Goal: Task Accomplishment & Management: Complete application form

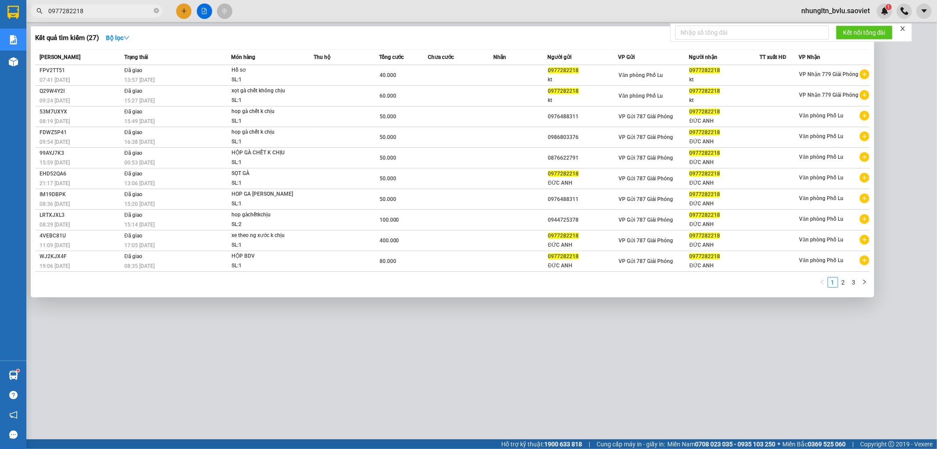
click at [671, 349] on div at bounding box center [468, 224] width 937 height 449
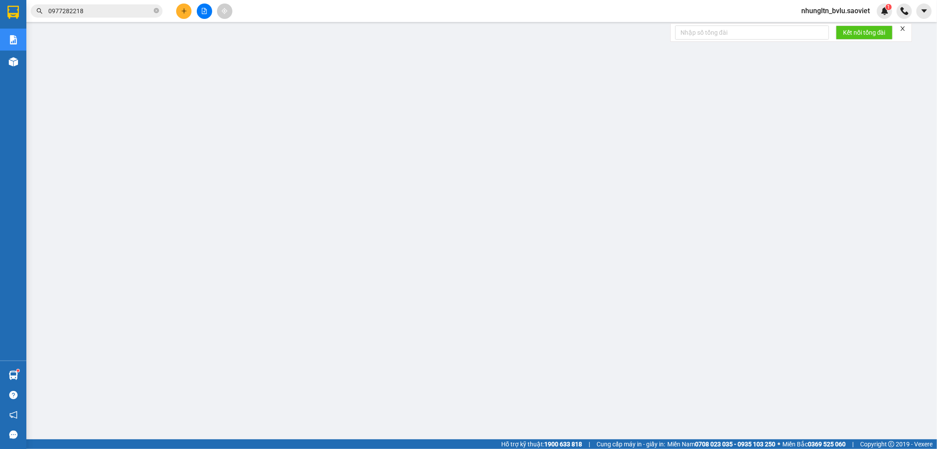
click at [81, 5] on span "0977282218" at bounding box center [97, 10] width 132 height 13
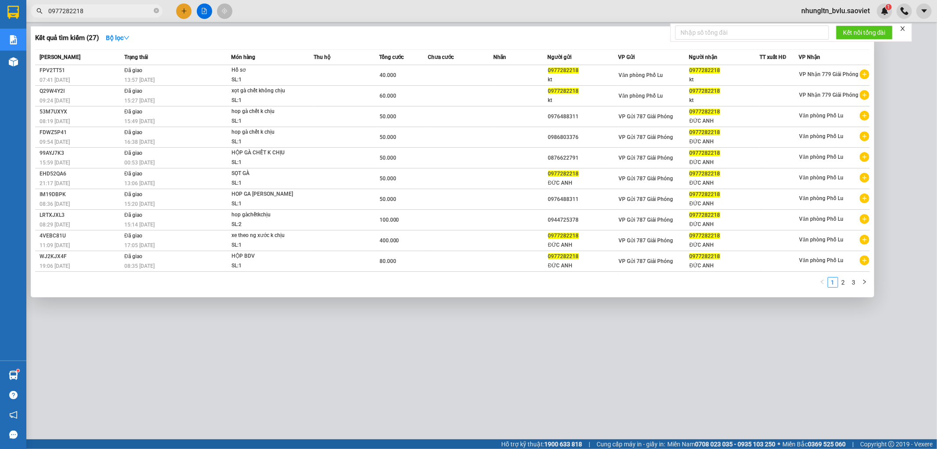
click at [84, 15] on input "0977282218" at bounding box center [100, 11] width 104 height 10
click at [85, 15] on input "0977282218" at bounding box center [100, 11] width 104 height 10
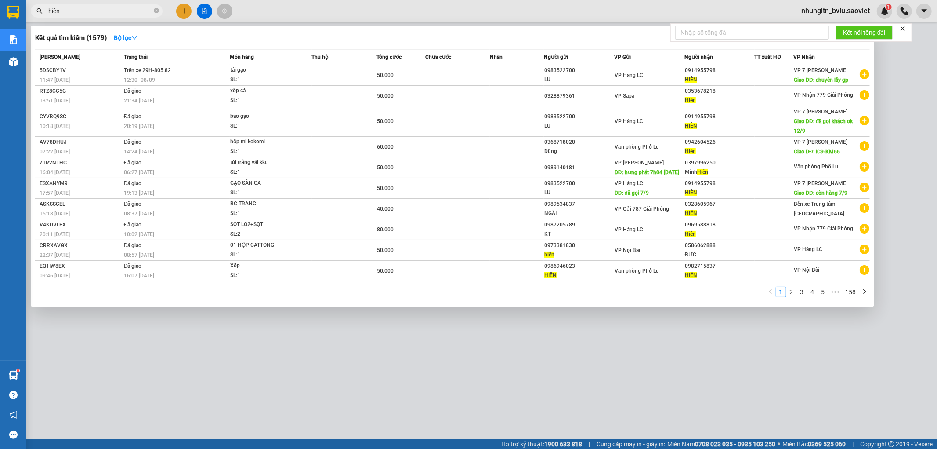
type input "hiên"
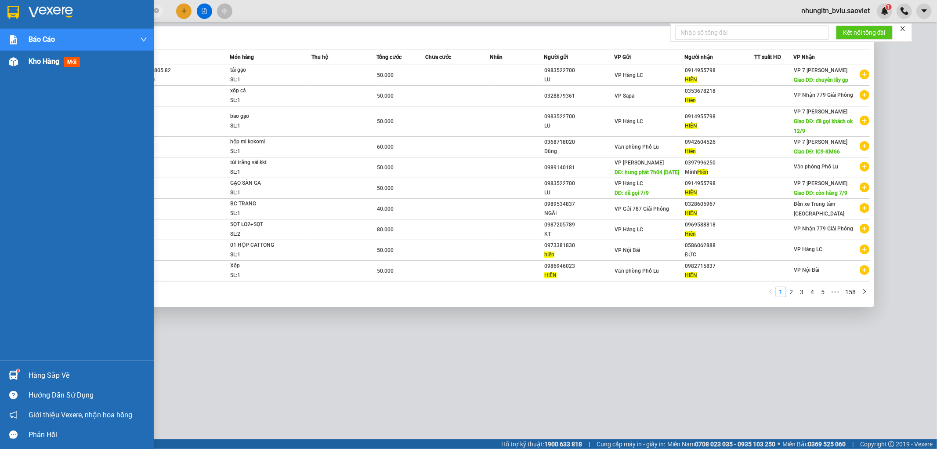
click at [44, 60] on span "Kho hàng" at bounding box center [44, 61] width 31 height 8
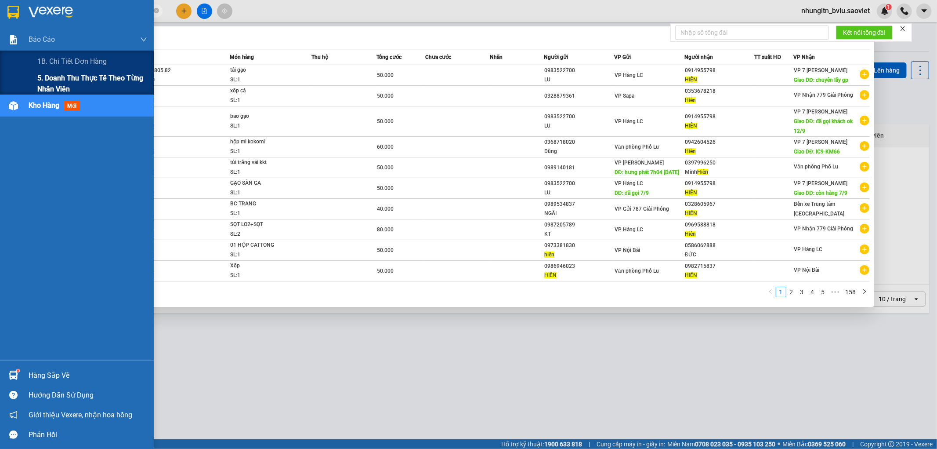
click at [51, 77] on span "5. Doanh thu thực tế theo từng nhân viên" at bounding box center [92, 83] width 110 height 22
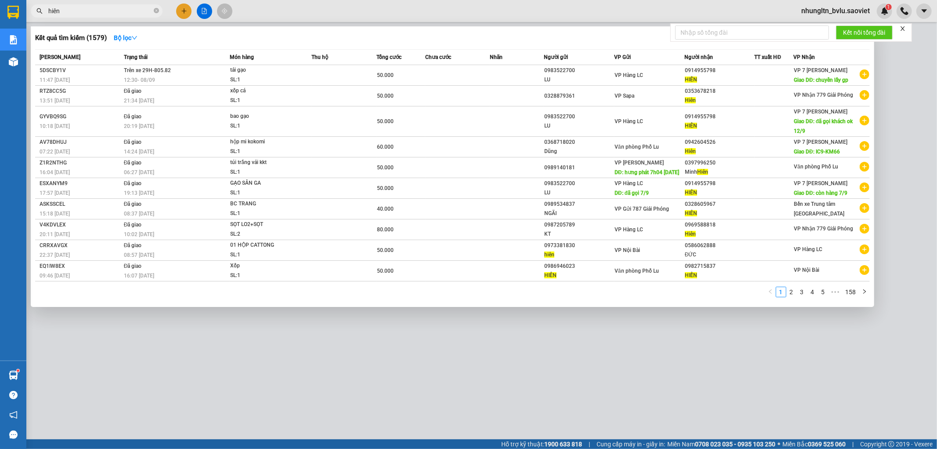
click at [434, 354] on div at bounding box center [468, 224] width 937 height 449
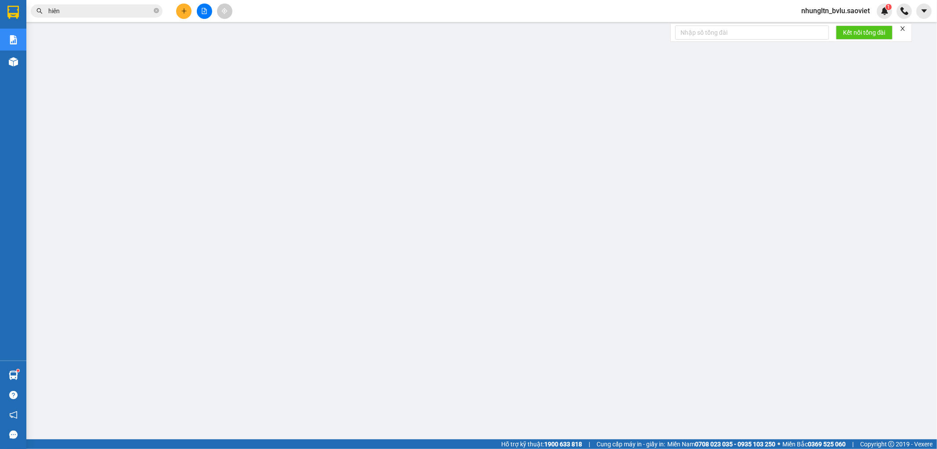
click at [184, 8] on icon "plus" at bounding box center [184, 11] width 6 height 6
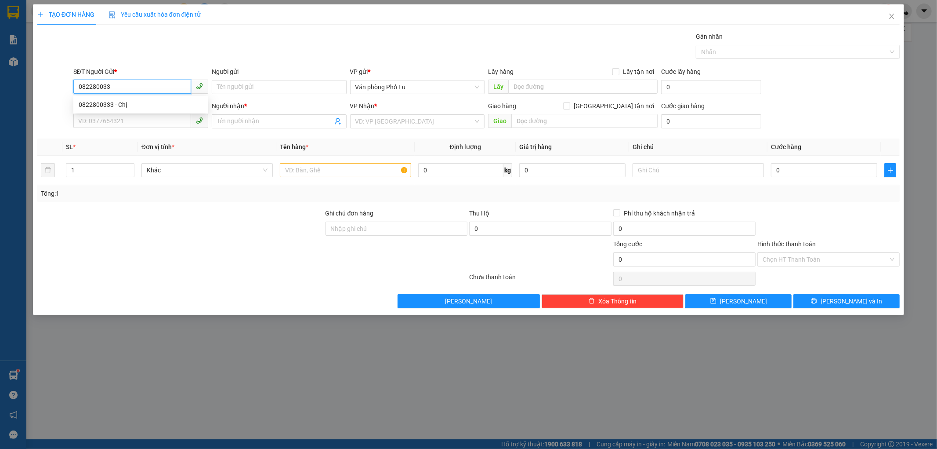
type input "0822800333"
click at [170, 101] on div "0822800333 - Chị" at bounding box center [141, 105] width 124 height 10
type input "Chị"
type input "0853837716"
type input "C Nhung"
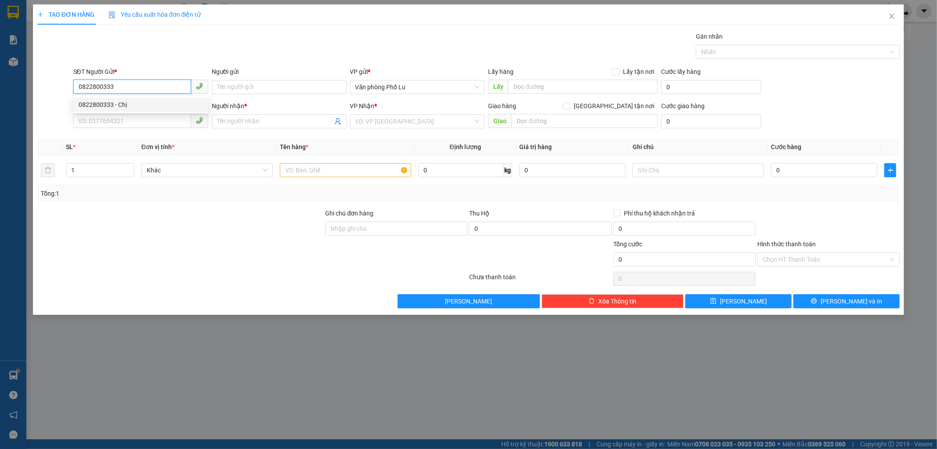
type input "đã gọi 27/7"
type input "0822800333"
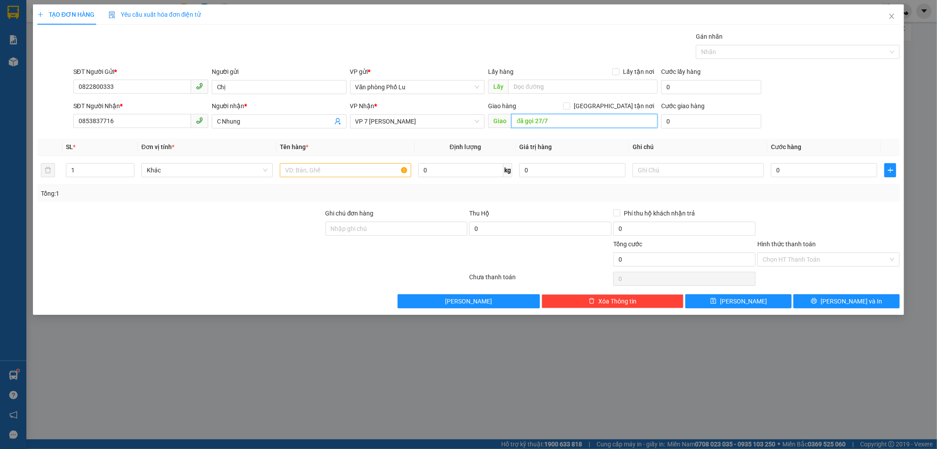
click at [578, 123] on input "đã gọi 27/7" at bounding box center [584, 121] width 146 height 14
click at [566, 144] on th "Giá trị hàng" at bounding box center [572, 146] width 113 height 17
click at [340, 166] on input "text" at bounding box center [345, 170] width 131 height 14
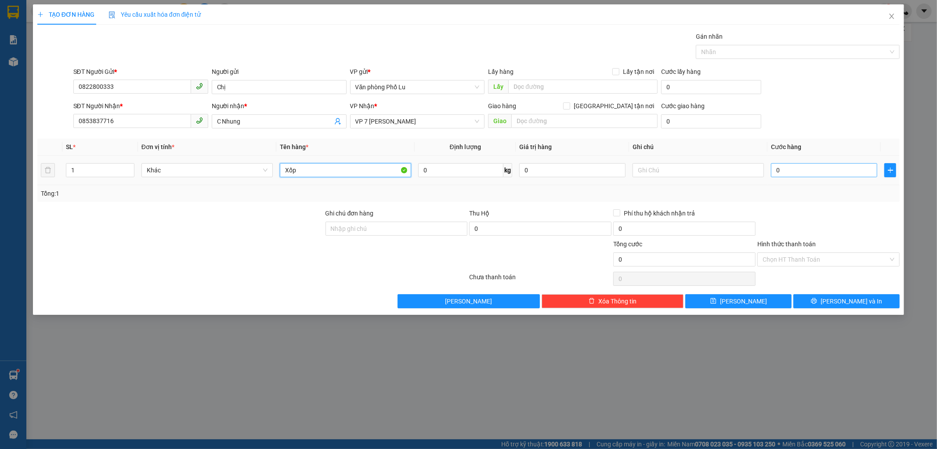
type input "Xốp"
click at [835, 177] on input "0" at bounding box center [824, 170] width 106 height 14
type input "7"
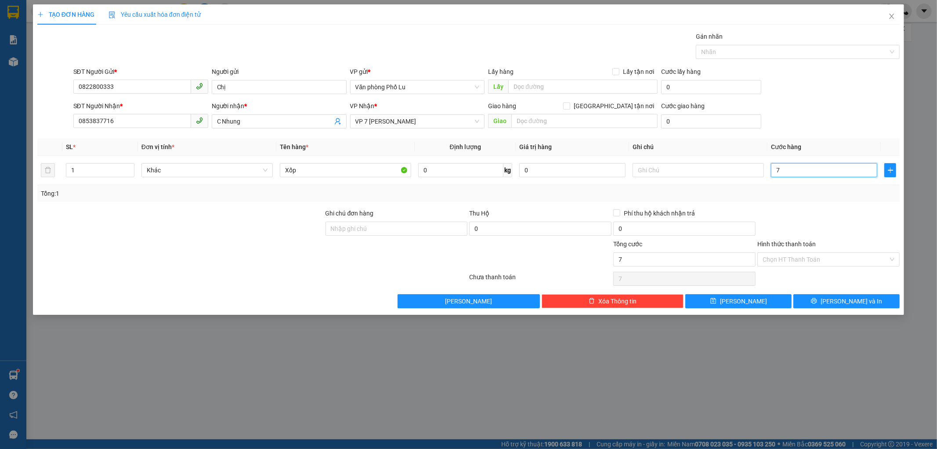
type input "70"
type input "70.000"
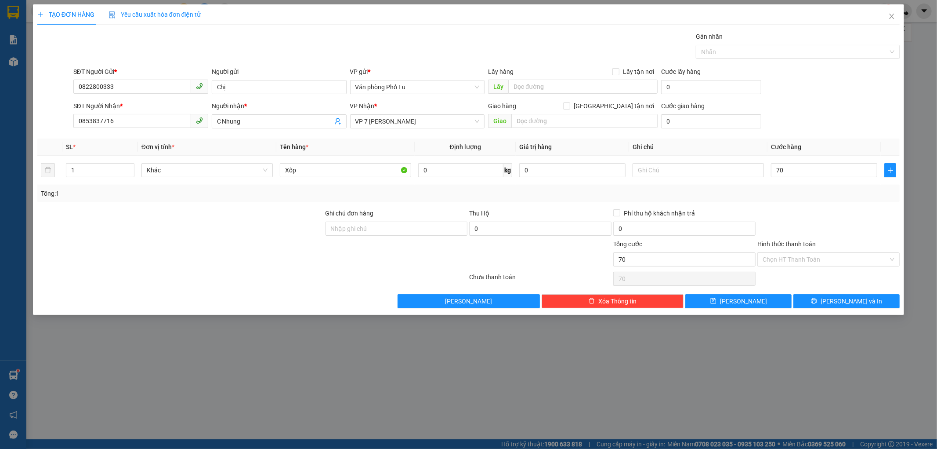
type input "70.000"
click at [798, 203] on div "Transit Pickup Surcharge Ids Transit Deliver Surcharge Ids Transit Deliver Surc…" at bounding box center [468, 170] width 863 height 276
click at [841, 201] on div "Tổng: 1" at bounding box center [468, 193] width 863 height 17
click at [808, 175] on input "70.000" at bounding box center [824, 170] width 106 height 14
type input "6"
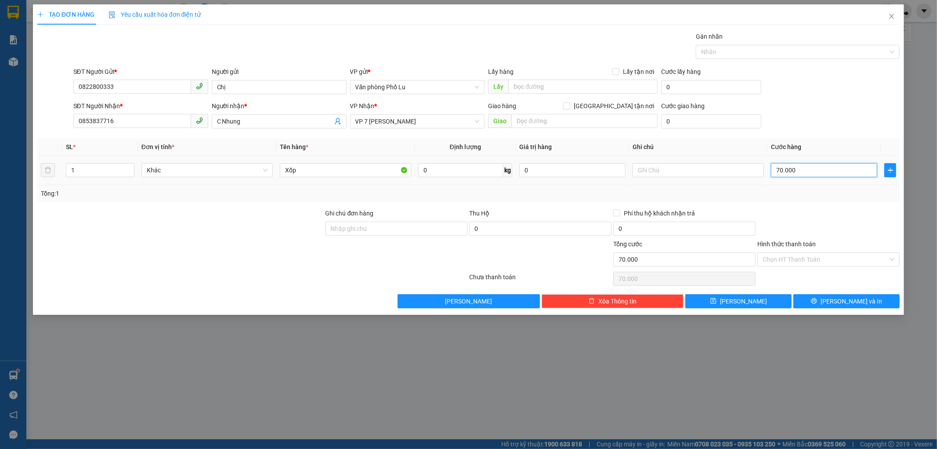
type input "6"
type input "60"
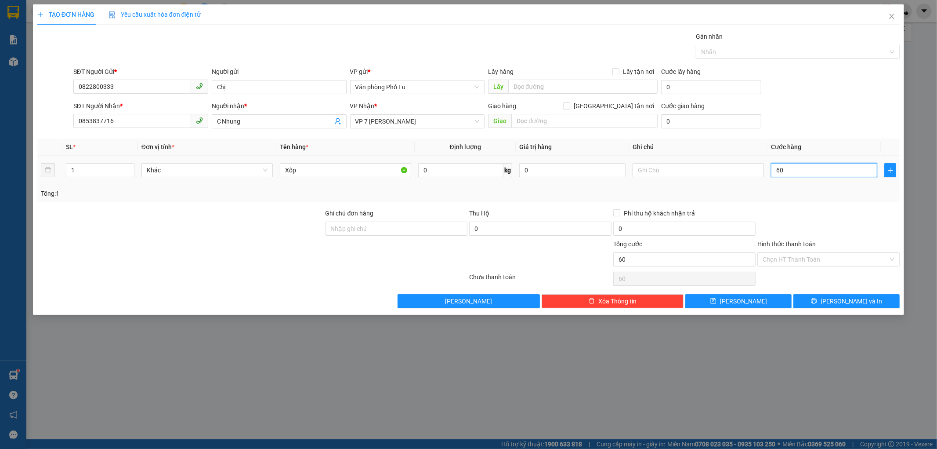
type input "600"
type input "6.000"
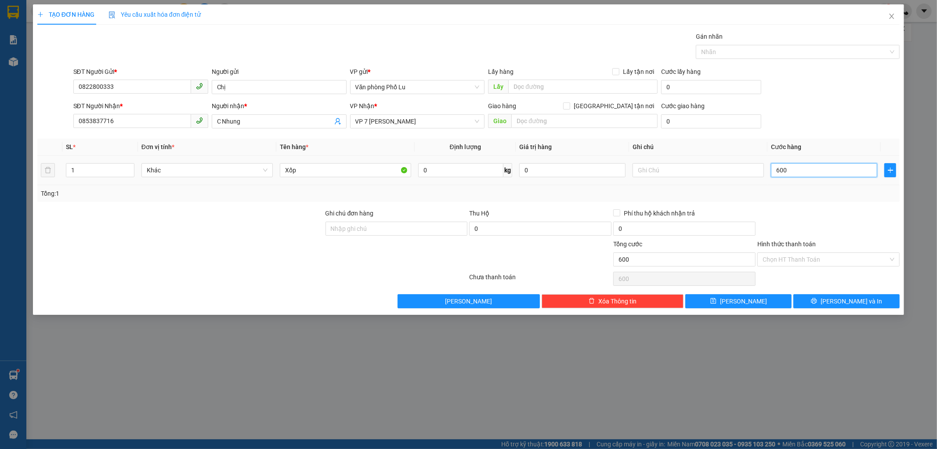
type input "6.000"
type input "60.000"
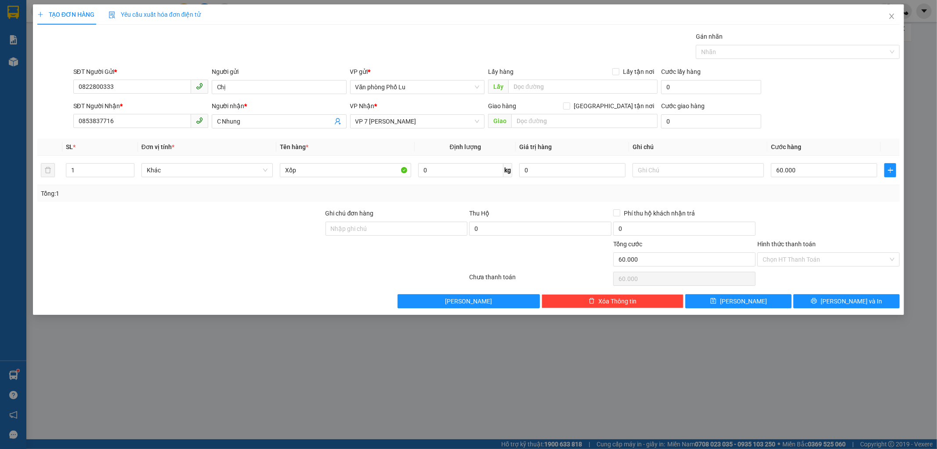
click at [825, 128] on div "SĐT Người Nhận * 0853837716 Người nhận * C Nhung VP Nhận * VP 7 [PERSON_NAME] G…" at bounding box center [487, 116] width 830 height 31
click at [851, 297] on span "[PERSON_NAME] và In" at bounding box center [852, 301] width 62 height 10
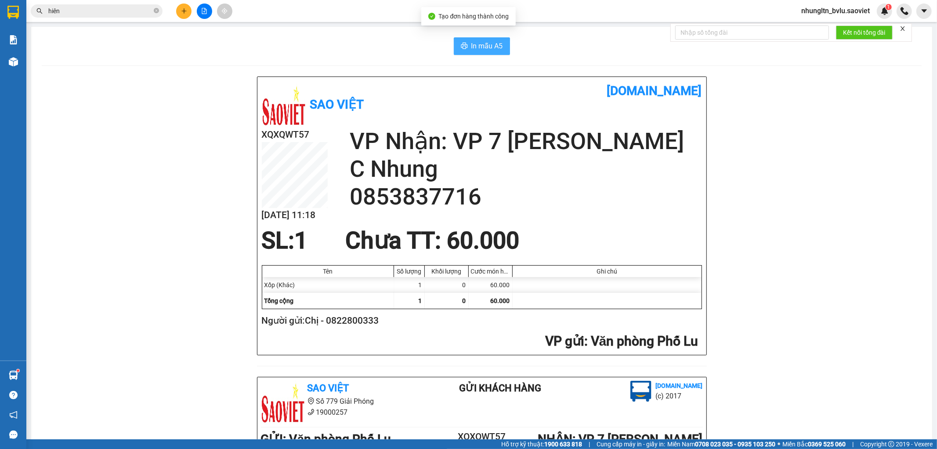
click at [483, 46] on span "In mẫu A5" at bounding box center [487, 45] width 32 height 11
click at [185, 11] on icon "plus" at bounding box center [184, 11] width 6 height 6
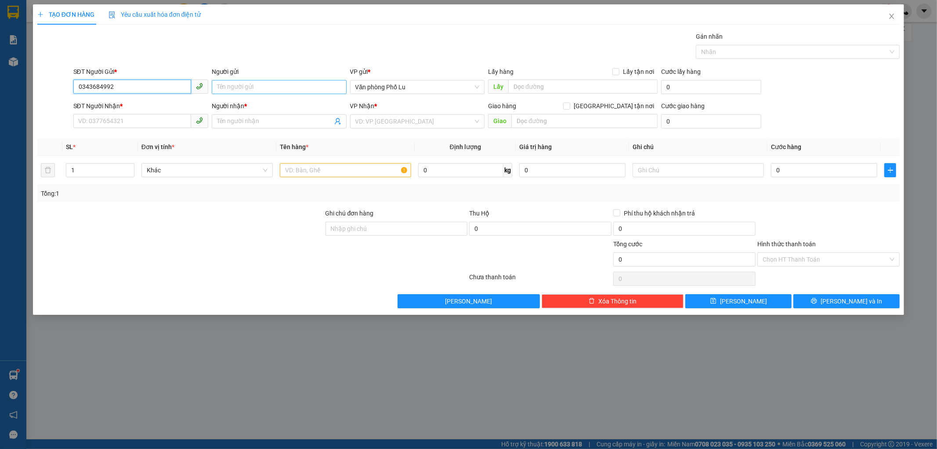
type input "0343684992"
click at [297, 91] on input "Người gửi" at bounding box center [279, 87] width 135 height 14
type input "a"
type input "Anh Phử"
click at [151, 120] on input "SĐT Người Nhận *" at bounding box center [132, 121] width 118 height 14
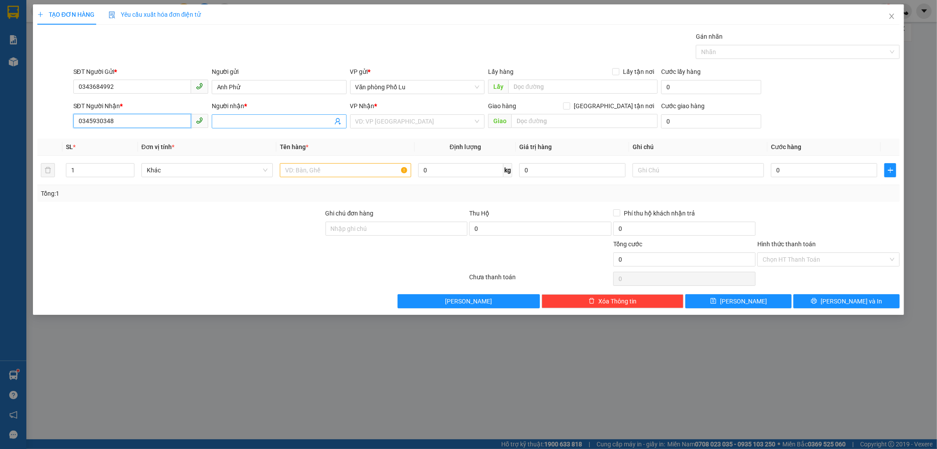
type input "0345930348"
click at [258, 120] on input "Người nhận *" at bounding box center [275, 121] width 116 height 10
type input "[PERSON_NAME]"
click at [412, 119] on input "search" at bounding box center [414, 121] width 118 height 13
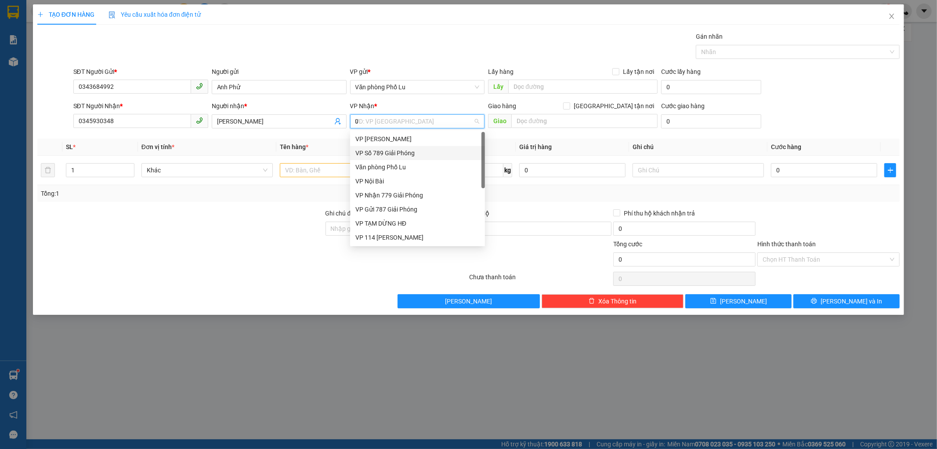
type input "07"
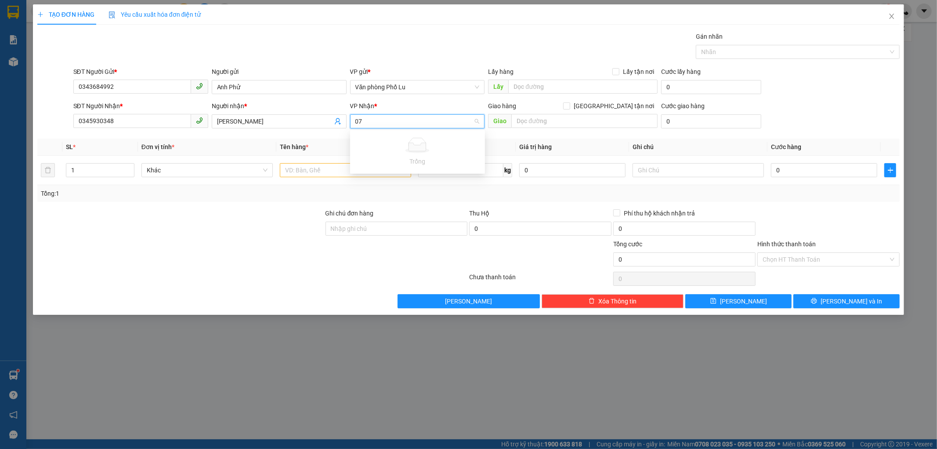
click at [397, 122] on input "07" at bounding box center [414, 121] width 118 height 13
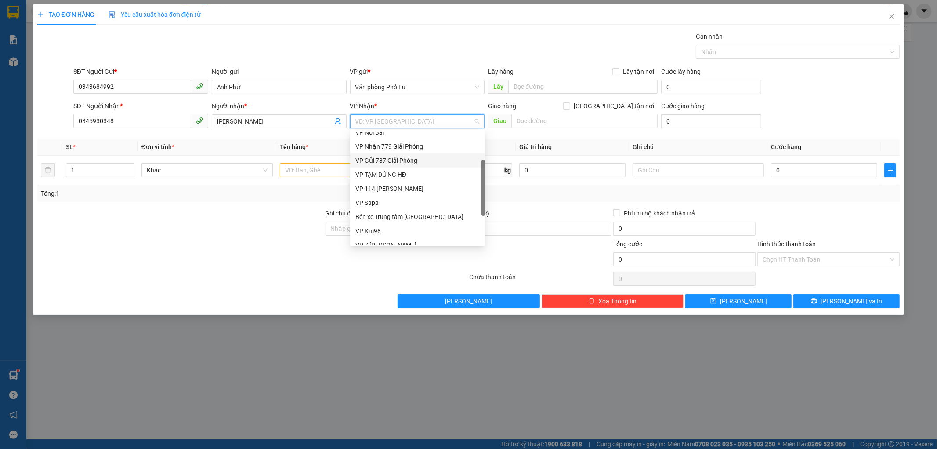
scroll to position [98, 0]
click at [397, 195] on div "VP 7 [PERSON_NAME]" at bounding box center [417, 196] width 124 height 10
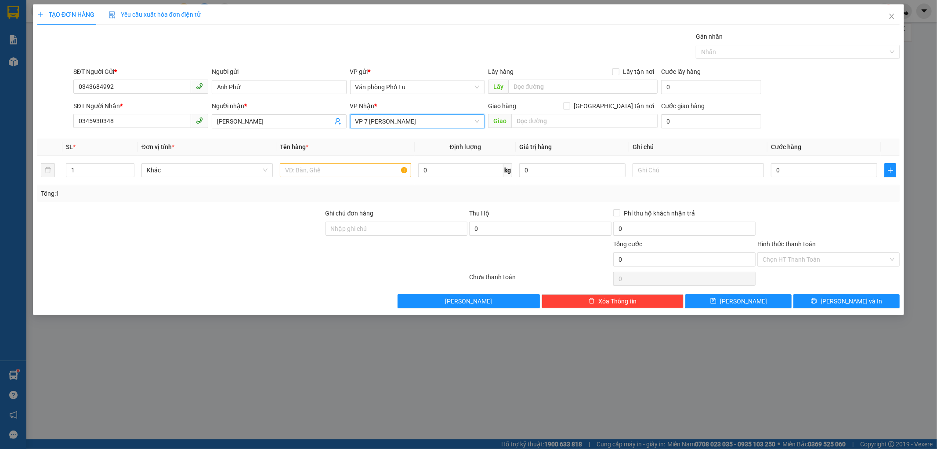
click at [153, 225] on div at bounding box center [180, 223] width 288 height 31
click at [283, 174] on input "text" at bounding box center [345, 170] width 131 height 14
type input "Hộp gà"
click at [827, 170] on input "0" at bounding box center [824, 170] width 106 height 14
type input "5"
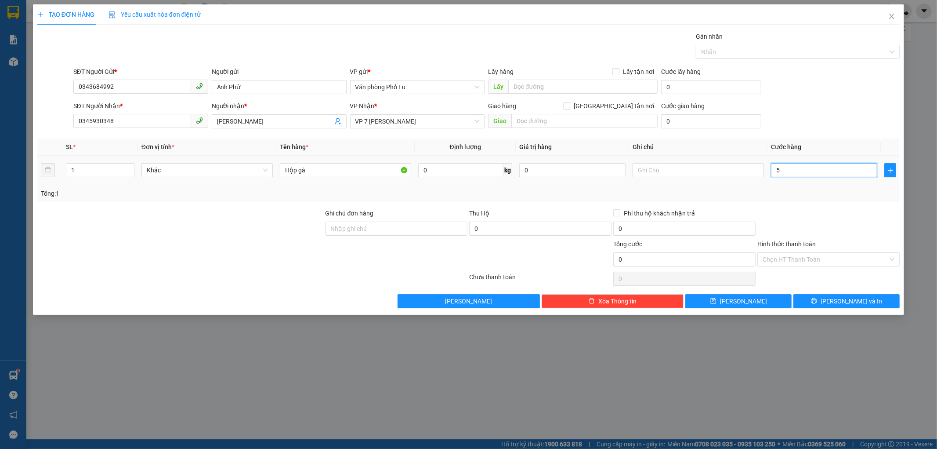
type input "5"
type input "50"
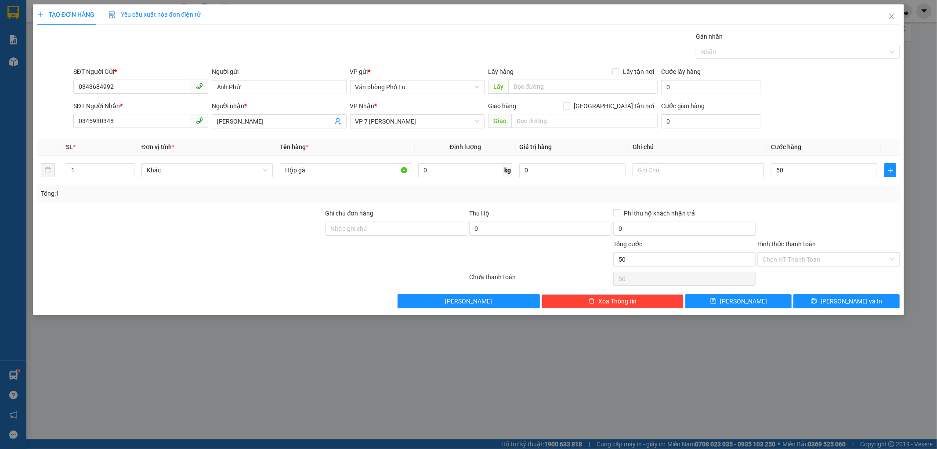
type input "50.000"
click at [824, 99] on form "SĐT Người Gửi * 0343684992 Người gửi Anh Phử VP gửi * Văn phòng Phố Lu Lấy hàng…" at bounding box center [468, 99] width 863 height 65
click at [866, 263] on input "Hình thức thanh toán" at bounding box center [826, 259] width 126 height 13
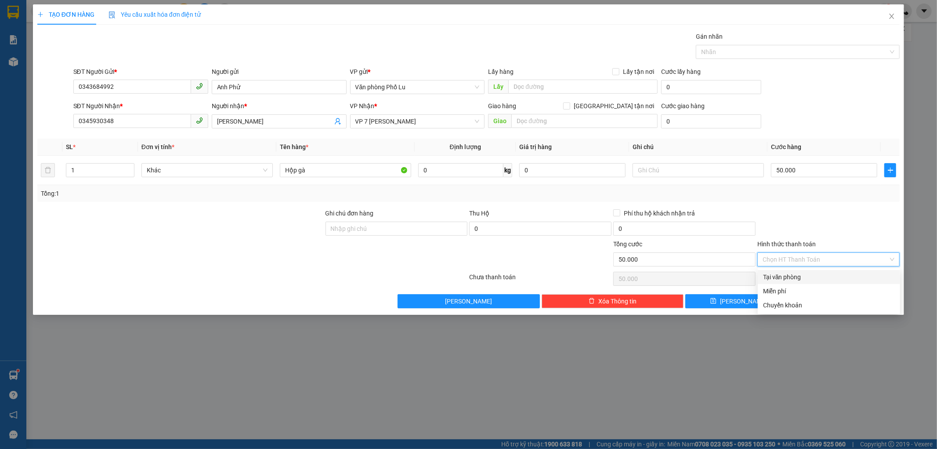
click at [849, 280] on div "Tại văn phòng" at bounding box center [829, 277] width 132 height 10
type input "0"
click at [827, 279] on div "Tại văn phòng" at bounding box center [829, 277] width 132 height 10
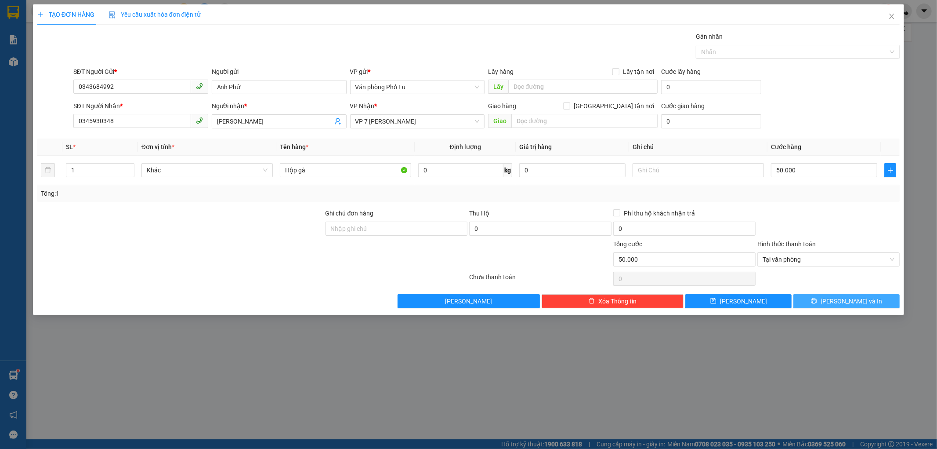
click at [841, 297] on span "[PERSON_NAME] và In" at bounding box center [852, 301] width 62 height 10
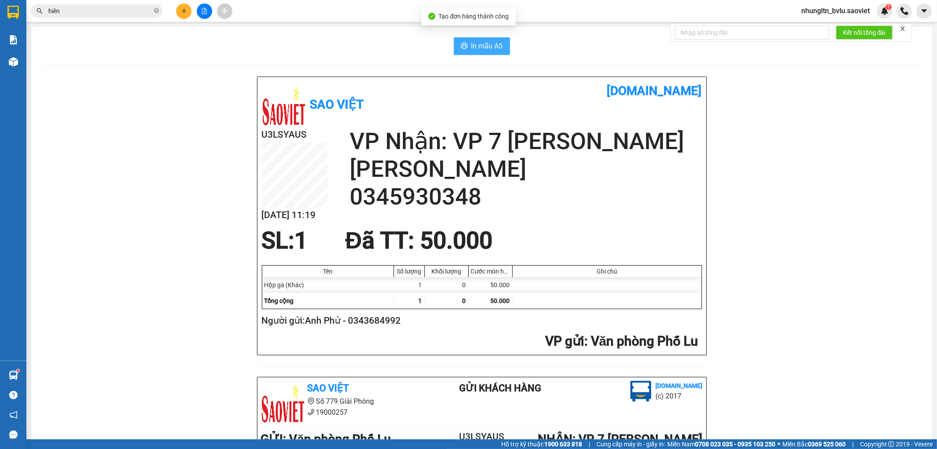
click at [478, 48] on span "In mẫu A5" at bounding box center [487, 45] width 32 height 11
click at [183, 11] on icon "plus" at bounding box center [183, 11] width 5 height 0
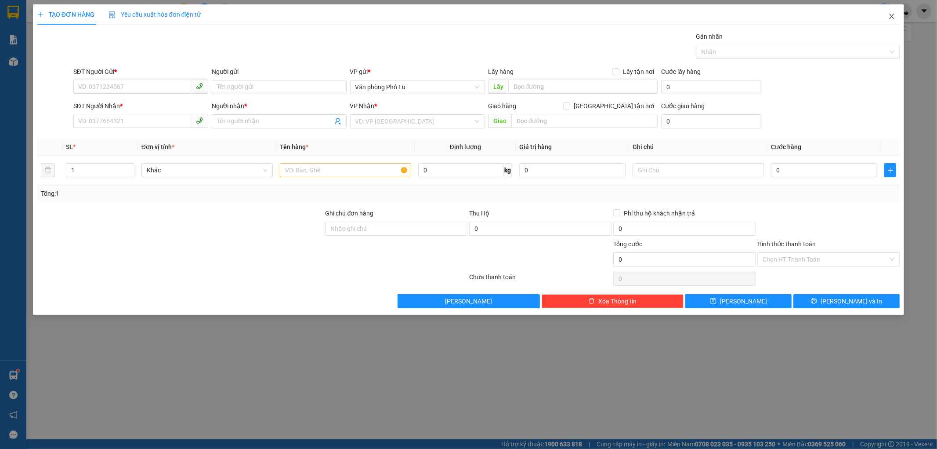
click at [888, 16] on span "Close" at bounding box center [892, 16] width 25 height 25
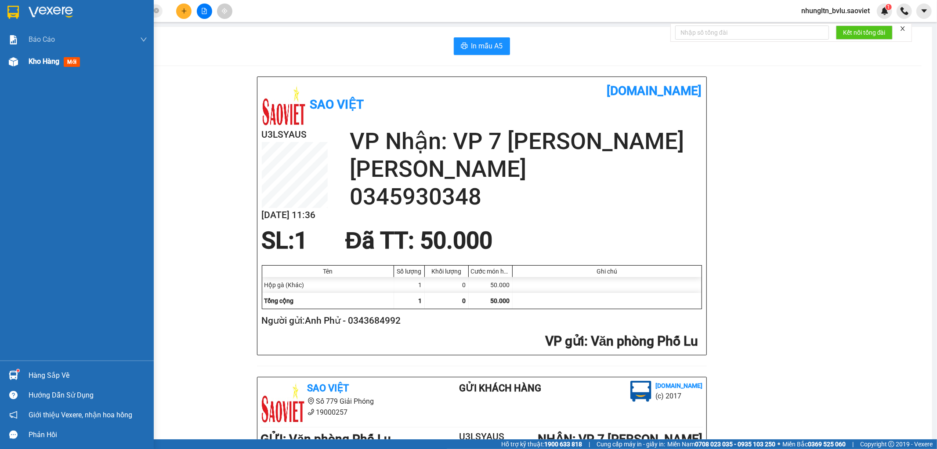
click at [40, 62] on span "Kho hàng" at bounding box center [44, 61] width 31 height 8
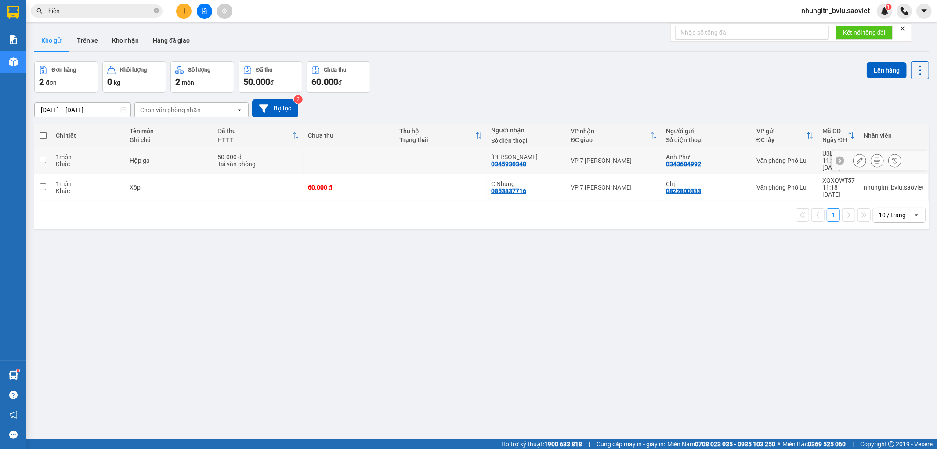
click at [189, 159] on div "Hộp gà" at bounding box center [169, 160] width 79 height 7
checkbox input "true"
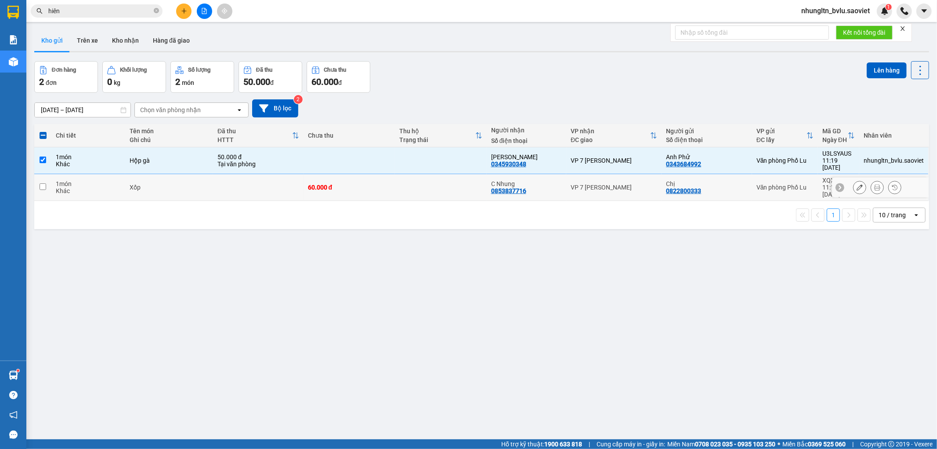
click at [262, 178] on td at bounding box center [258, 187] width 91 height 27
checkbox input "true"
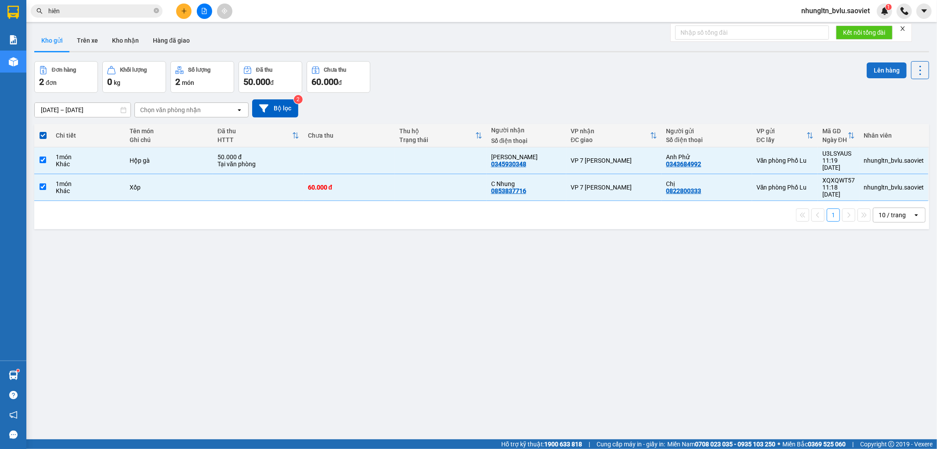
click at [867, 67] on button "Lên hàng" at bounding box center [887, 70] width 40 height 16
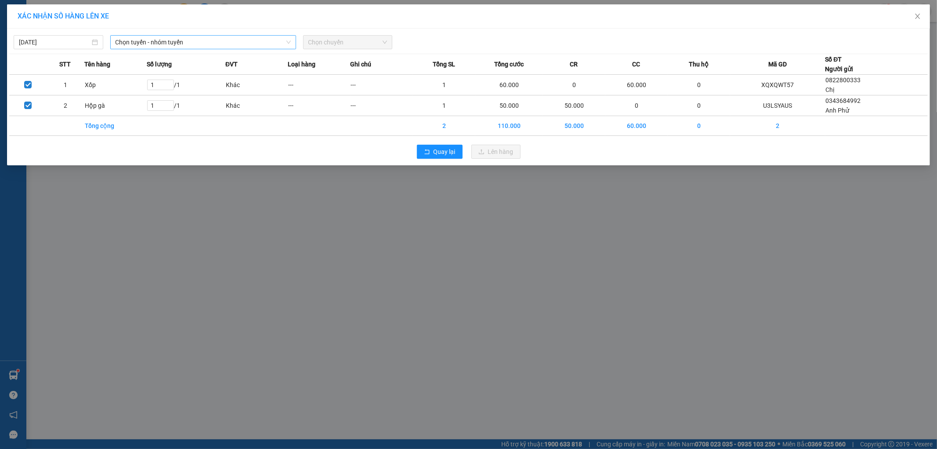
click at [152, 43] on span "Chọn tuyến - nhóm tuyến" at bounding box center [203, 42] width 175 height 13
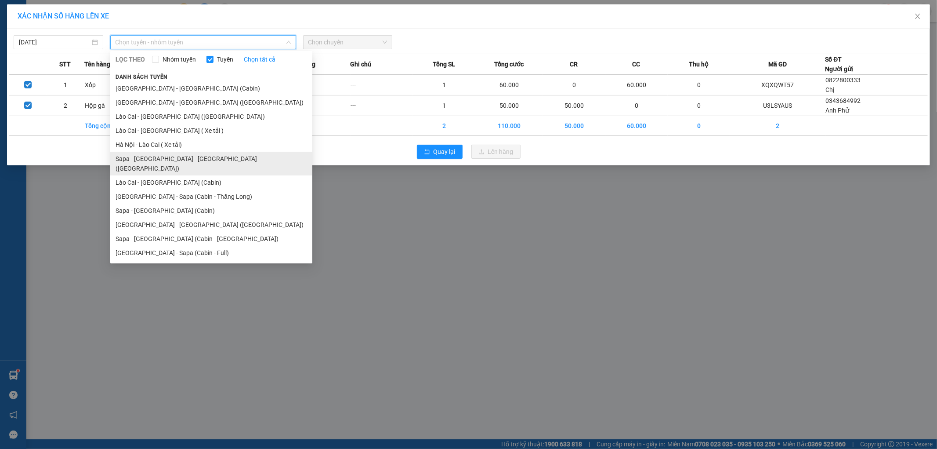
click at [178, 162] on li "Sapa - [GEOGRAPHIC_DATA] - [GEOGRAPHIC_DATA] ([GEOGRAPHIC_DATA])" at bounding box center [211, 164] width 202 height 24
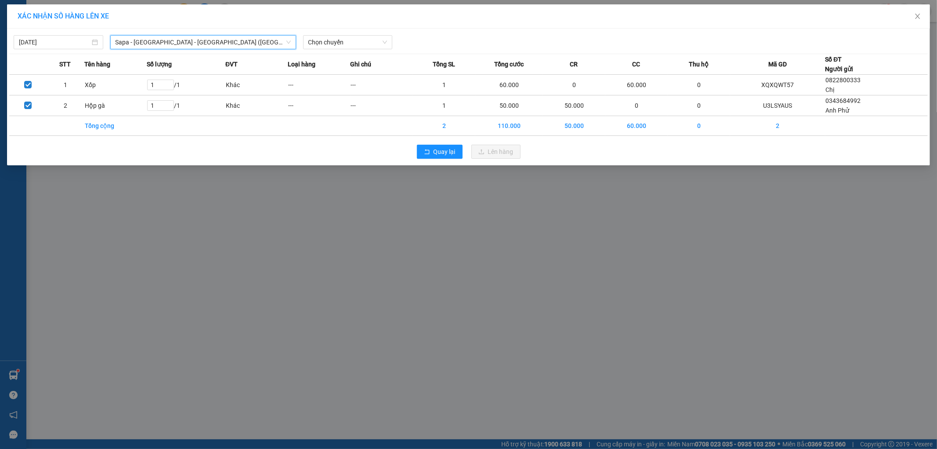
click at [367, 51] on div "[DATE] Sapa - [GEOGRAPHIC_DATA] - [GEOGRAPHIC_DATA] ([GEOGRAPHIC_DATA]) [GEOGRA…" at bounding box center [468, 97] width 923 height 137
click at [367, 44] on span "Chọn chuyến" at bounding box center [347, 42] width 79 height 13
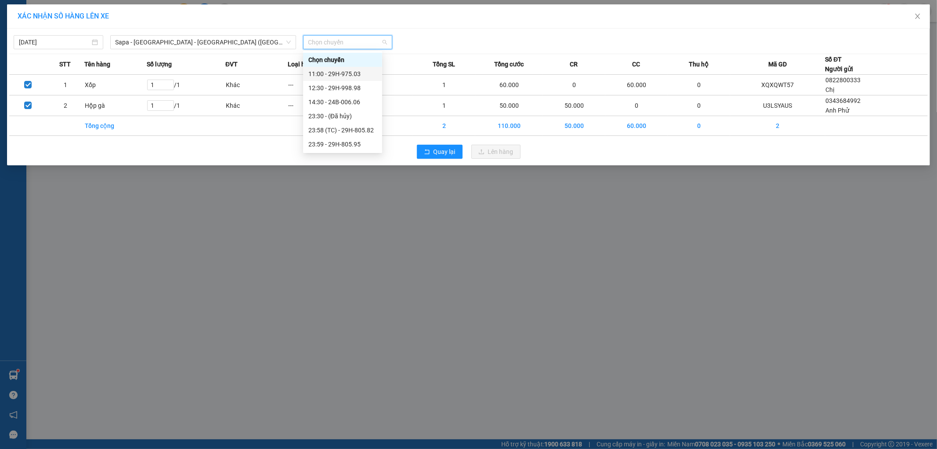
click at [363, 76] on div "11:00 - 29H-975.03" at bounding box center [342, 74] width 69 height 10
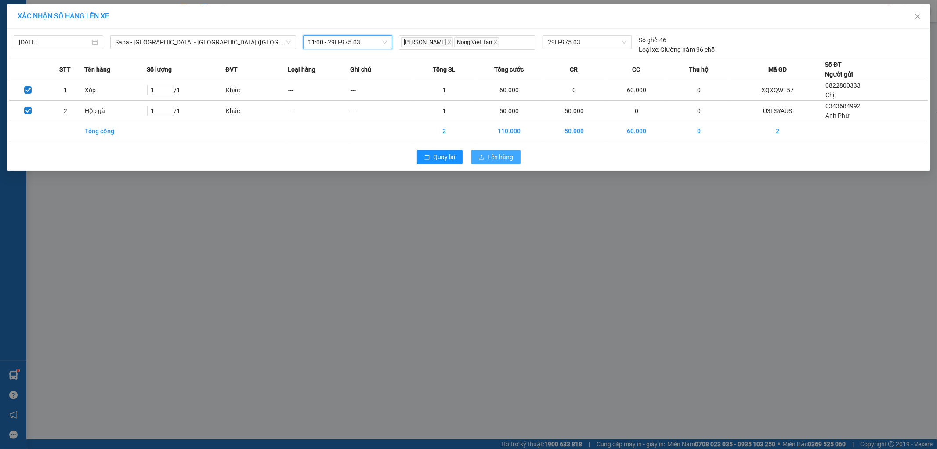
click at [498, 159] on span "Lên hàng" at bounding box center [500, 157] width 25 height 10
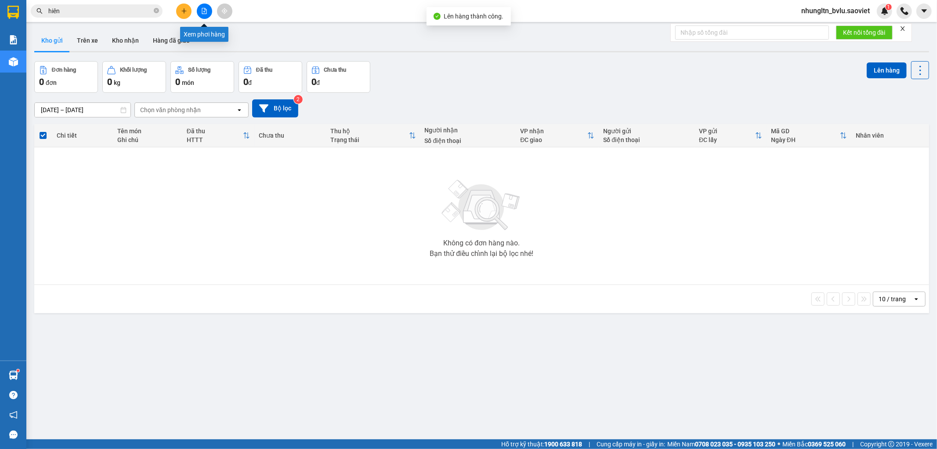
click at [206, 11] on icon "file-add" at bounding box center [204, 11] width 6 height 6
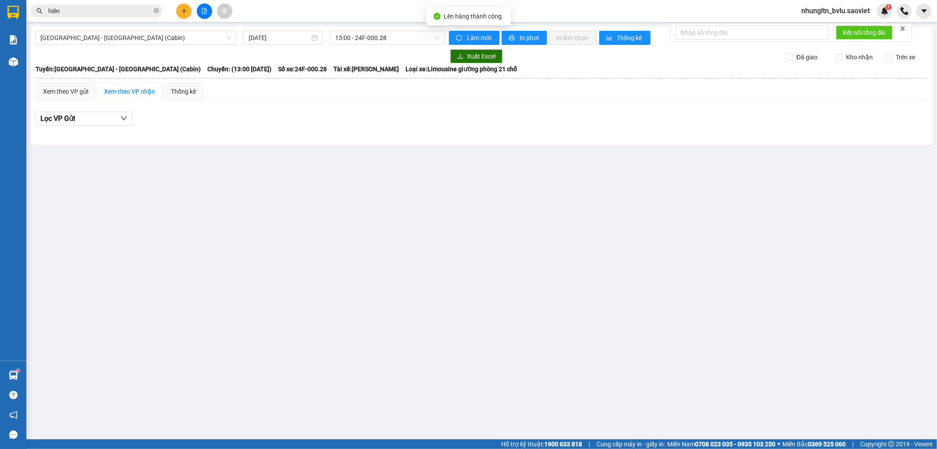
click at [210, 46] on div "[GEOGRAPHIC_DATA] - [GEOGRAPHIC_DATA] (Cabin) [DATE] 13:00 - 24F-000.28 Làm mới…" at bounding box center [482, 85] width 902 height 118
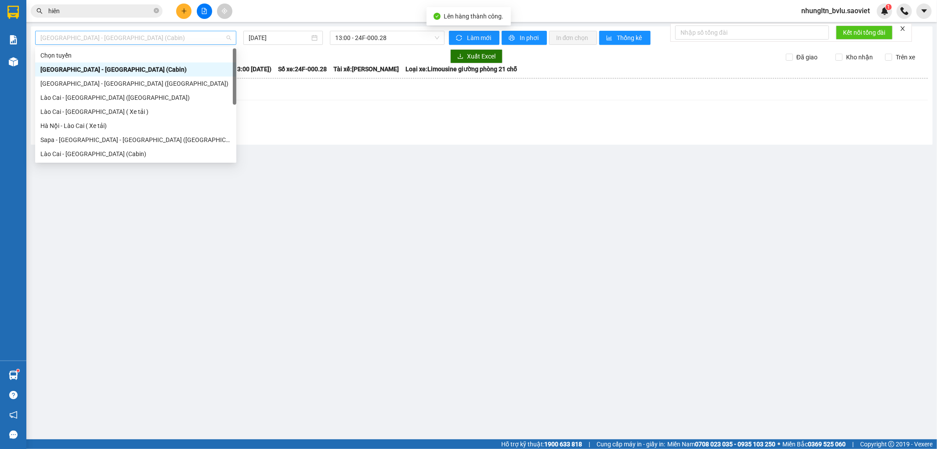
click at [198, 40] on span "[GEOGRAPHIC_DATA] - [GEOGRAPHIC_DATA] (Cabin)" at bounding box center [135, 37] width 191 height 13
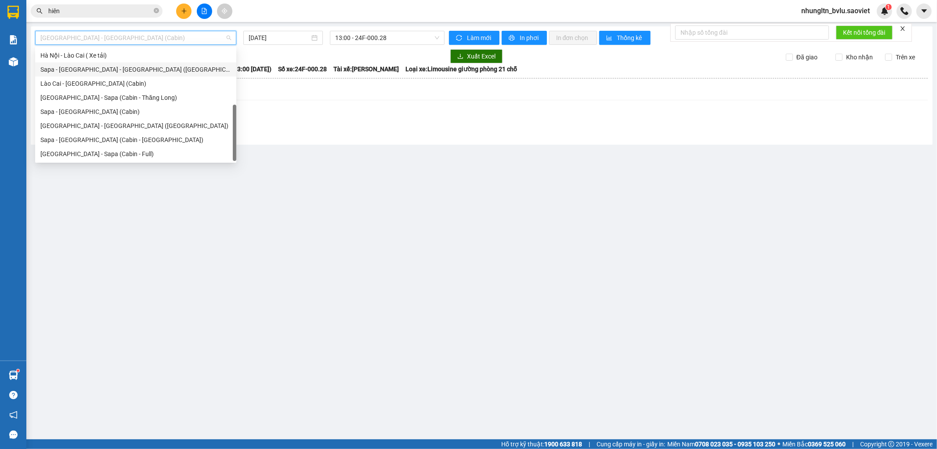
click at [142, 72] on div "Sapa - [GEOGRAPHIC_DATA] - [GEOGRAPHIC_DATA] ([GEOGRAPHIC_DATA])" at bounding box center [135, 70] width 191 height 10
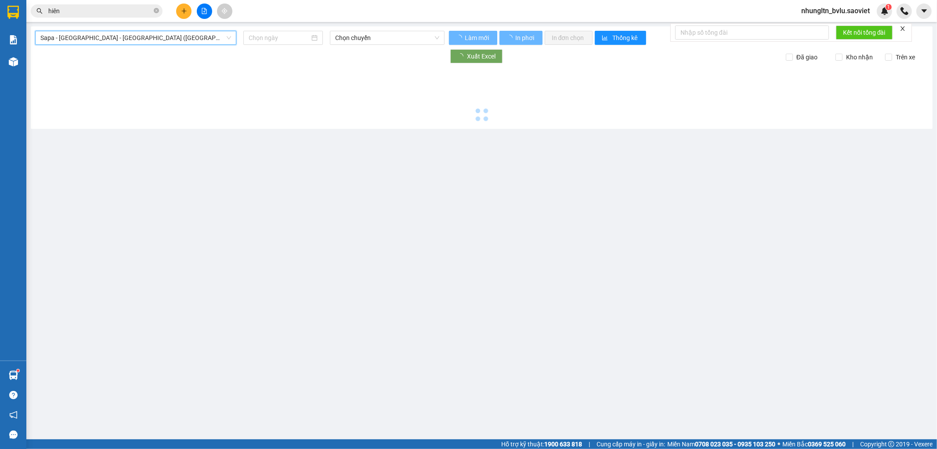
type input "[DATE]"
click at [380, 36] on span "Chọn chuyến" at bounding box center [387, 37] width 104 height 13
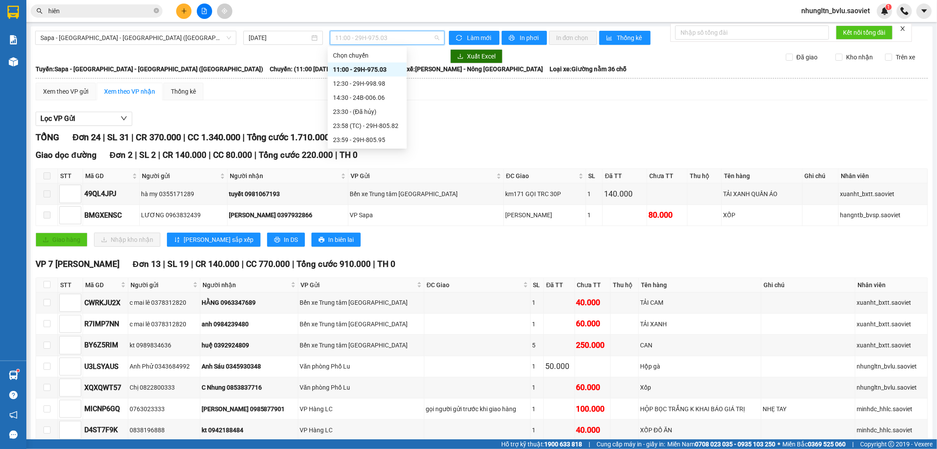
click at [603, 125] on div "Lọc VP Gửi" at bounding box center [482, 119] width 892 height 14
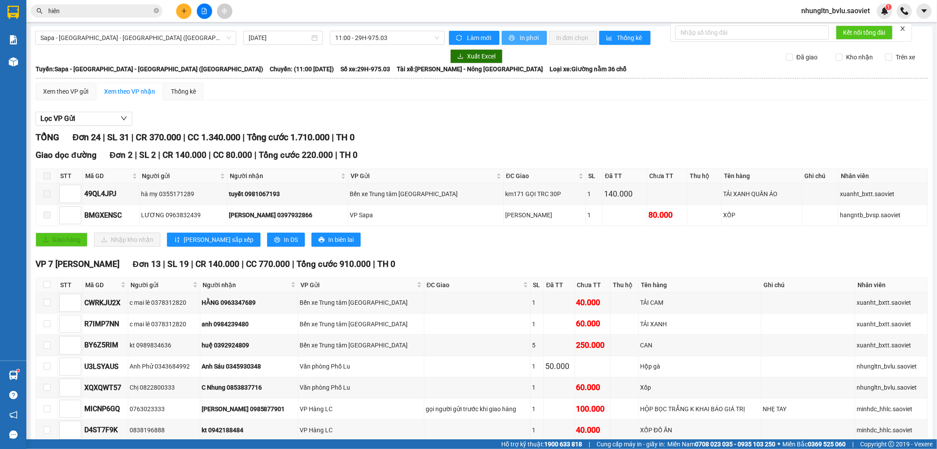
click at [530, 39] on span "In phơi" at bounding box center [530, 38] width 20 height 10
click at [184, 9] on icon "plus" at bounding box center [184, 10] width 0 height 5
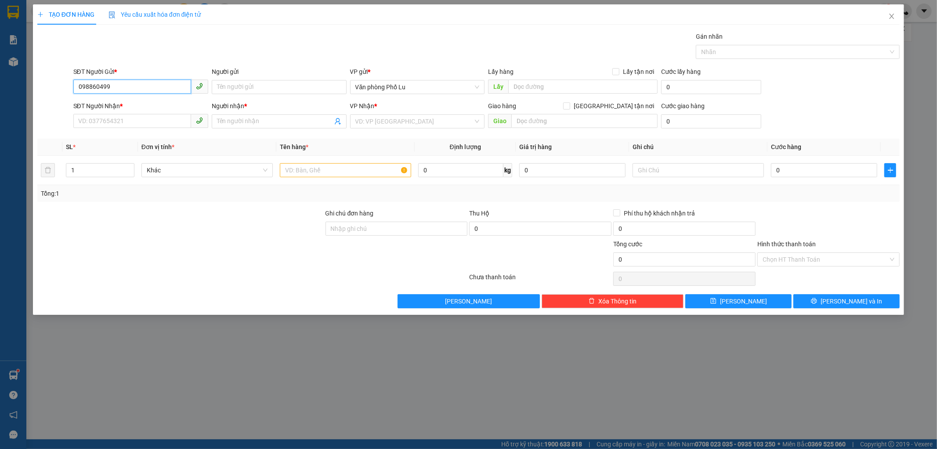
type input "0988604999"
click at [150, 106] on div "0988604999 - A LIÊM" at bounding box center [141, 105] width 124 height 10
type input "A LIÊM"
type input "0903302589"
type input "thắm sao m,ai"
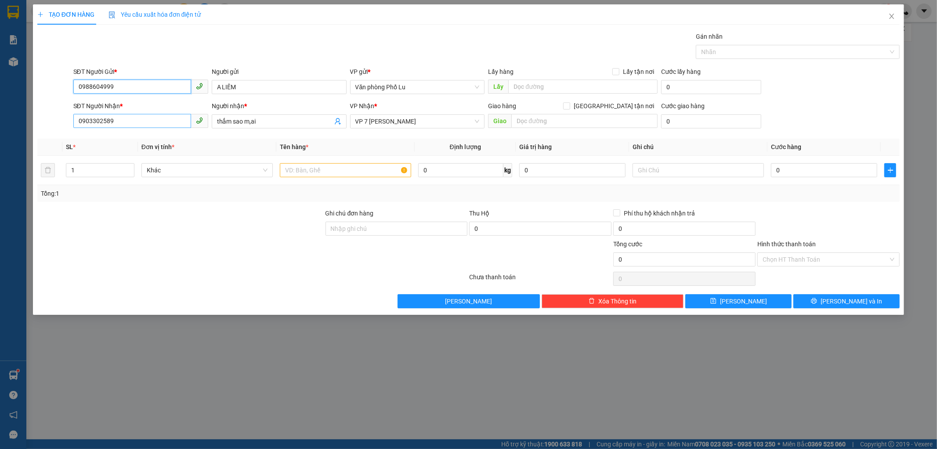
type input "0988604999"
click at [147, 124] on input "0903302589" at bounding box center [132, 121] width 118 height 14
type input "0906436568"
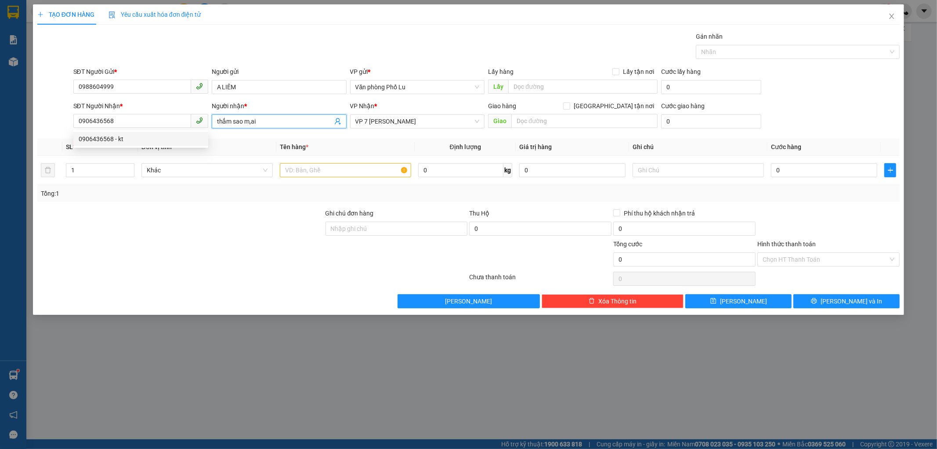
click at [234, 118] on input "thắm sao m,ai" at bounding box center [275, 121] width 116 height 10
click at [235, 118] on input "thắm sao m,ai" at bounding box center [275, 121] width 116 height 10
click at [235, 119] on input "thắm sao m,ai" at bounding box center [275, 121] width 116 height 10
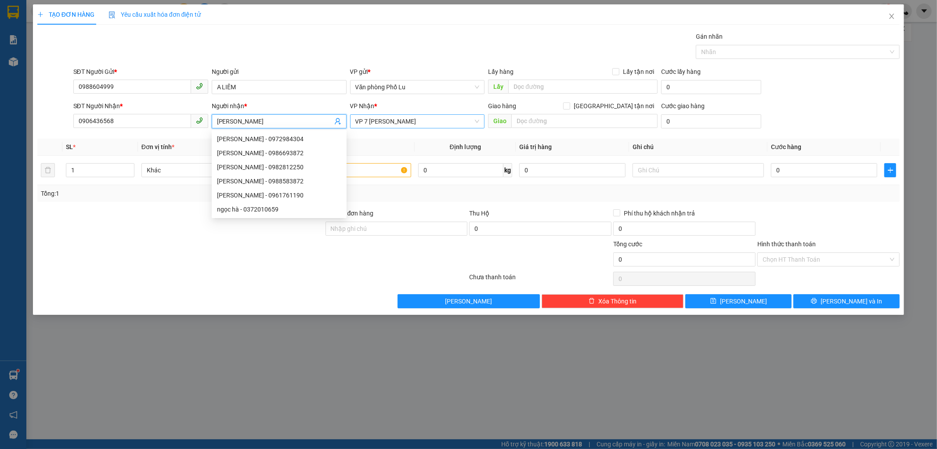
type input "[PERSON_NAME]"
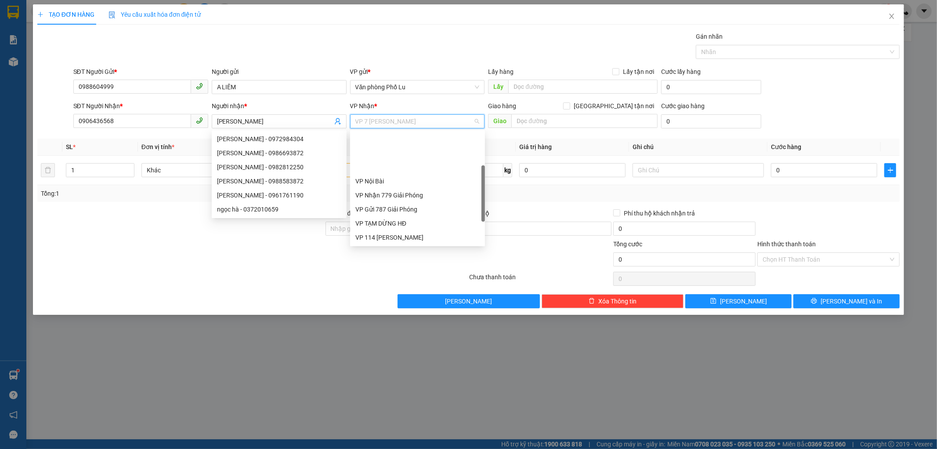
click at [420, 128] on input "search" at bounding box center [414, 121] width 118 height 13
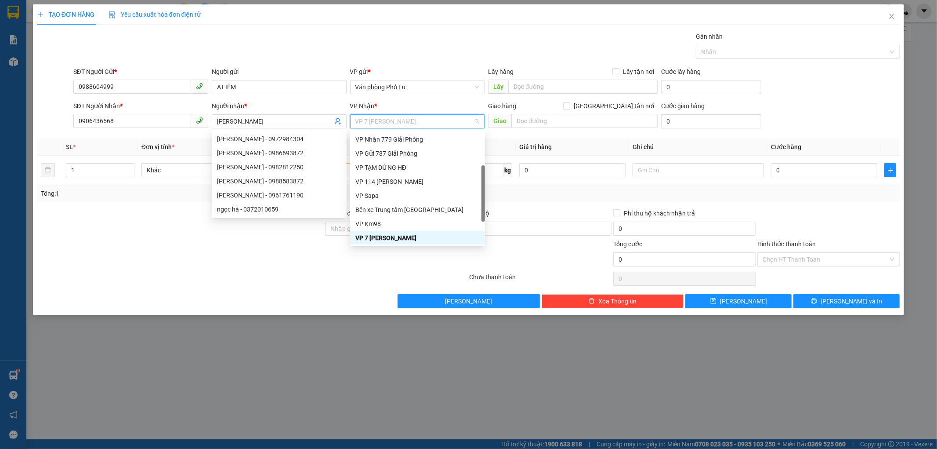
click at [420, 128] on input "search" at bounding box center [414, 121] width 118 height 13
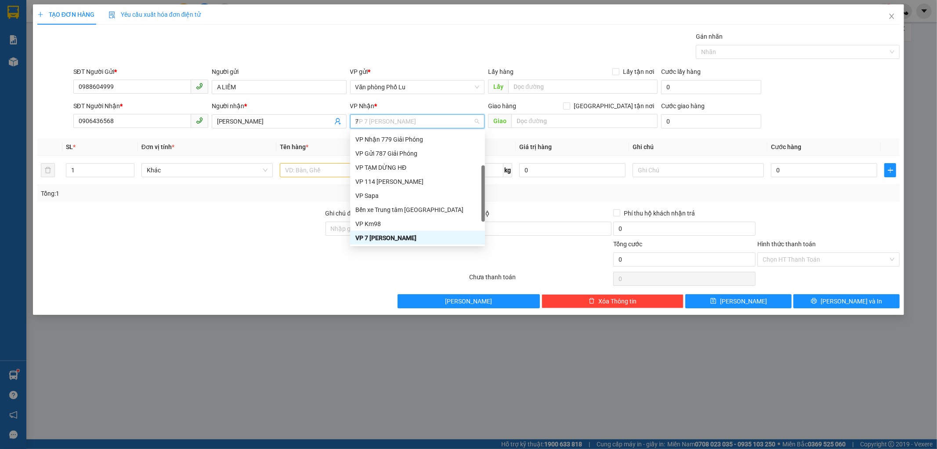
scroll to position [0, 0]
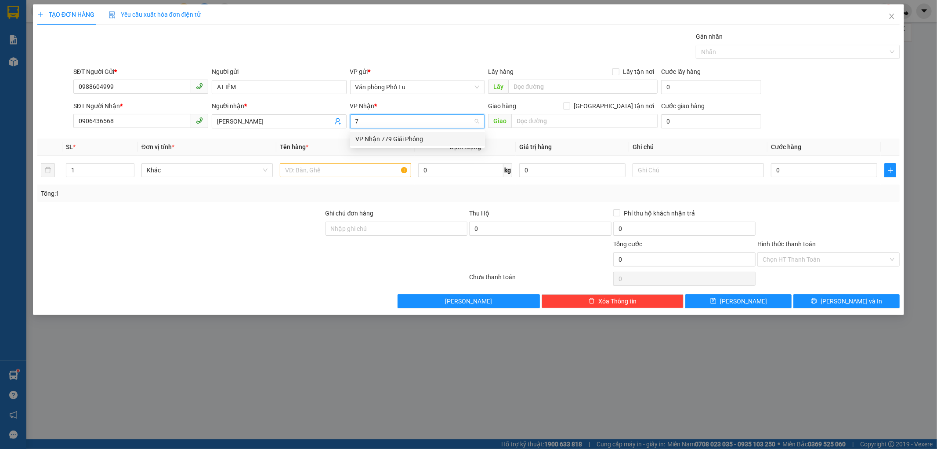
type input "77"
click at [437, 141] on div "VP Nhận 779 Giải Phóng" at bounding box center [417, 139] width 124 height 10
click at [358, 168] on input "text" at bounding box center [345, 170] width 131 height 14
type input "J"
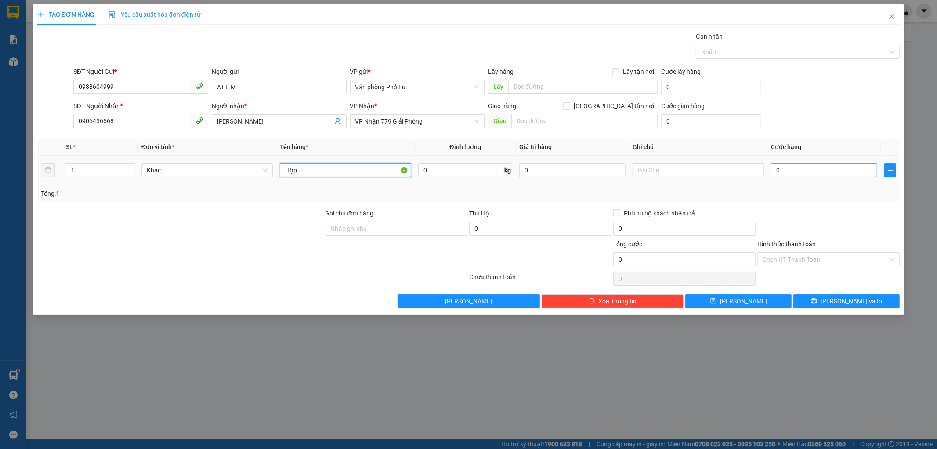
type input "Hộp"
click at [793, 170] on input "0" at bounding box center [824, 170] width 106 height 14
type input "4"
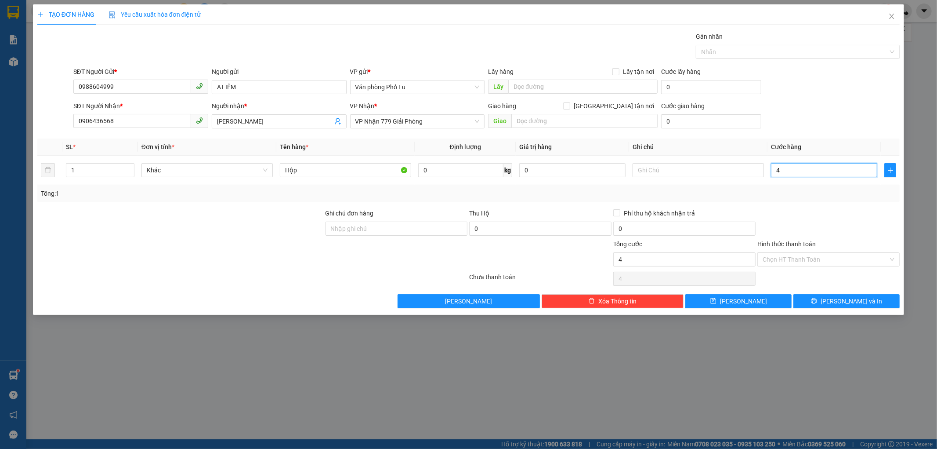
type input "40"
type input "400"
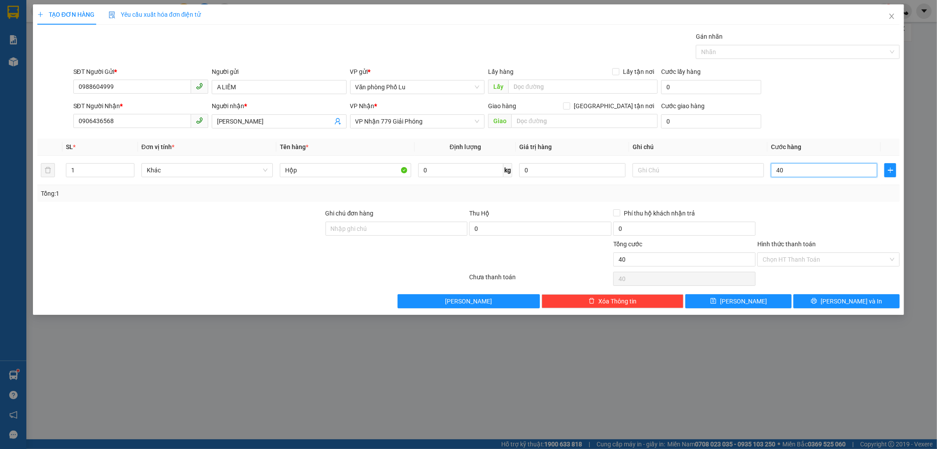
type input "400"
type input "4.000"
type input "40.000"
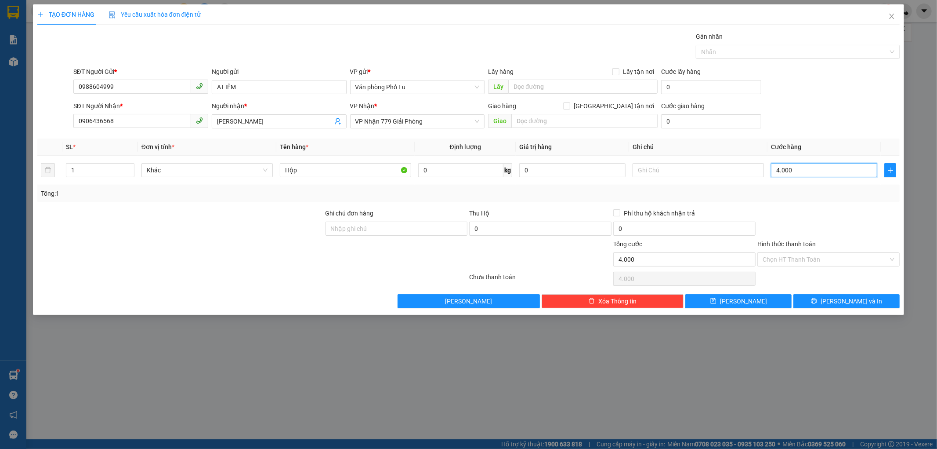
type input "40.000"
click at [801, 257] on input "Hình thức thanh toán" at bounding box center [826, 259] width 126 height 13
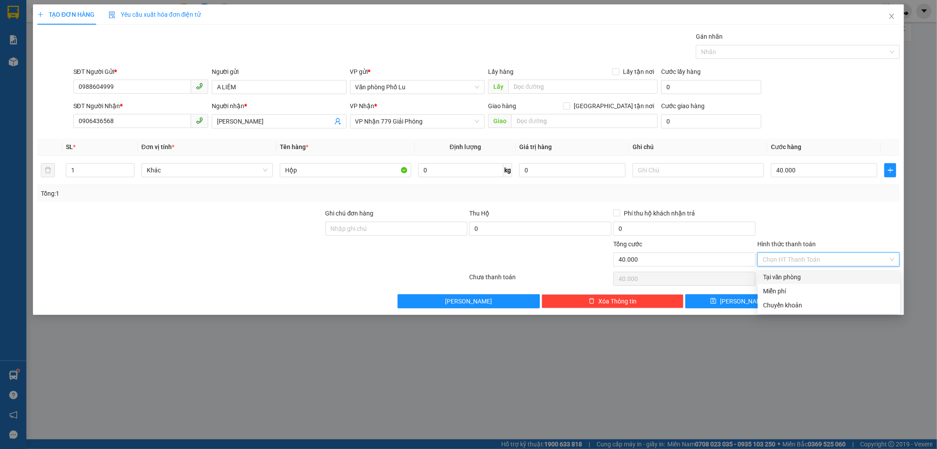
click at [801, 279] on div "Tại văn phòng" at bounding box center [829, 277] width 132 height 10
type input "0"
click at [859, 301] on span "[PERSON_NAME] và In" at bounding box center [852, 301] width 62 height 10
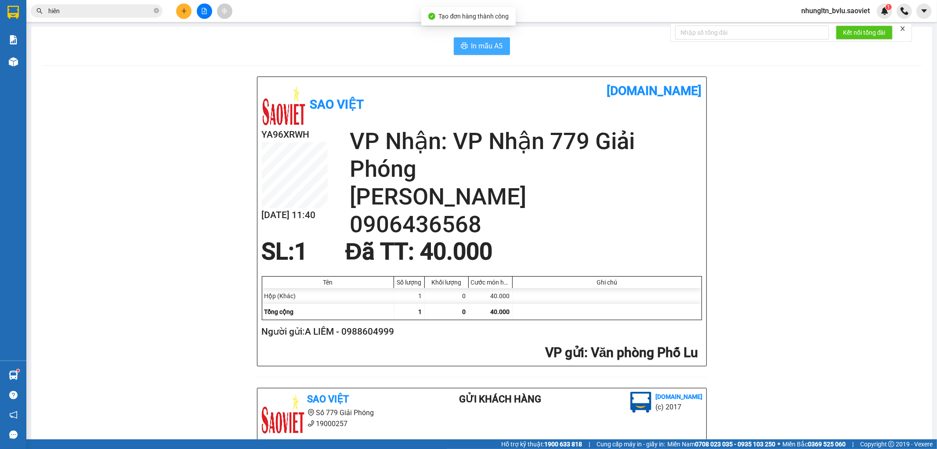
click at [480, 45] on span "In mẫu A5" at bounding box center [487, 45] width 32 height 11
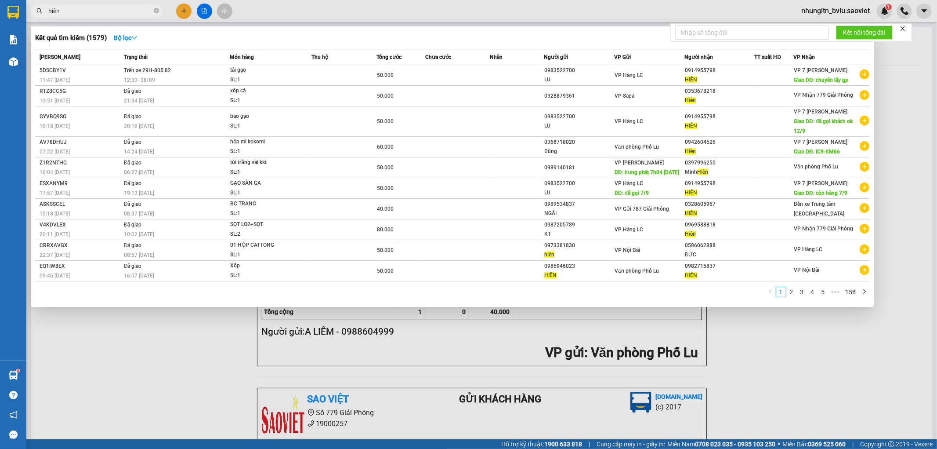
click at [110, 11] on input "hiên" at bounding box center [100, 11] width 104 height 10
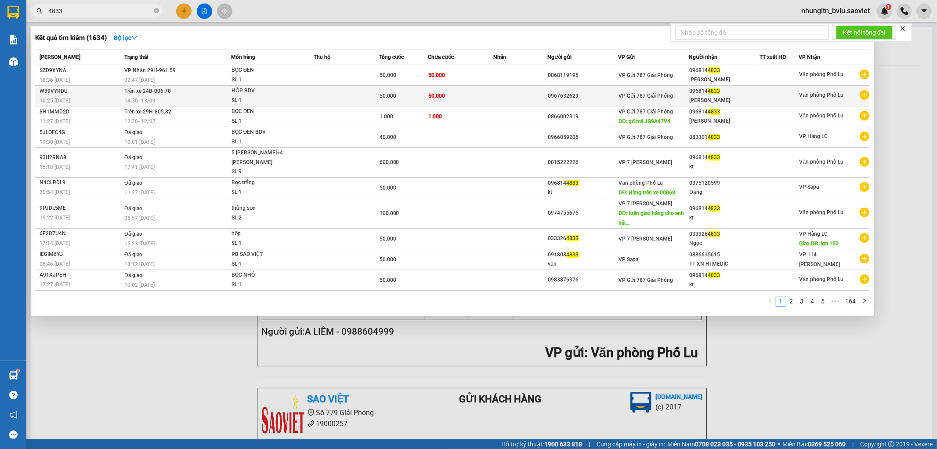
type input "4833"
click at [333, 94] on td at bounding box center [346, 96] width 65 height 21
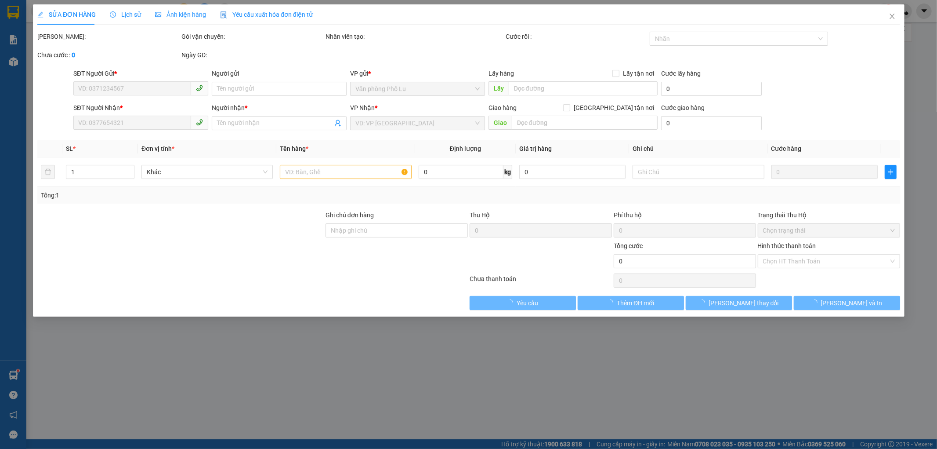
type input "0967632629"
type input "0968144833"
type input "[PERSON_NAME]"
type input "50.000"
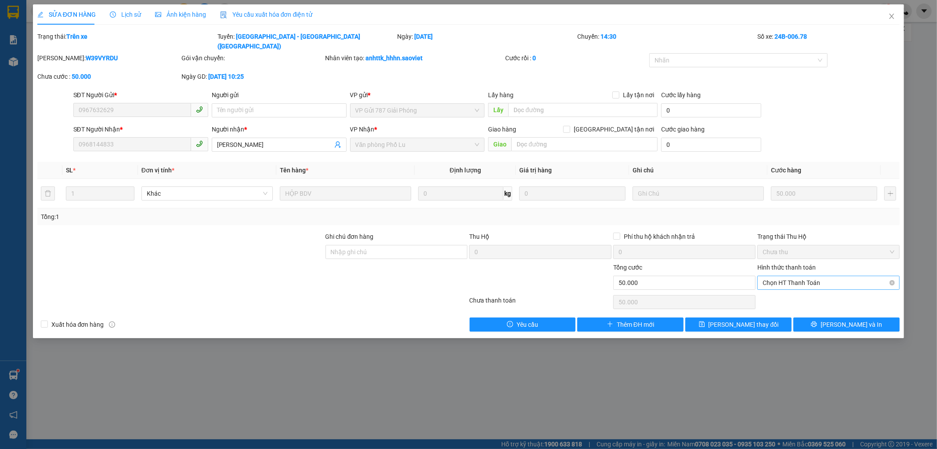
click at [831, 276] on span "Chọn HT Thanh Toán" at bounding box center [829, 282] width 132 height 13
click at [808, 291] on div "Tại văn phòng" at bounding box center [829, 291] width 132 height 10
type input "0"
click at [808, 276] on span "Tại văn phòng" at bounding box center [829, 282] width 132 height 13
click at [803, 290] on div "Tại văn phòng" at bounding box center [829, 291] width 132 height 10
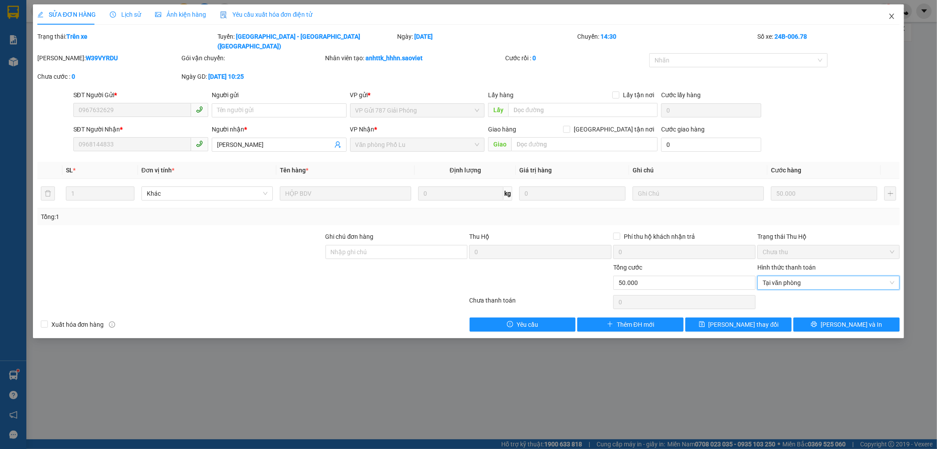
drag, startPoint x: 893, startPoint y: 18, endPoint x: 890, endPoint y: 13, distance: 5.5
click at [893, 17] on icon "close" at bounding box center [891, 16] width 7 height 7
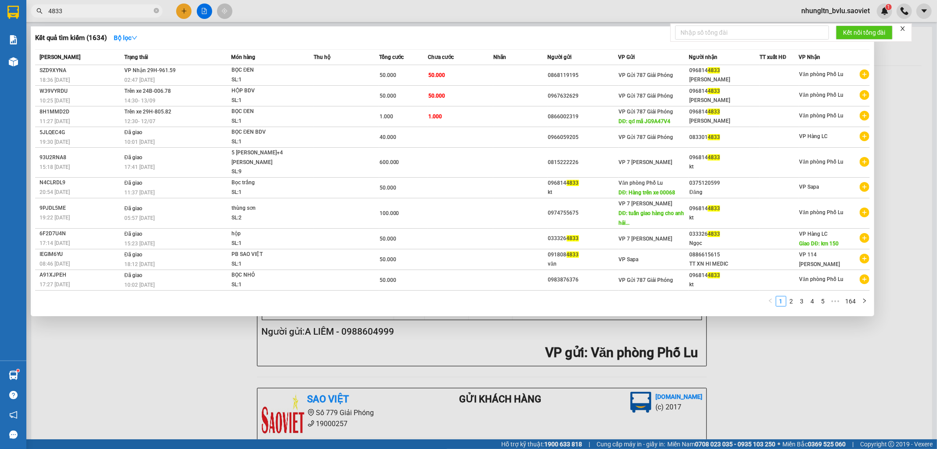
click at [93, 8] on input "4833" at bounding box center [100, 11] width 104 height 10
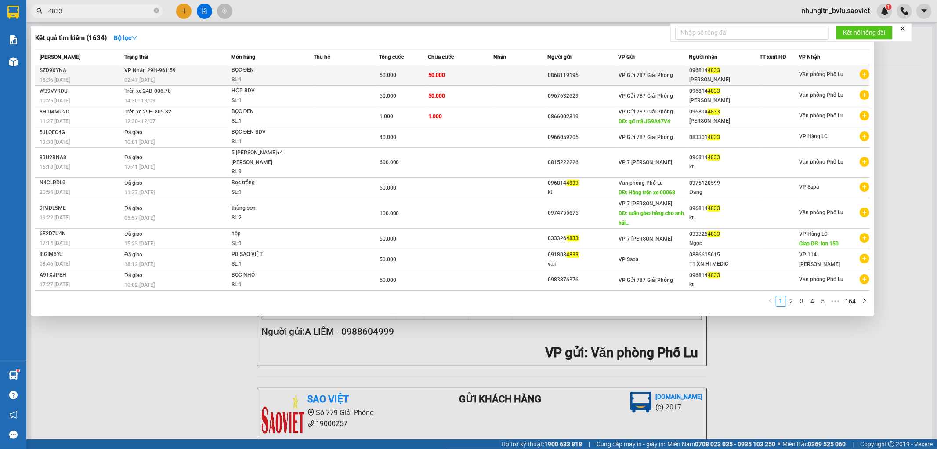
click at [325, 76] on td at bounding box center [346, 75] width 65 height 21
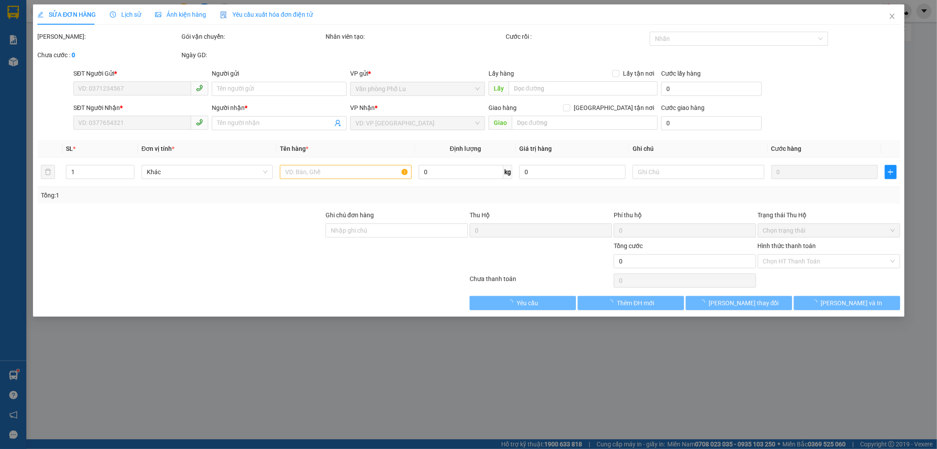
type input "0868119195"
type input "0968144833"
type input "[PERSON_NAME]"
type input "50.000"
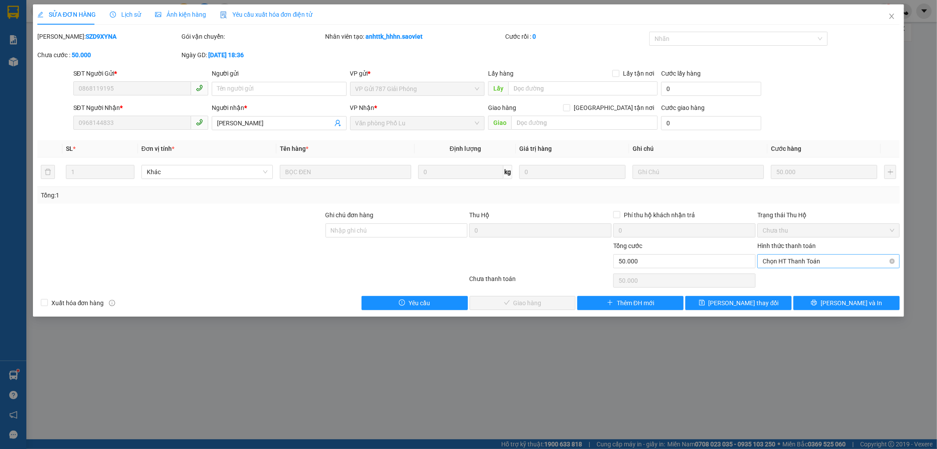
click at [841, 260] on span "Chọn HT Thanh Toán" at bounding box center [829, 260] width 132 height 13
click at [835, 277] on div "Tại văn phòng" at bounding box center [829, 279] width 132 height 10
type input "0"
click at [538, 302] on span "[PERSON_NAME] và Giao hàng" at bounding box center [528, 303] width 84 height 10
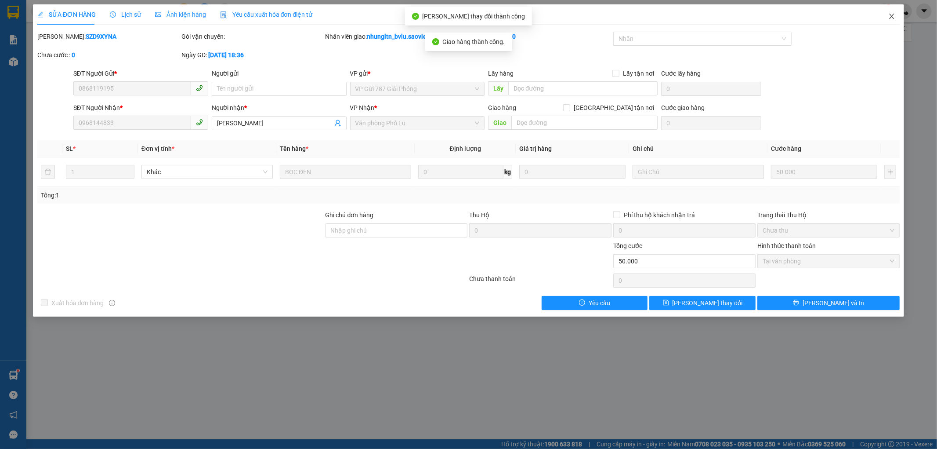
click at [893, 18] on icon "close" at bounding box center [892, 16] width 5 height 5
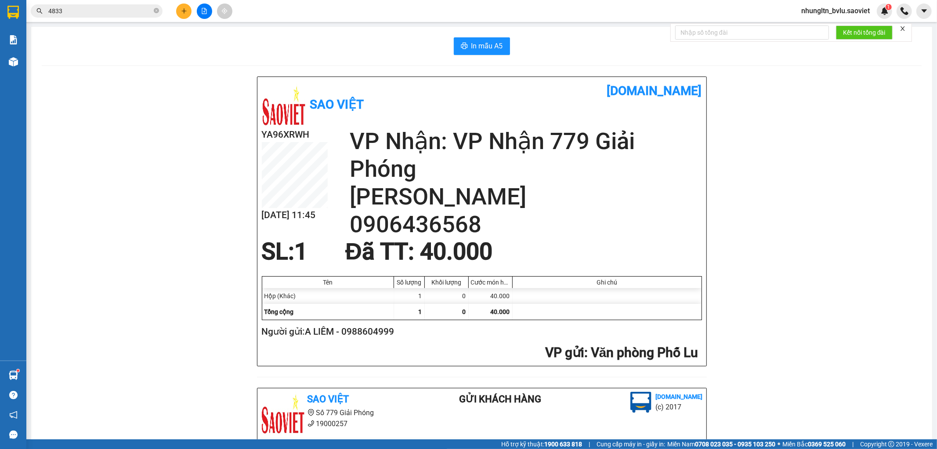
click at [91, 7] on input "4833" at bounding box center [100, 11] width 104 height 10
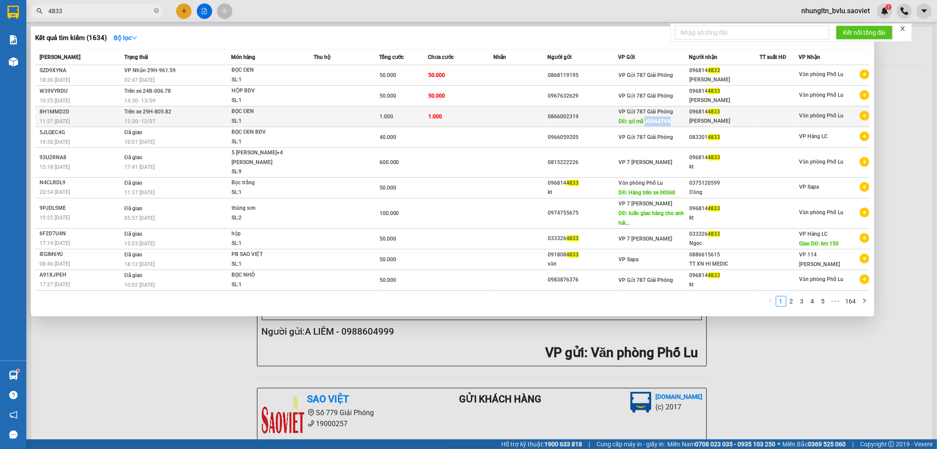
drag, startPoint x: 671, startPoint y: 122, endPoint x: 646, endPoint y: 120, distance: 25.6
click at [646, 120] on div "VP Gửi 787 Giải Phóng DĐ: qđ mã JG9A47V4" at bounding box center [654, 116] width 70 height 19
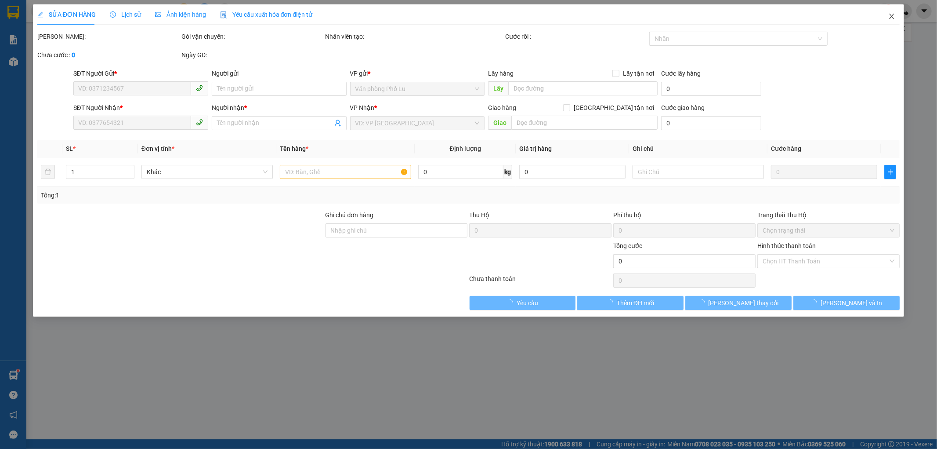
type input "0866002319"
type input "qđ mã JG9A47V4"
type input "0968144833"
type input "[PERSON_NAME]"
type input "1.000"
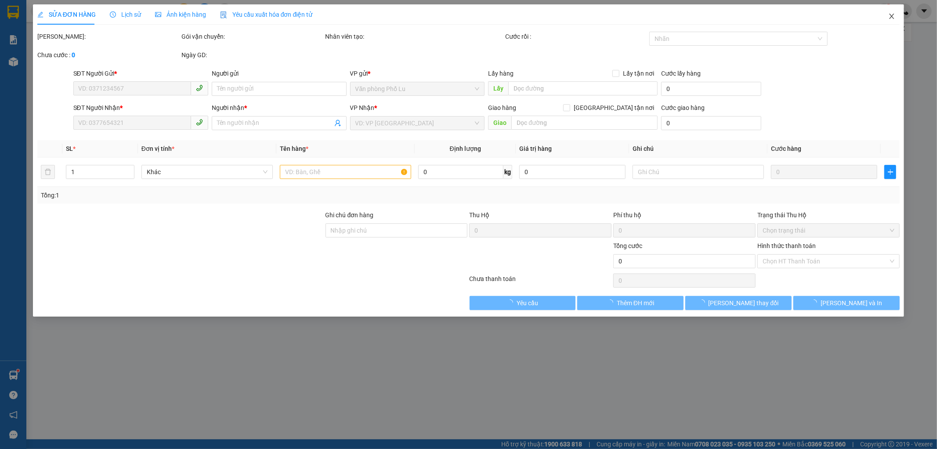
type input "1.000"
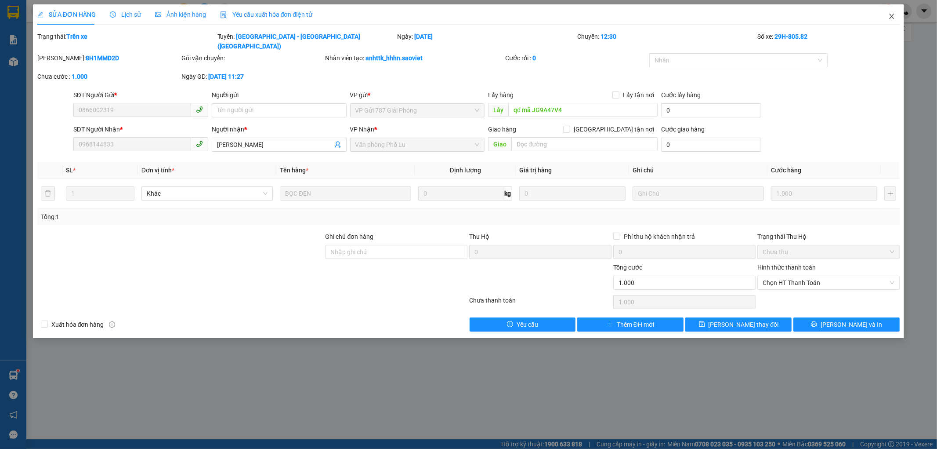
click at [892, 12] on span "Close" at bounding box center [892, 16] width 25 height 25
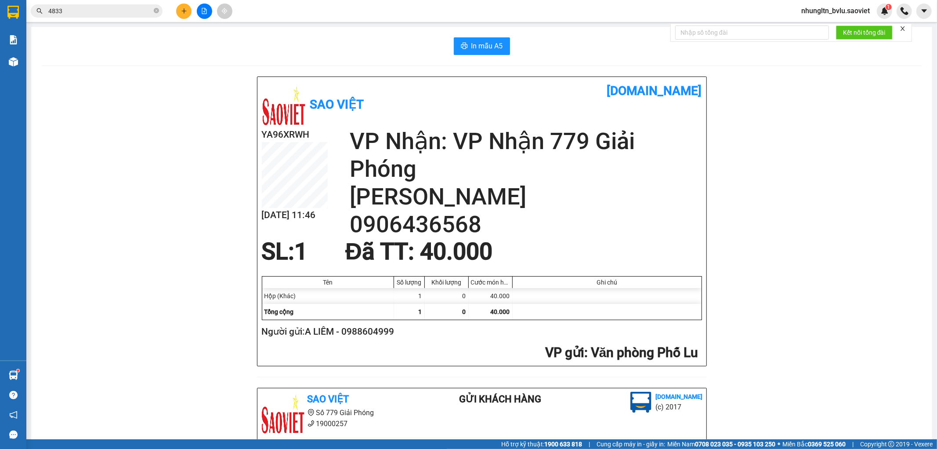
click at [78, 5] on span "4833" at bounding box center [97, 10] width 132 height 13
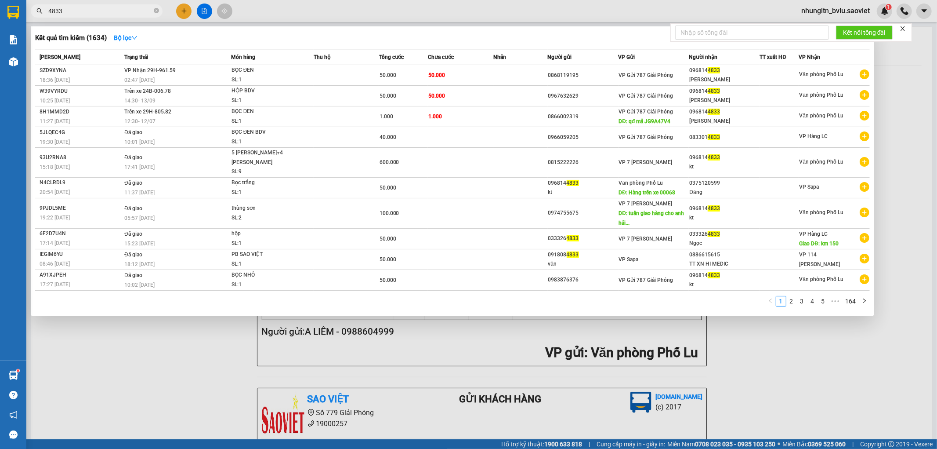
click at [77, 5] on span "4833" at bounding box center [97, 10] width 132 height 13
click at [73, 9] on input "4833" at bounding box center [100, 11] width 104 height 10
paste input "0814300797"
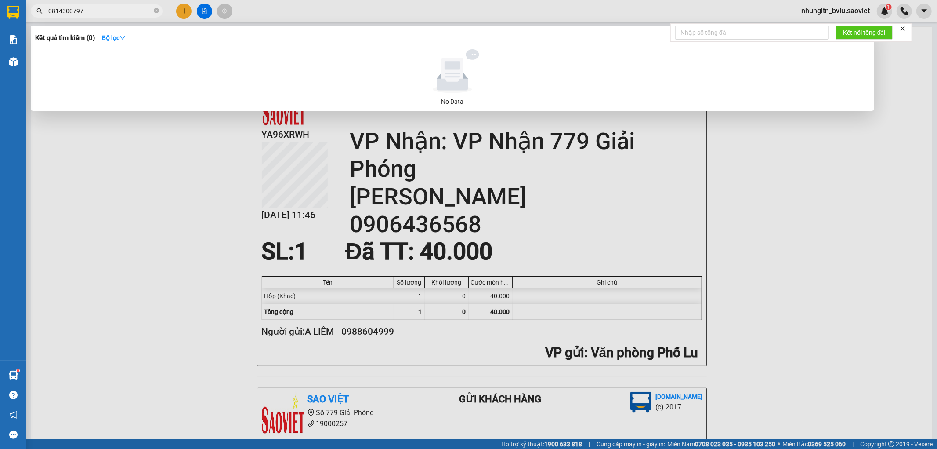
click at [127, 13] on input "0814300797" at bounding box center [100, 11] width 104 height 10
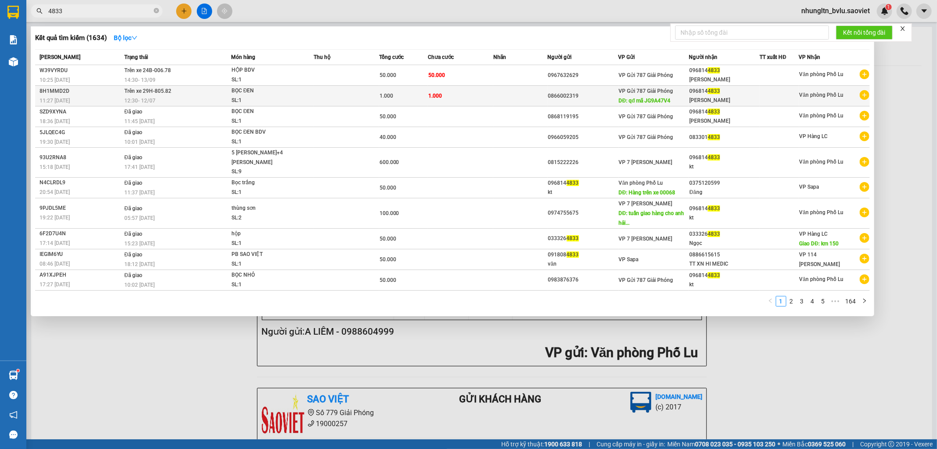
type input "4833"
click at [462, 94] on td "1.000" at bounding box center [460, 96] width 65 height 21
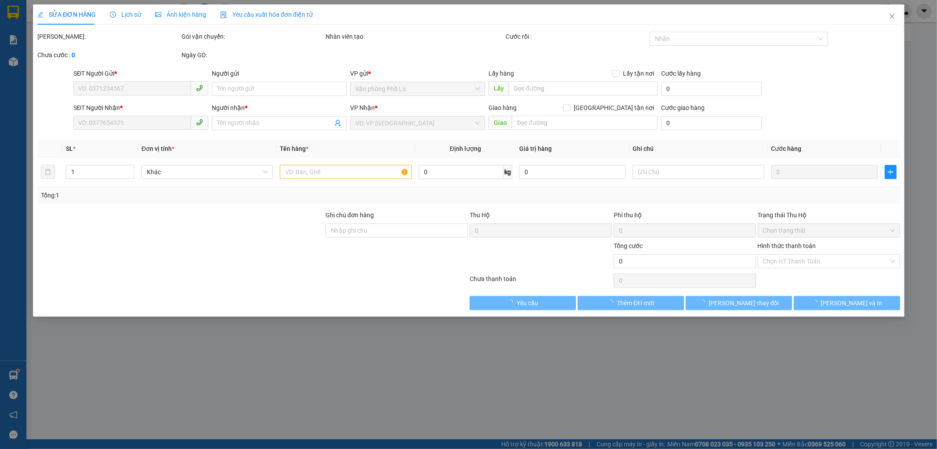
type input "0866002319"
type input "qđ mã JG9A47V4"
type input "0968144833"
type input "[PERSON_NAME]"
type input "1.000"
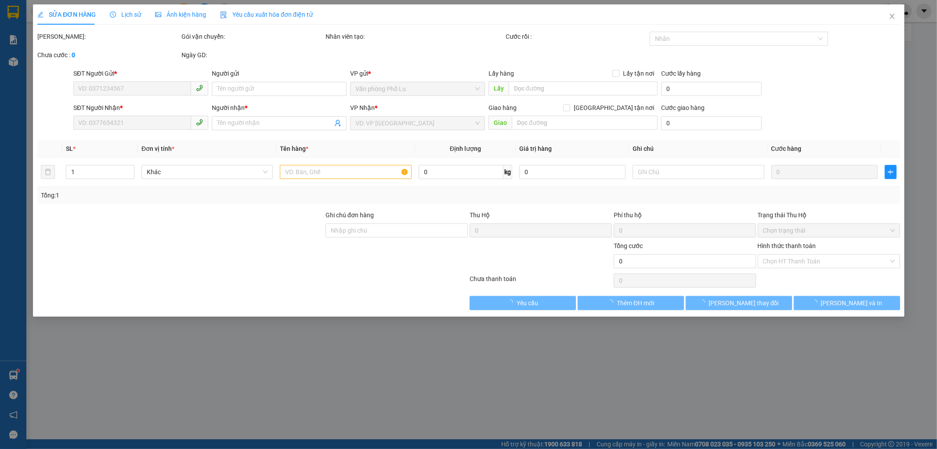
type input "1.000"
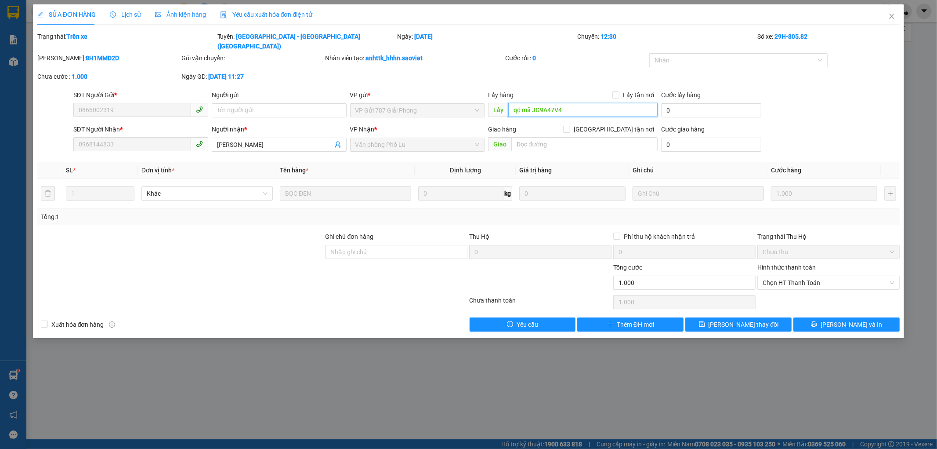
click at [568, 103] on input "qđ mã JG9A47V4" at bounding box center [582, 110] width 149 height 14
click at [536, 103] on input "qđ mã JG9A47V4" at bounding box center [582, 110] width 149 height 14
drag, startPoint x: 532, startPoint y: 99, endPoint x: 562, endPoint y: 99, distance: 29.4
click at [562, 103] on input "qđ mã JG9A47V4" at bounding box center [582, 110] width 149 height 14
click at [895, 21] on span "Close" at bounding box center [892, 16] width 25 height 25
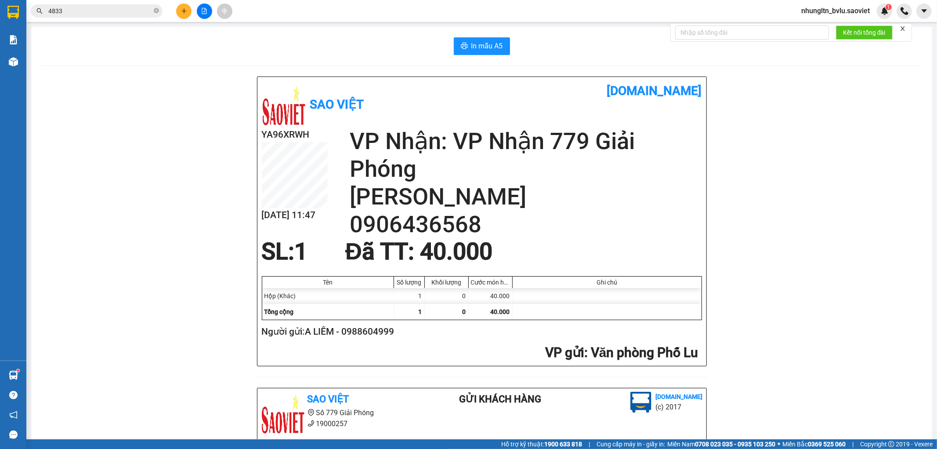
click at [142, 17] on span "4833" at bounding box center [97, 10] width 132 height 13
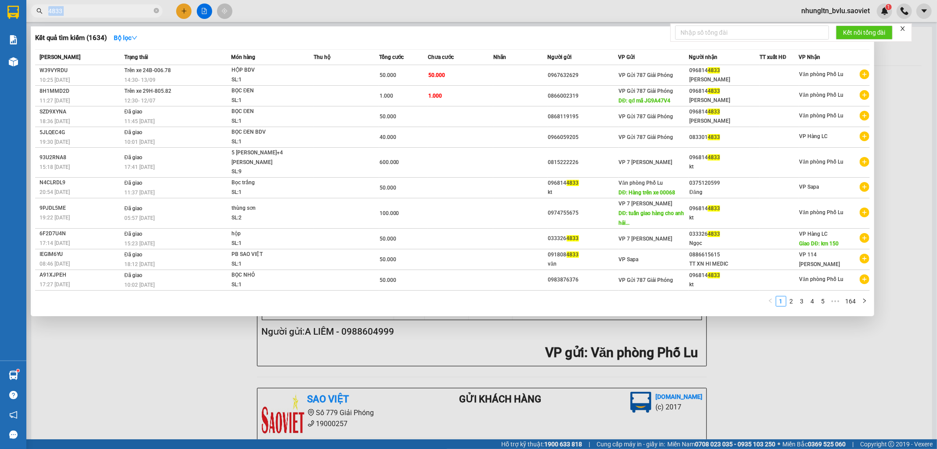
drag, startPoint x: 141, startPoint y: 16, endPoint x: 130, endPoint y: 11, distance: 12.4
click at [141, 16] on span "4833" at bounding box center [97, 10] width 132 height 13
click at [116, 13] on input "4833" at bounding box center [100, 11] width 104 height 10
click at [115, 14] on input "4833" at bounding box center [100, 11] width 104 height 10
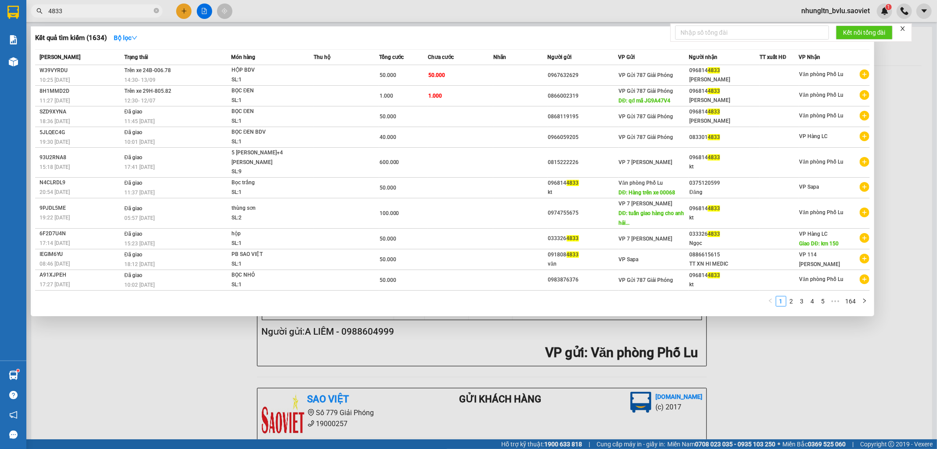
click at [115, 14] on input "4833" at bounding box center [100, 11] width 104 height 10
paste input "JG9A47V4"
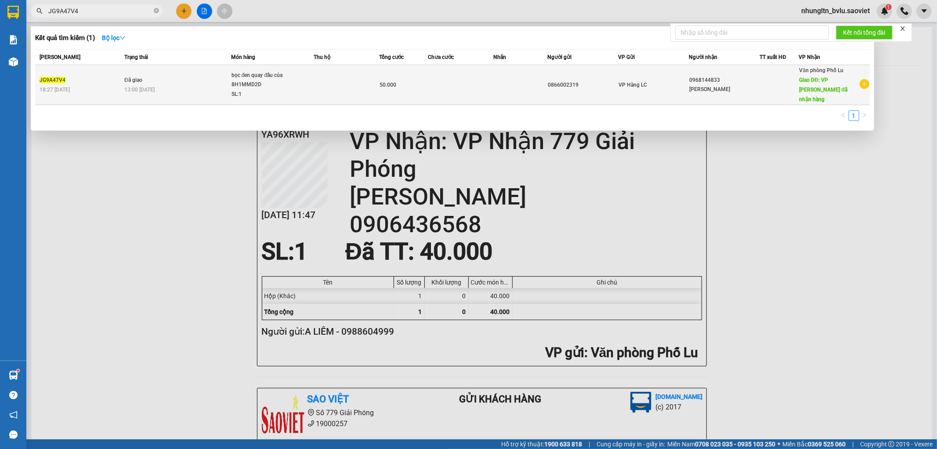
type input "JG9A47V4"
click at [464, 80] on td at bounding box center [460, 85] width 65 height 40
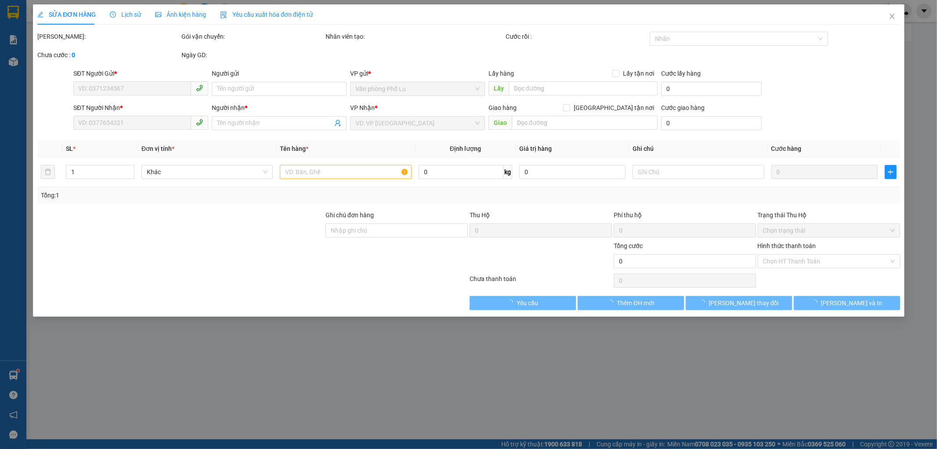
type input "0866002319"
type input "0968144833"
type input "[PERSON_NAME]"
type input "VP [PERSON_NAME] đã nhận hàng"
type input "50.000"
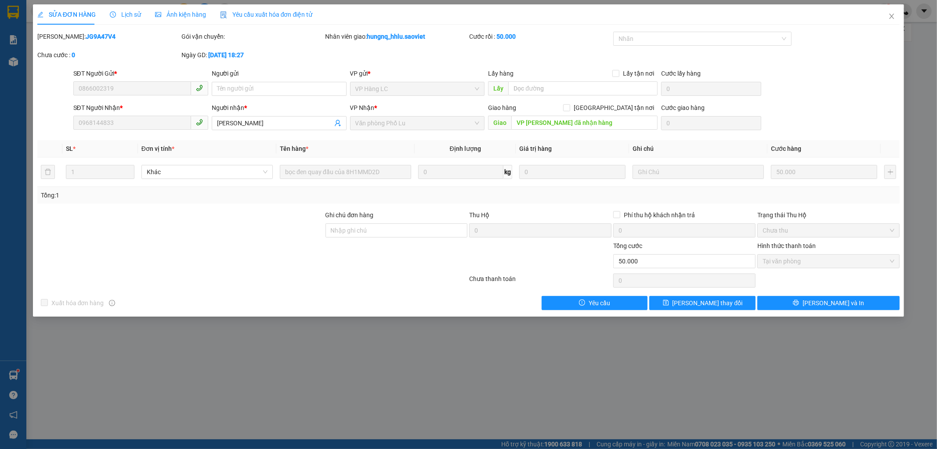
click at [137, 18] on span "Lịch sử" at bounding box center [125, 14] width 31 height 7
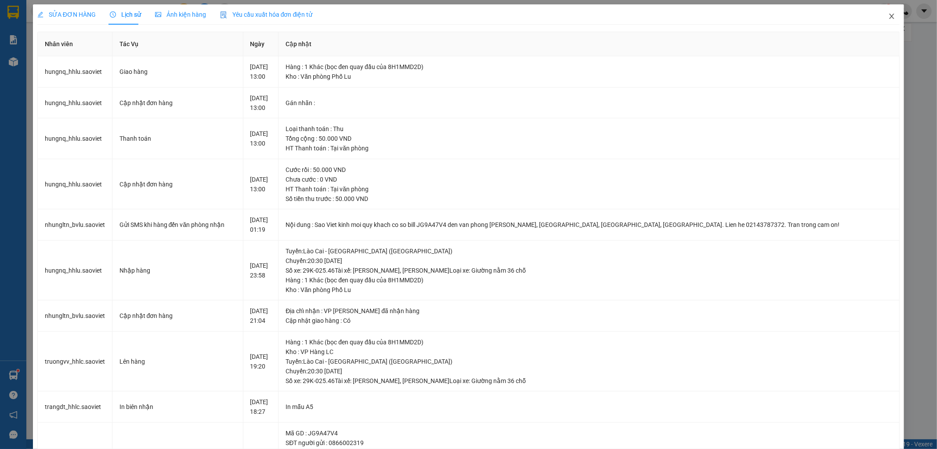
click at [889, 15] on span "Close" at bounding box center [892, 16] width 25 height 25
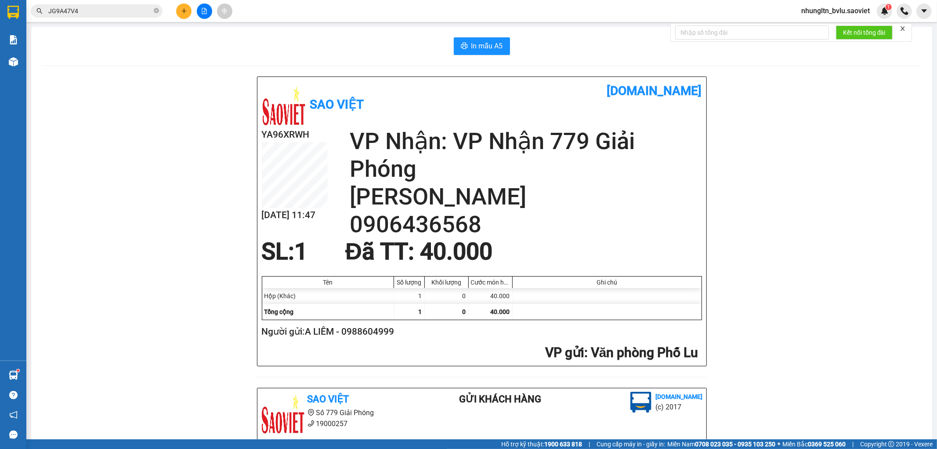
drag, startPoint x: 107, startPoint y: 5, endPoint x: 99, endPoint y: 7, distance: 8.3
click at [104, 6] on span "JG9A47V4" at bounding box center [97, 10] width 132 height 13
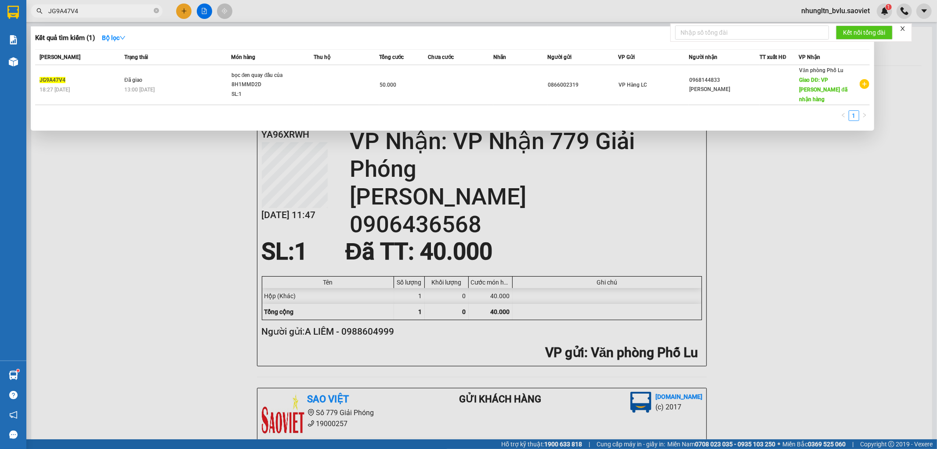
click at [99, 7] on input "JG9A47V4" at bounding box center [100, 11] width 104 height 10
click at [98, 8] on input "JG9A47V4" at bounding box center [100, 11] width 104 height 10
type input "3"
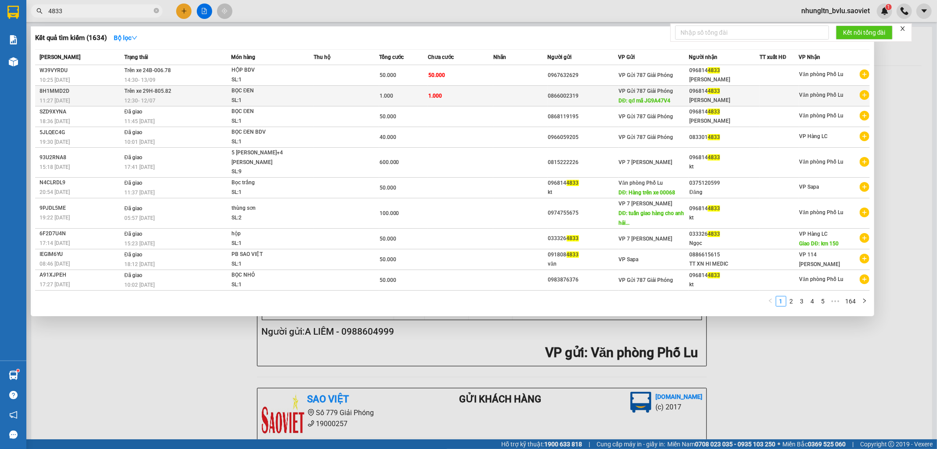
type input "4833"
click at [361, 94] on td at bounding box center [346, 96] width 65 height 21
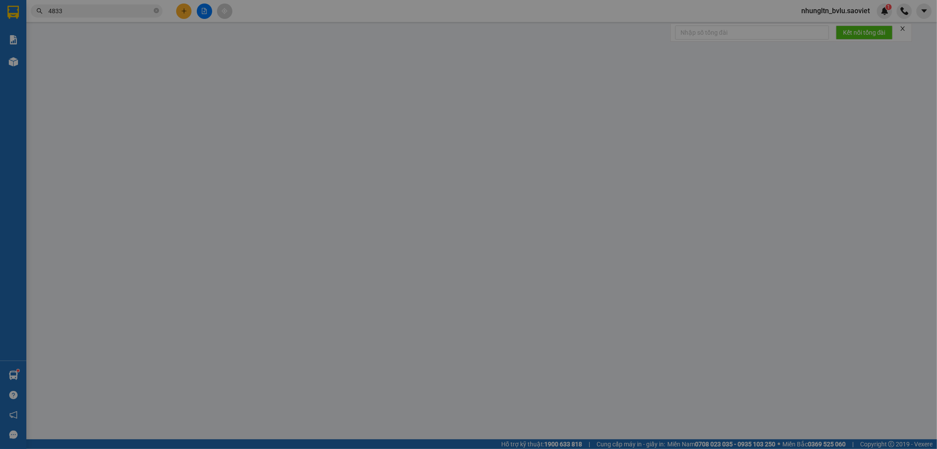
type input "0866002319"
type input "qđ mã JG9A47V4"
type input "0968144833"
type input "[PERSON_NAME]"
type input "1.000"
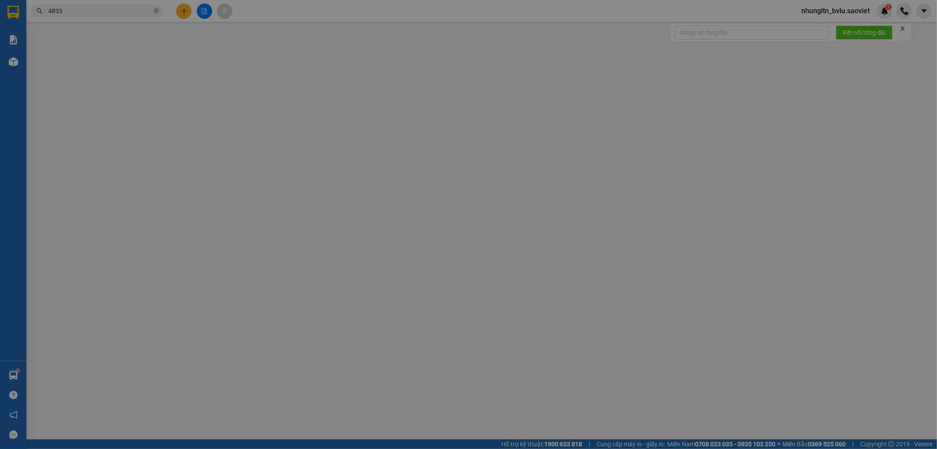
type input "1.000"
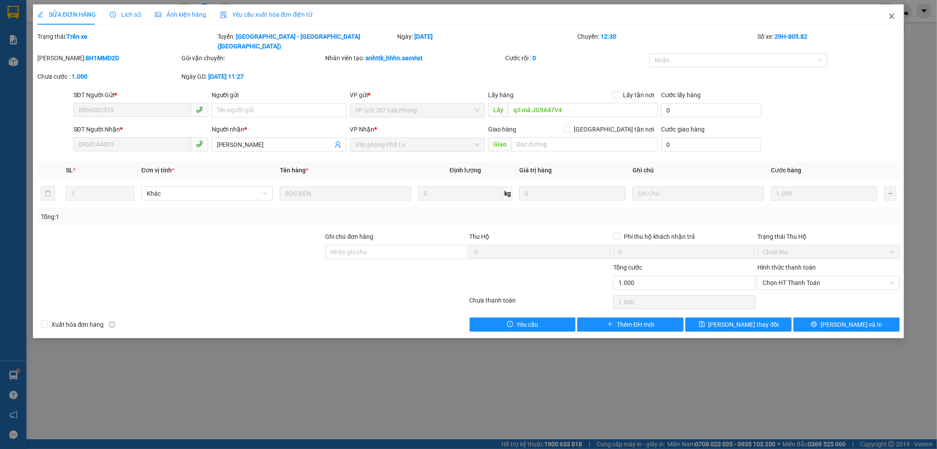
click at [895, 15] on icon "close" at bounding box center [891, 16] width 7 height 7
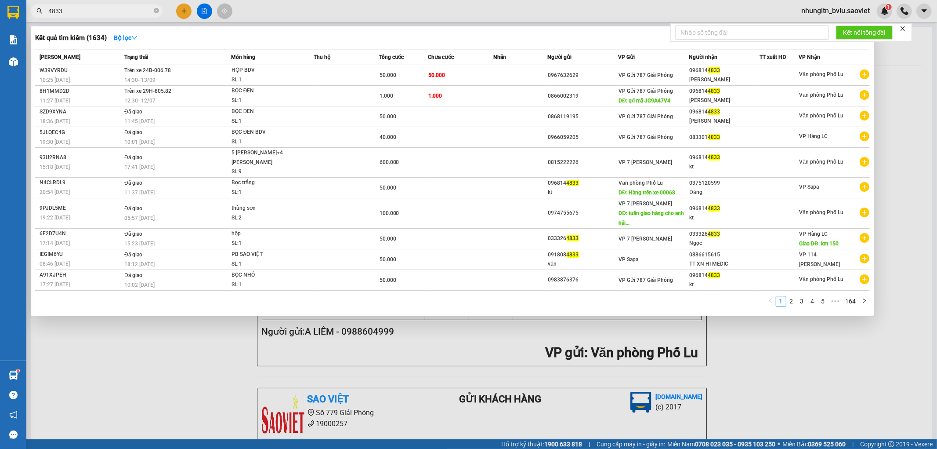
click at [72, 15] on input "4833" at bounding box center [100, 11] width 104 height 10
click at [525, 101] on td at bounding box center [520, 96] width 54 height 21
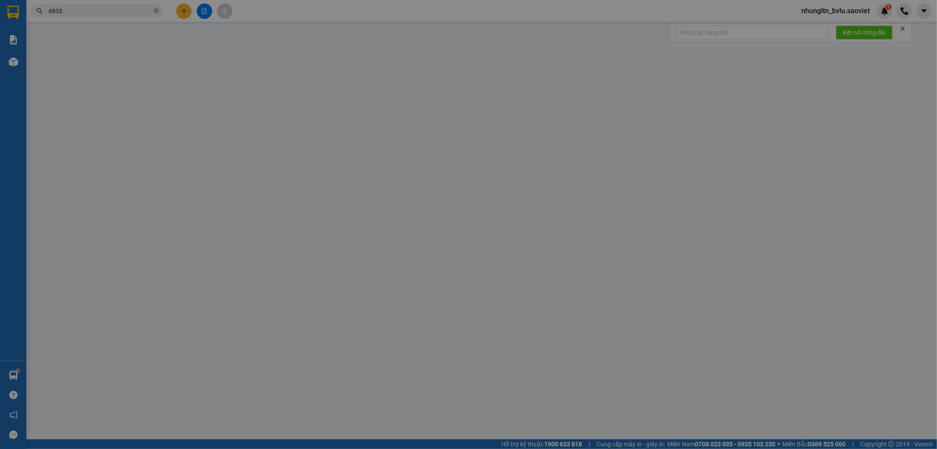
type input "0866002319"
type input "qđ mã JG9A47V4"
type input "0968144833"
type input "[PERSON_NAME]"
type input "1.000"
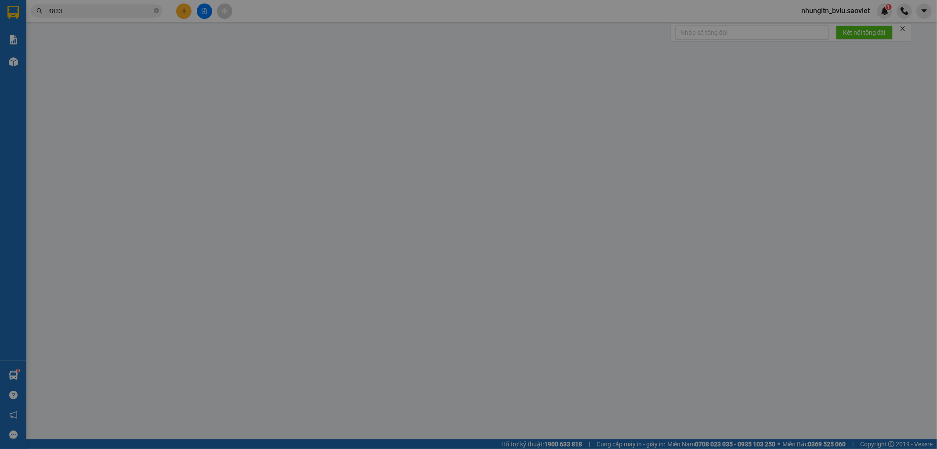
type input "1.000"
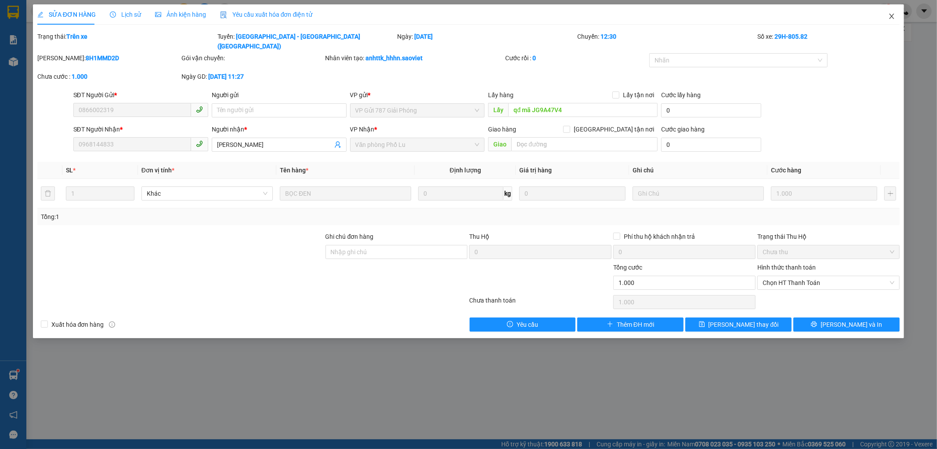
click at [896, 19] on span "Close" at bounding box center [892, 16] width 25 height 25
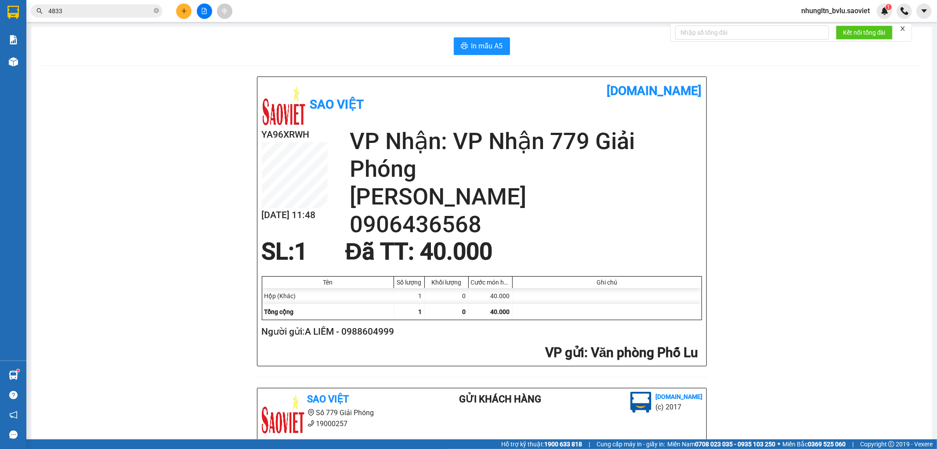
click at [99, 9] on input "4833" at bounding box center [100, 11] width 104 height 10
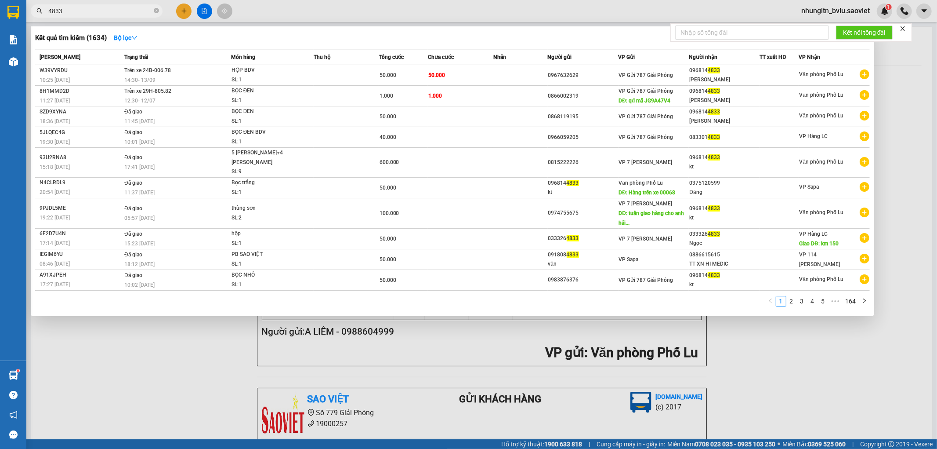
click at [155, 347] on div at bounding box center [468, 224] width 937 height 449
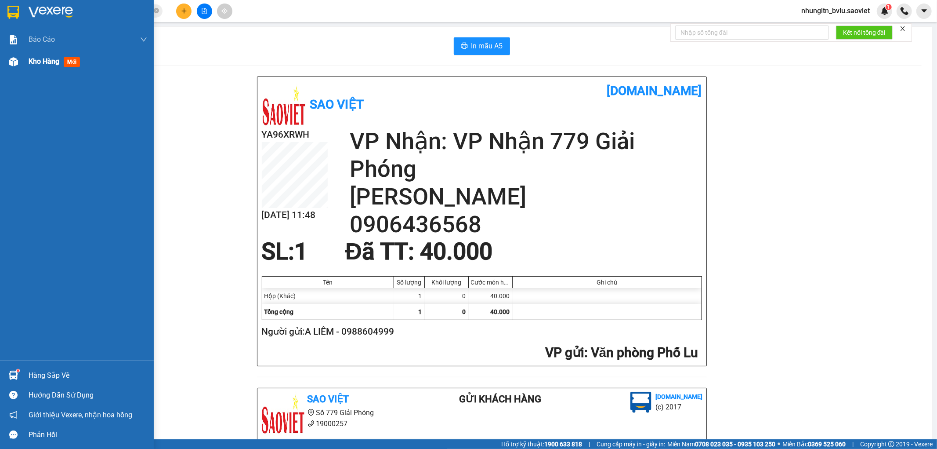
click at [47, 63] on span "Kho hàng" at bounding box center [44, 61] width 31 height 8
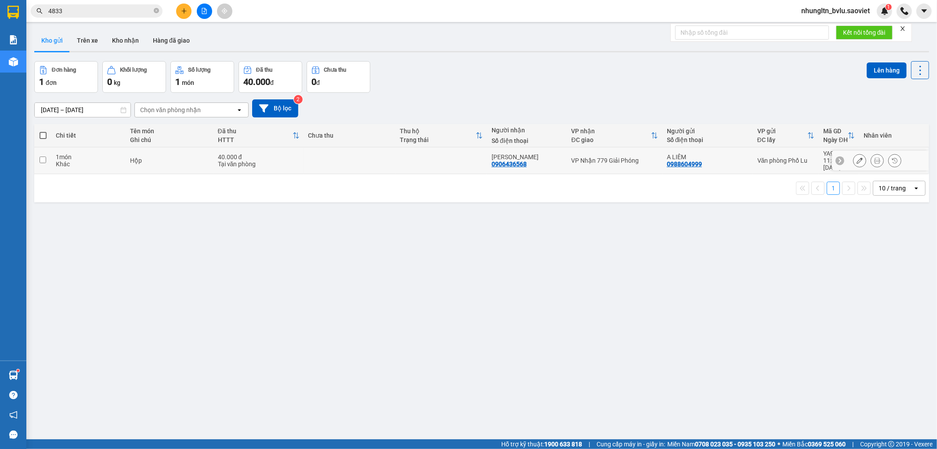
click at [146, 157] on div "Hộp" at bounding box center [169, 160] width 79 height 7
checkbox input "true"
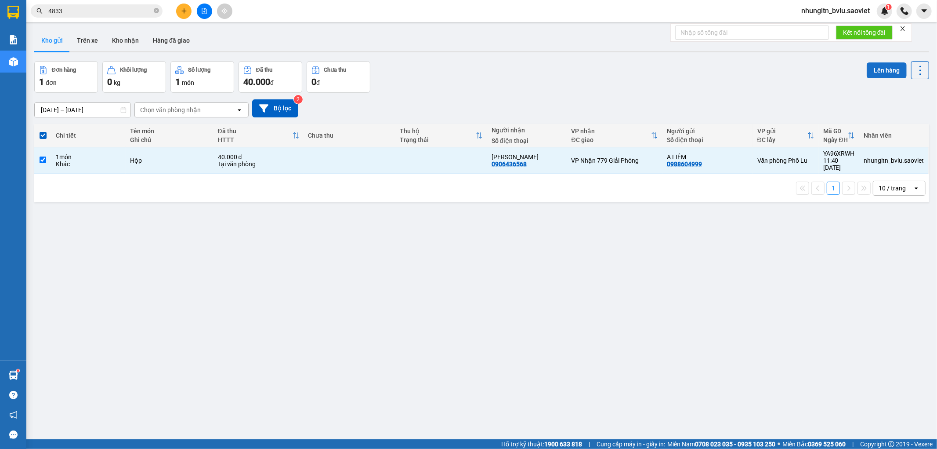
click at [890, 74] on button "Lên hàng" at bounding box center [887, 70] width 40 height 16
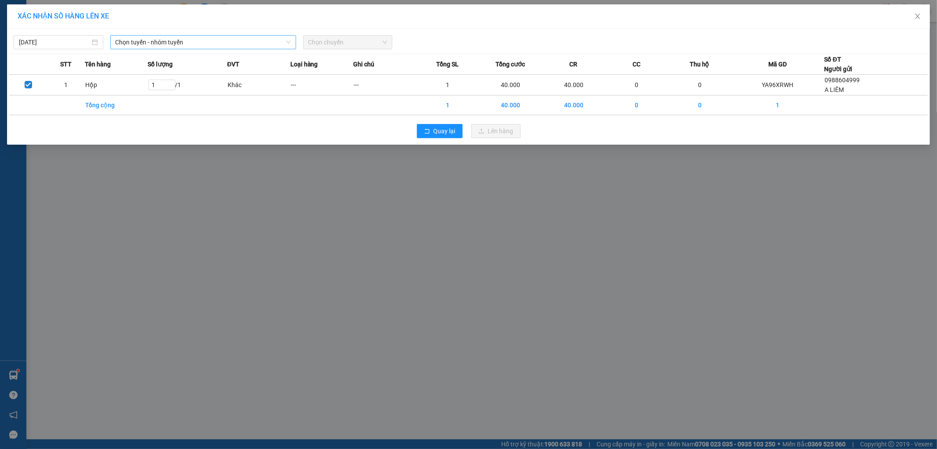
click at [143, 47] on span "Chọn tuyến - nhóm tuyến" at bounding box center [203, 42] width 175 height 13
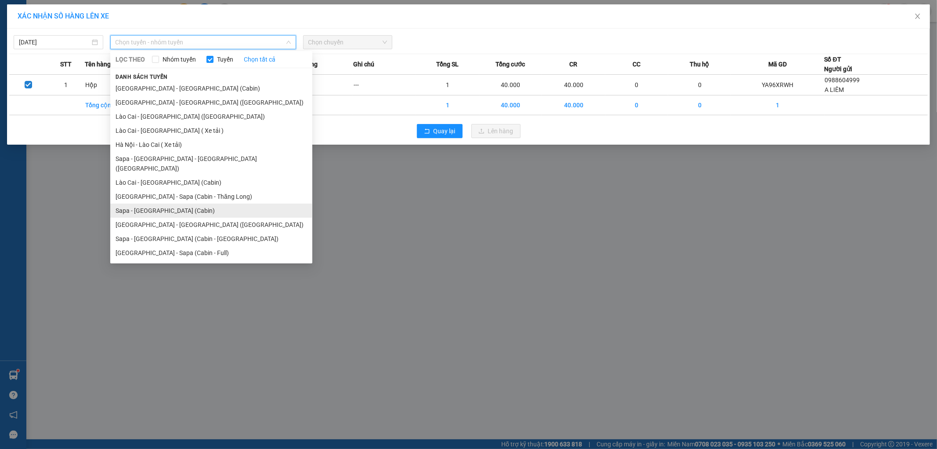
click at [170, 203] on li "Sapa - [GEOGRAPHIC_DATA] (Cabin)" at bounding box center [211, 210] width 202 height 14
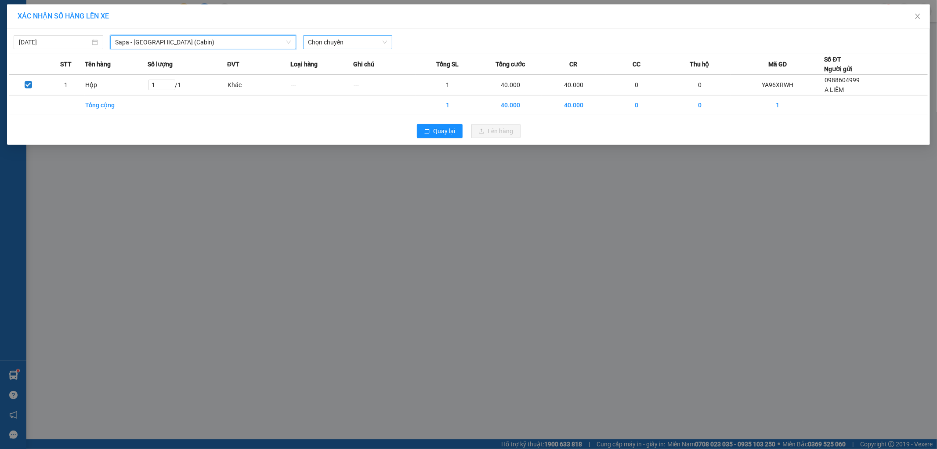
click at [348, 41] on span "Chọn chuyến" at bounding box center [347, 42] width 79 height 13
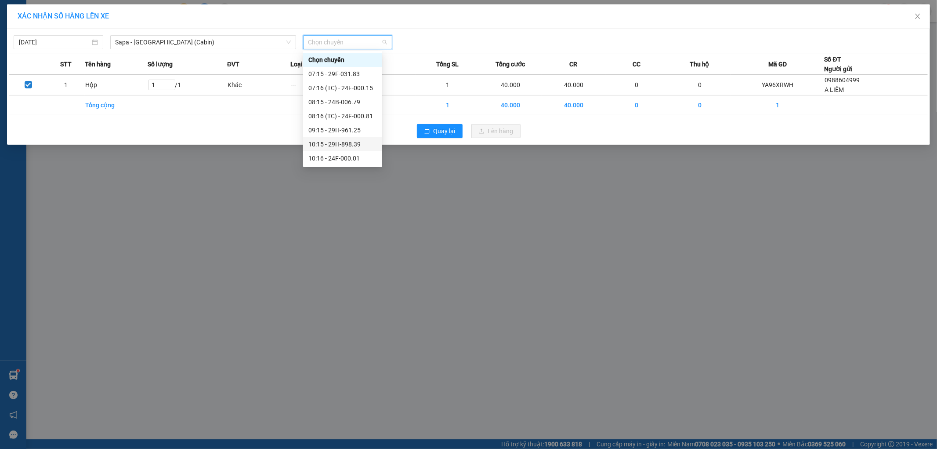
scroll to position [49, 0]
click at [366, 139] on div "11:16 - 24F-000.06" at bounding box center [342, 138] width 69 height 10
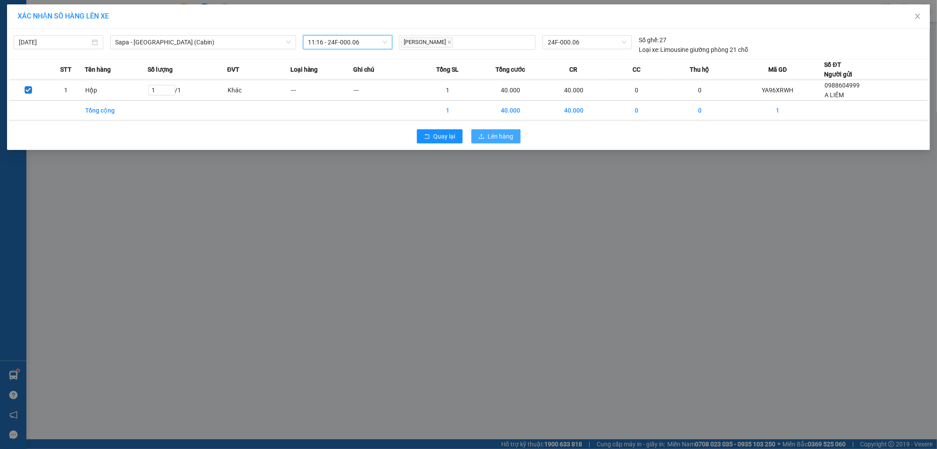
click at [506, 136] on span "Lên hàng" at bounding box center [500, 136] width 25 height 10
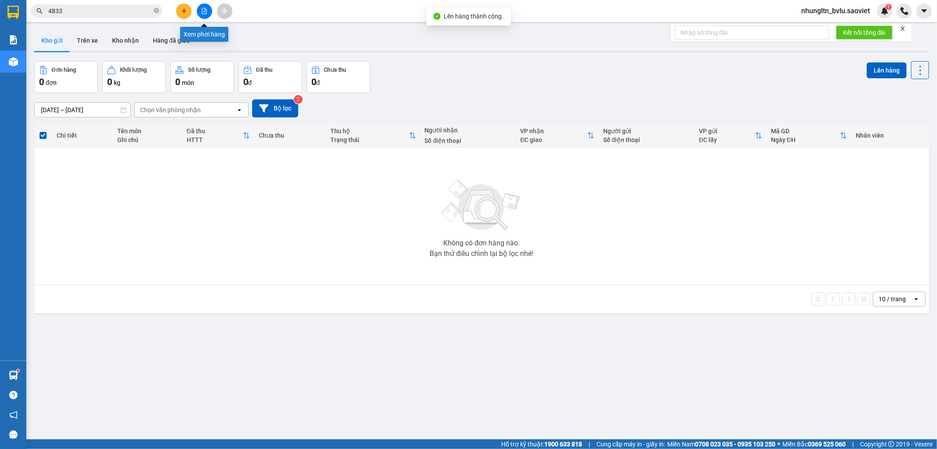
click at [201, 11] on icon "file-add" at bounding box center [204, 11] width 6 height 6
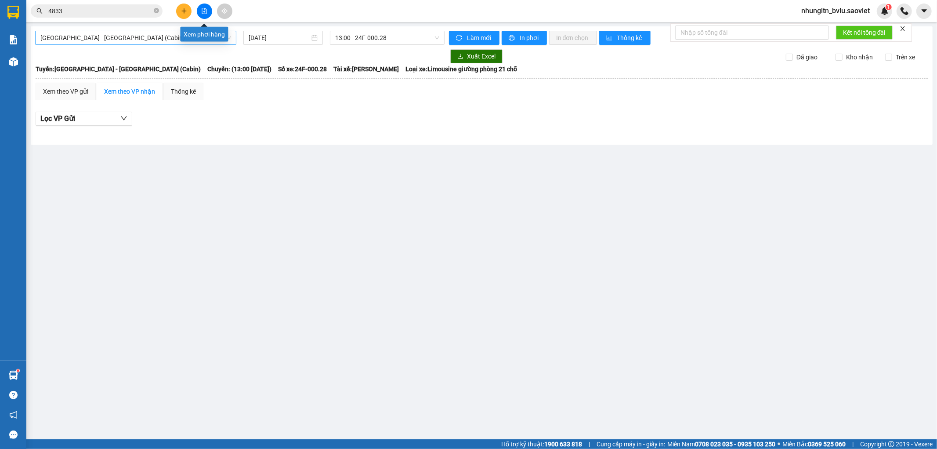
click at [194, 35] on span "[GEOGRAPHIC_DATA] - [GEOGRAPHIC_DATA] (Cabin)" at bounding box center [135, 37] width 191 height 13
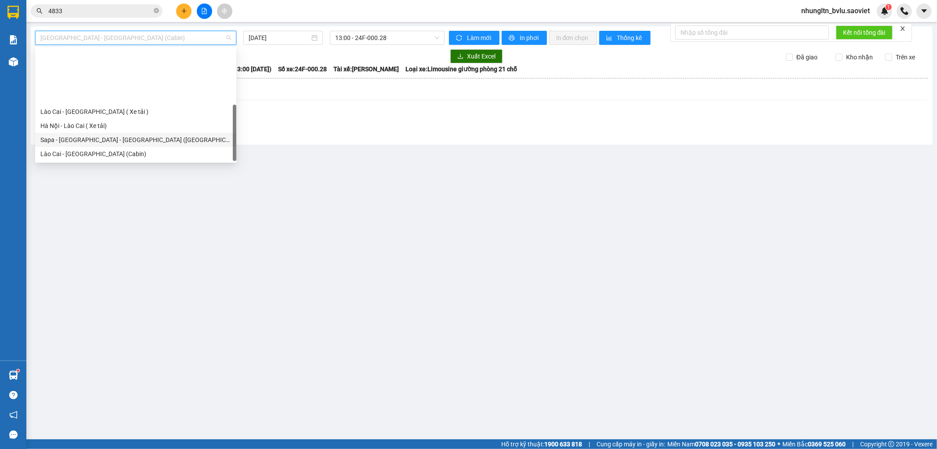
scroll to position [70, 0]
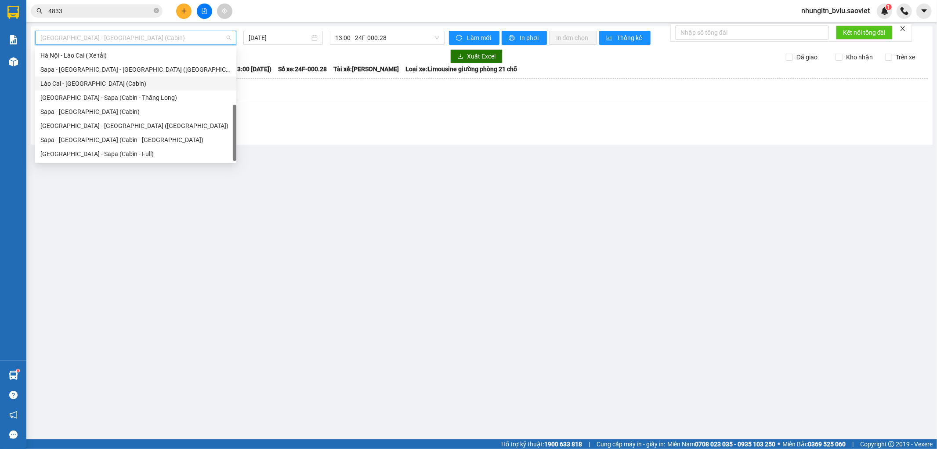
click at [128, 85] on div "Lào Cai - [GEOGRAPHIC_DATA] (Cabin)" at bounding box center [135, 84] width 191 height 10
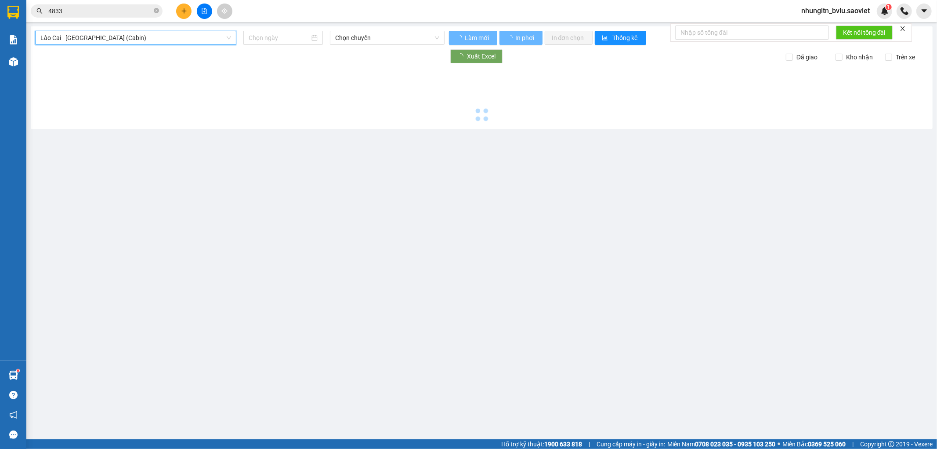
type input "[DATE]"
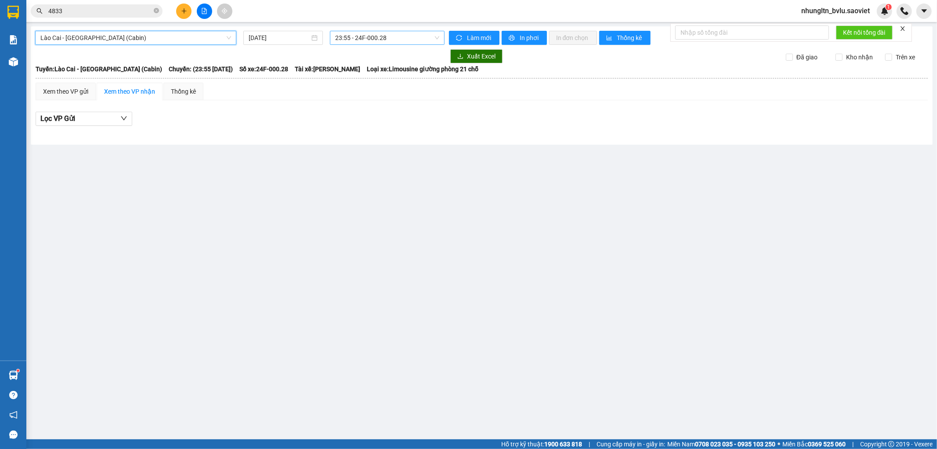
click at [403, 38] on span "23:55 - 24F-000.28" at bounding box center [387, 37] width 104 height 13
click at [156, 44] on div "Lào Cai - [GEOGRAPHIC_DATA] (Cabin)" at bounding box center [135, 38] width 201 height 14
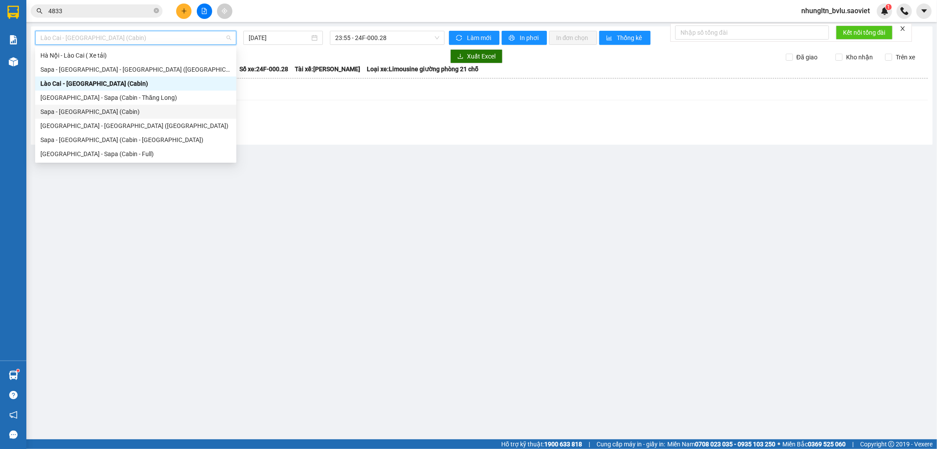
click at [120, 112] on div "Sapa - [GEOGRAPHIC_DATA] (Cabin)" at bounding box center [135, 112] width 191 height 10
type input "[DATE]"
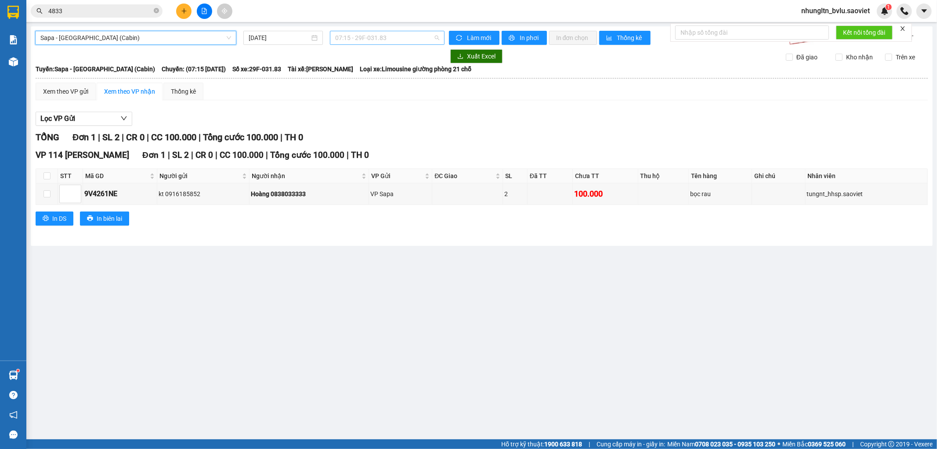
click at [398, 38] on span "07:15 - 29F-031.83" at bounding box center [387, 37] width 104 height 13
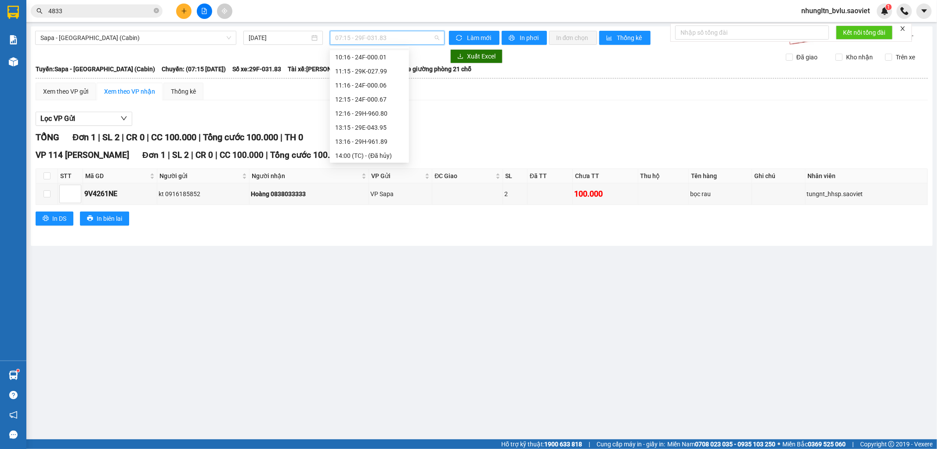
scroll to position [98, 0]
click at [388, 83] on div "11:16 - 24F-000.06" at bounding box center [369, 85] width 69 height 10
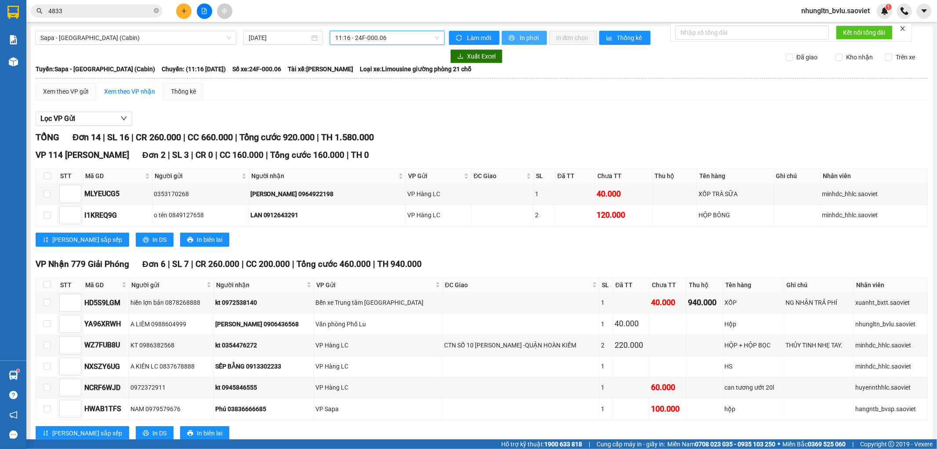
click at [525, 40] on span "In phơi" at bounding box center [530, 38] width 20 height 10
click at [92, 13] on input "4833" at bounding box center [100, 11] width 104 height 10
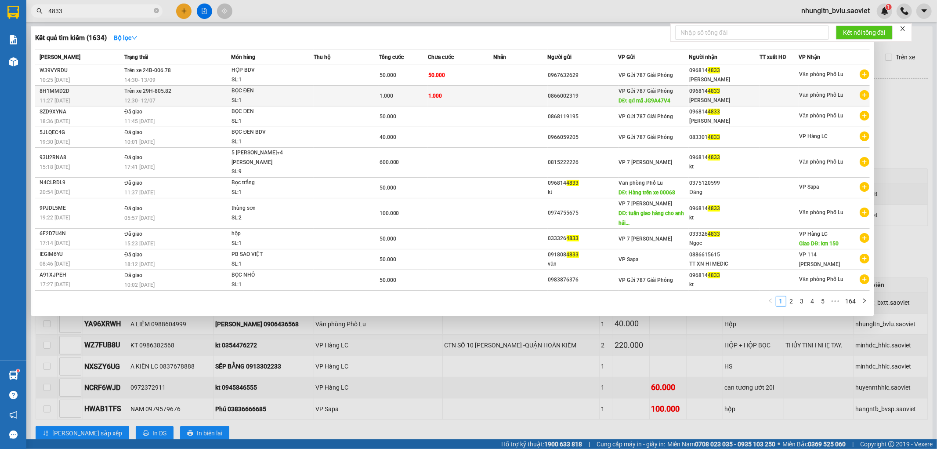
click at [341, 100] on td at bounding box center [346, 96] width 65 height 21
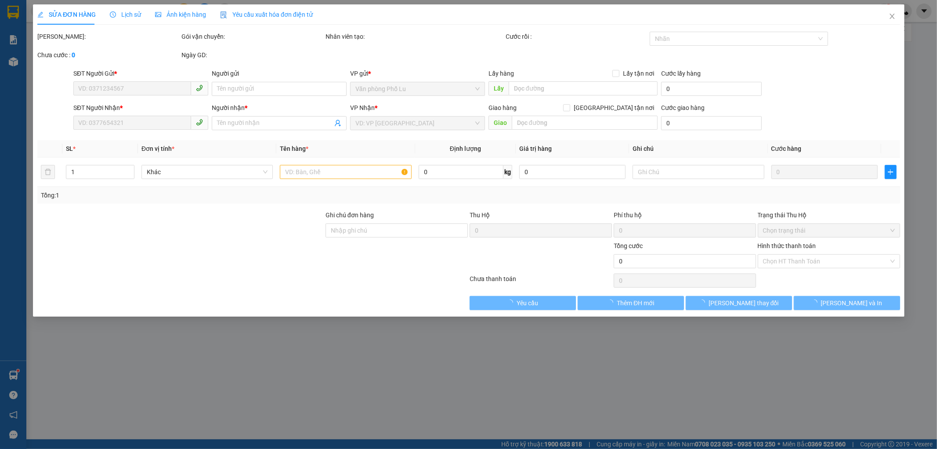
type input "0866002319"
type input "qđ mã JG9A47V4"
type input "0968144833"
type input "[PERSON_NAME]"
type input "1.000"
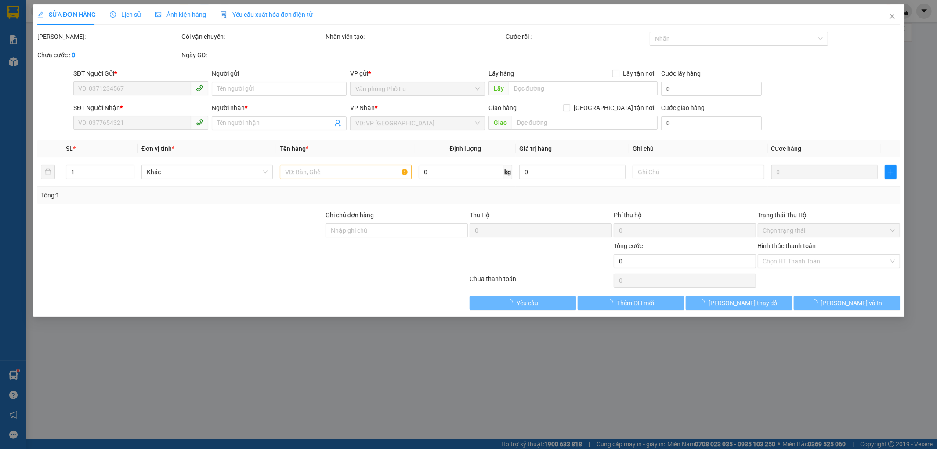
type input "1.000"
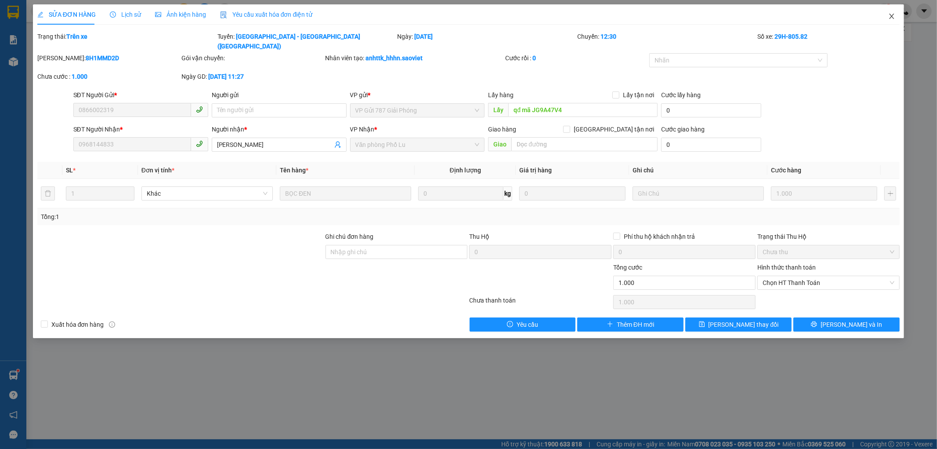
click at [894, 18] on icon "close" at bounding box center [891, 16] width 7 height 7
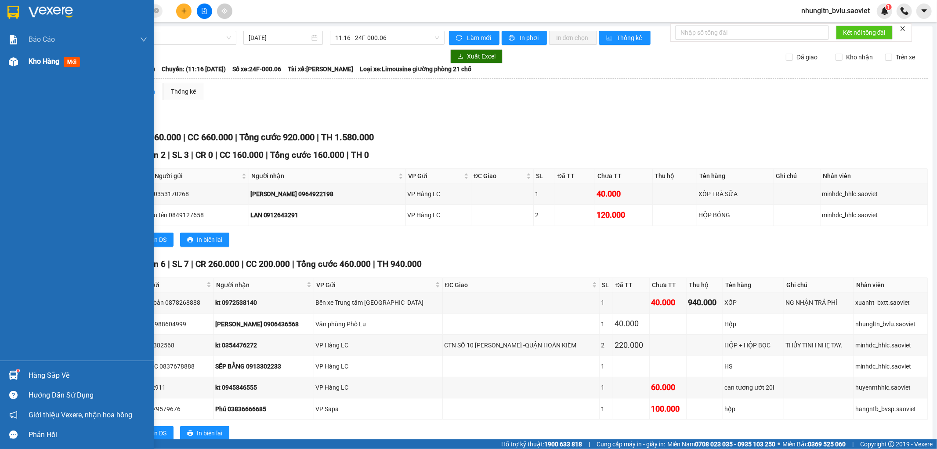
click at [37, 60] on span "Kho hàng" at bounding box center [44, 61] width 31 height 8
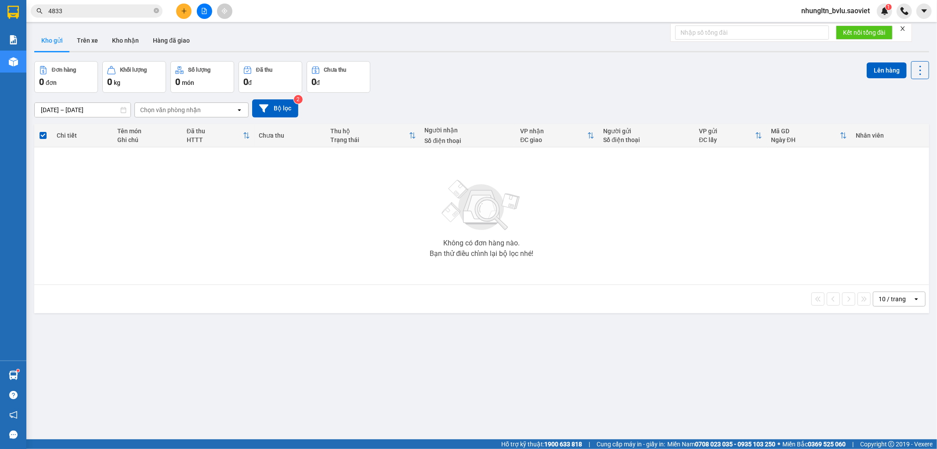
click at [300, 215] on div "Không có đơn hàng nào. Bạn thử điều chỉnh lại bộ lọc nhé!" at bounding box center [482, 216] width 886 height 132
click at [87, 41] on button "Trên xe" at bounding box center [87, 40] width 35 height 21
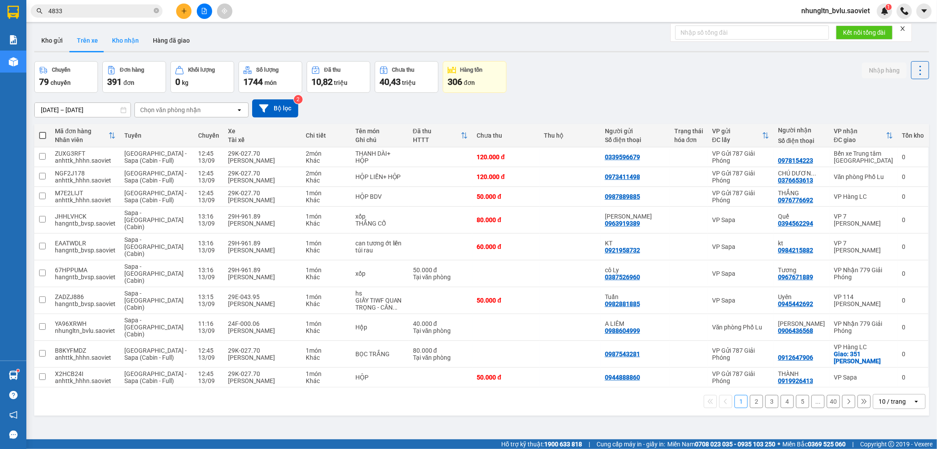
click at [143, 41] on button "Kho nhận" at bounding box center [125, 40] width 41 height 21
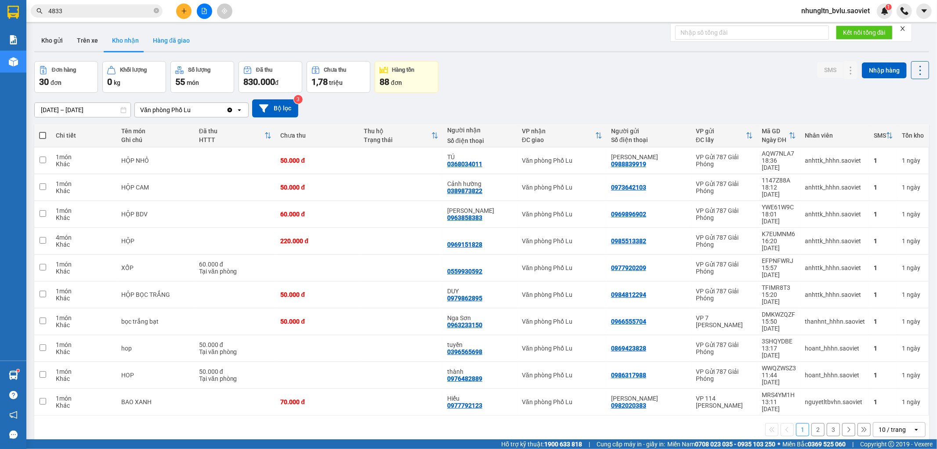
click at [168, 40] on button "Hàng đã giao" at bounding box center [171, 40] width 51 height 21
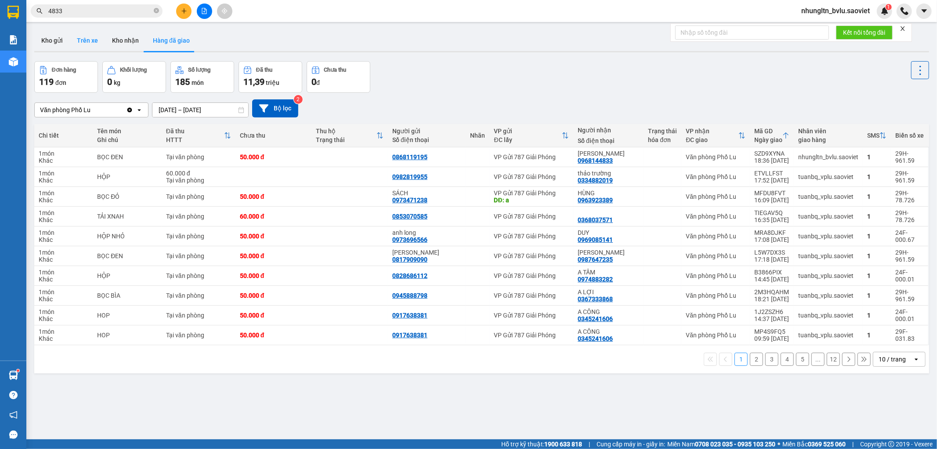
click at [98, 42] on button "Trên xe" at bounding box center [87, 40] width 35 height 21
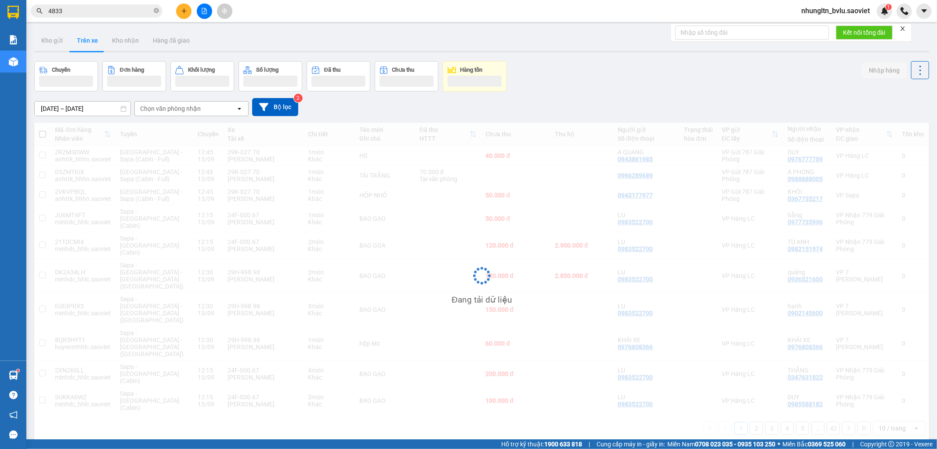
click at [234, 111] on div "Chọn văn phòng nhận" at bounding box center [185, 108] width 101 height 14
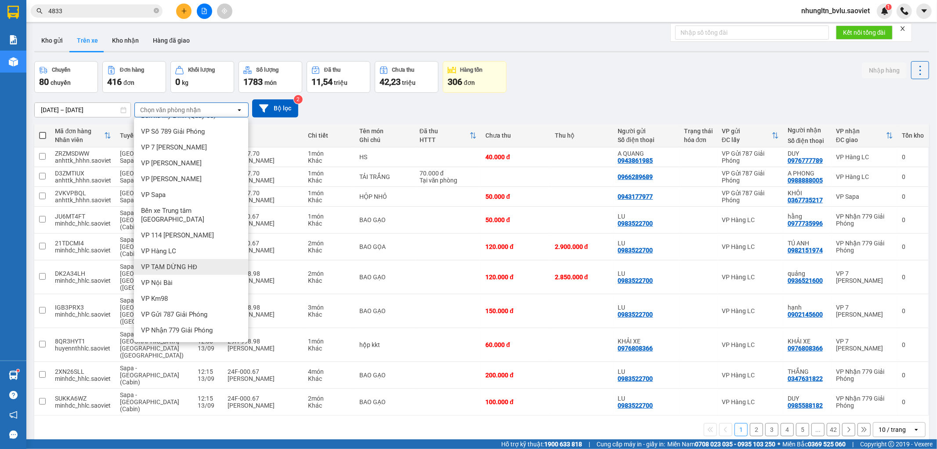
scroll to position [19, 0]
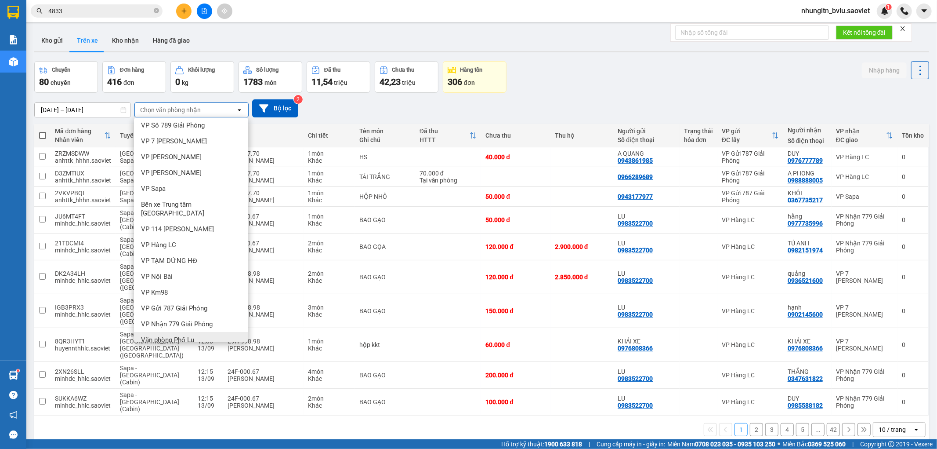
click at [192, 335] on span "Văn phòng Phố Lu" at bounding box center [167, 339] width 53 height 9
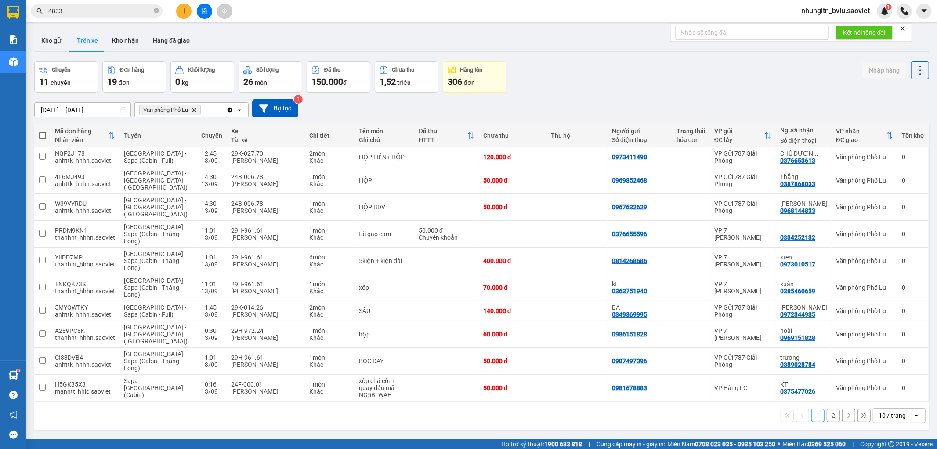
click at [827, 409] on button "2" at bounding box center [833, 415] width 13 height 13
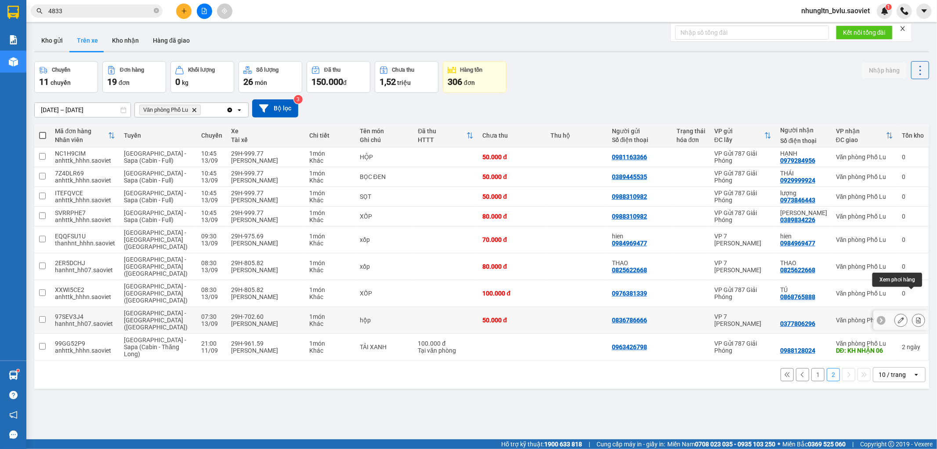
click at [916, 317] on icon at bounding box center [919, 320] width 6 height 6
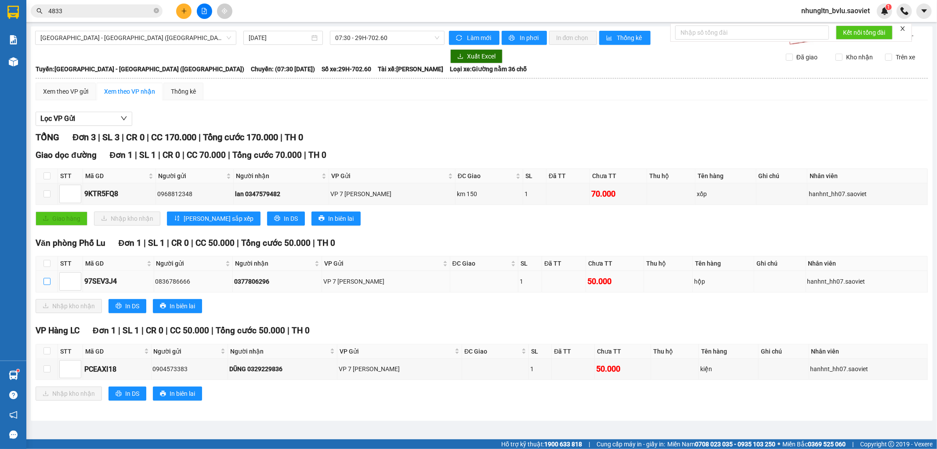
click at [44, 282] on input "checkbox" at bounding box center [46, 281] width 7 height 7
checkbox input "true"
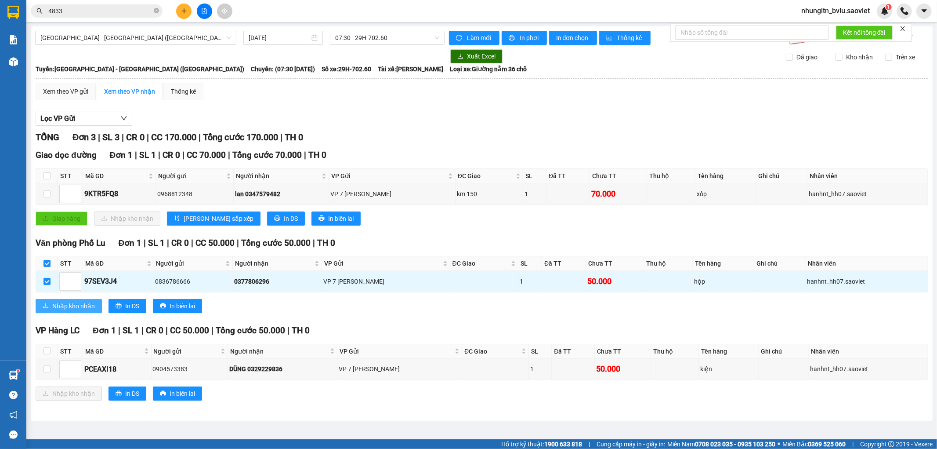
click at [55, 306] on span "Nhập kho nhận" at bounding box center [73, 306] width 43 height 10
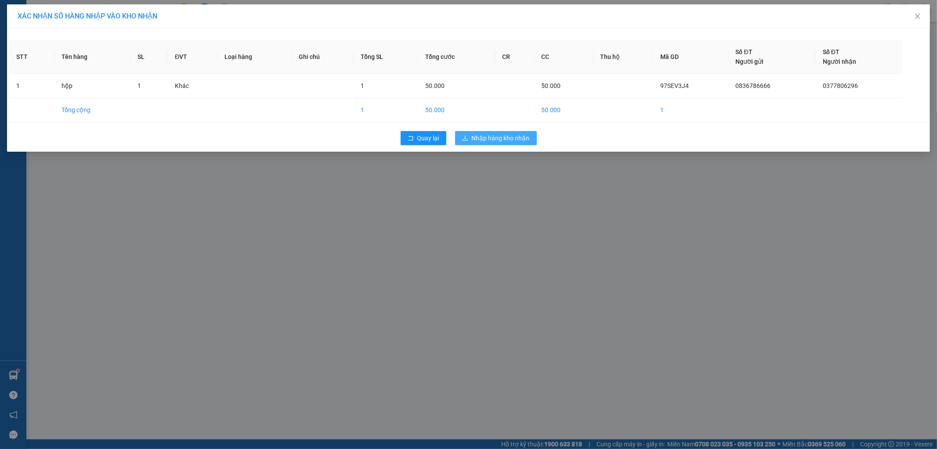
click at [493, 140] on span "Nhập hàng kho nhận" at bounding box center [501, 138] width 58 height 10
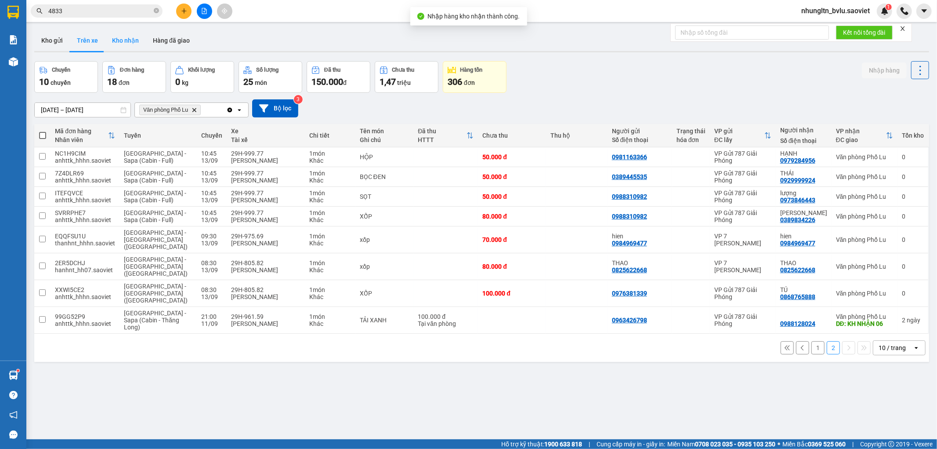
click at [130, 36] on button "Kho nhận" at bounding box center [125, 40] width 41 height 21
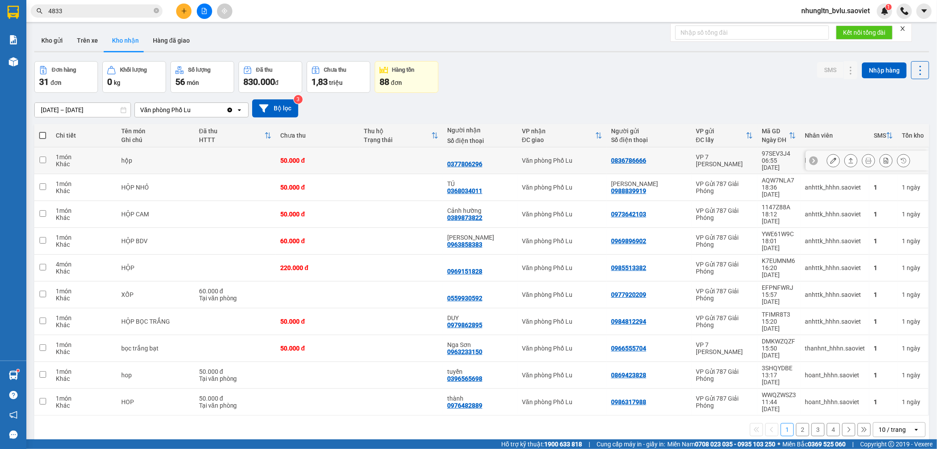
click at [267, 155] on td at bounding box center [235, 160] width 81 height 27
checkbox input "true"
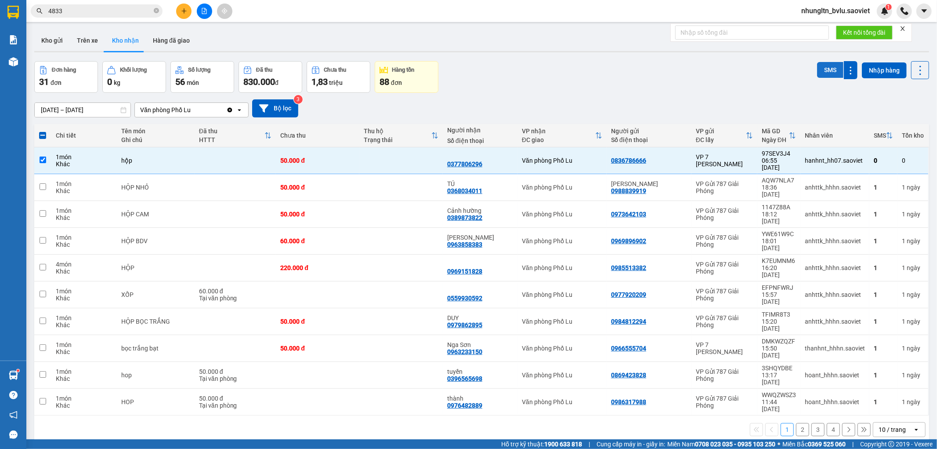
click at [825, 72] on button "SMS" at bounding box center [830, 70] width 26 height 16
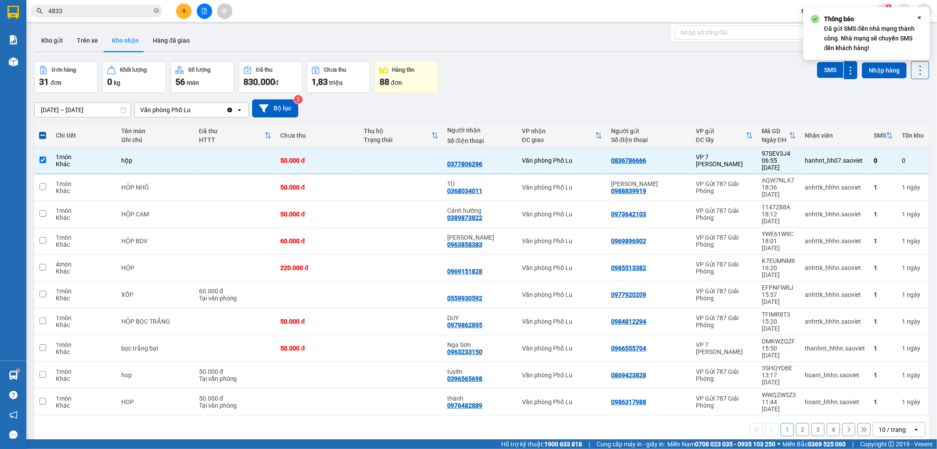
click at [617, 75] on div "Đơn hàng 31 đơn Khối lượng 0 kg Số lượng 56 món Đã thu 830.000 đ Chưa thu 1,83 …" at bounding box center [481, 77] width 895 height 32
click at [91, 13] on input "4833" at bounding box center [100, 11] width 104 height 10
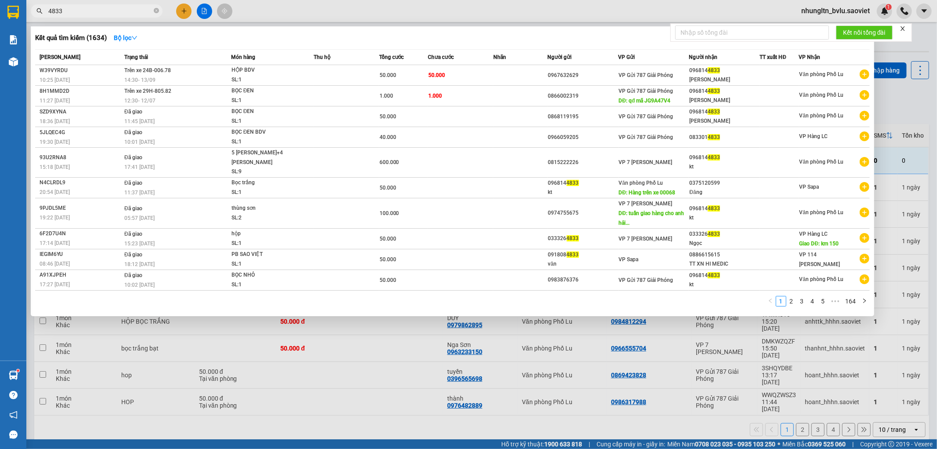
click at [201, 7] on div at bounding box center [468, 224] width 937 height 449
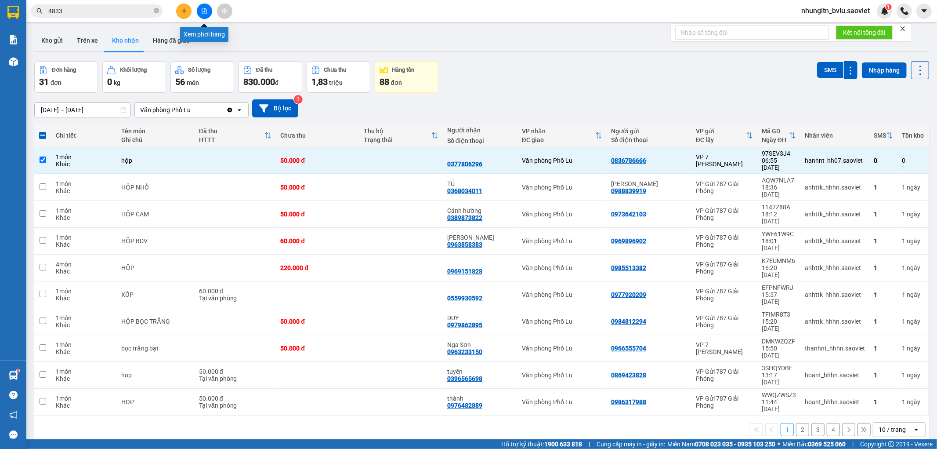
click at [203, 9] on icon "file-add" at bounding box center [204, 11] width 6 height 6
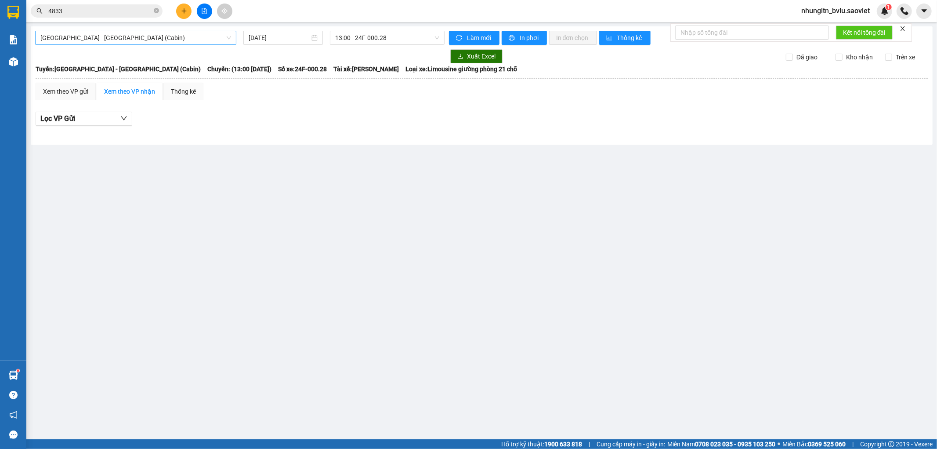
click at [181, 43] on span "[GEOGRAPHIC_DATA] - [GEOGRAPHIC_DATA] (Cabin)" at bounding box center [135, 37] width 191 height 13
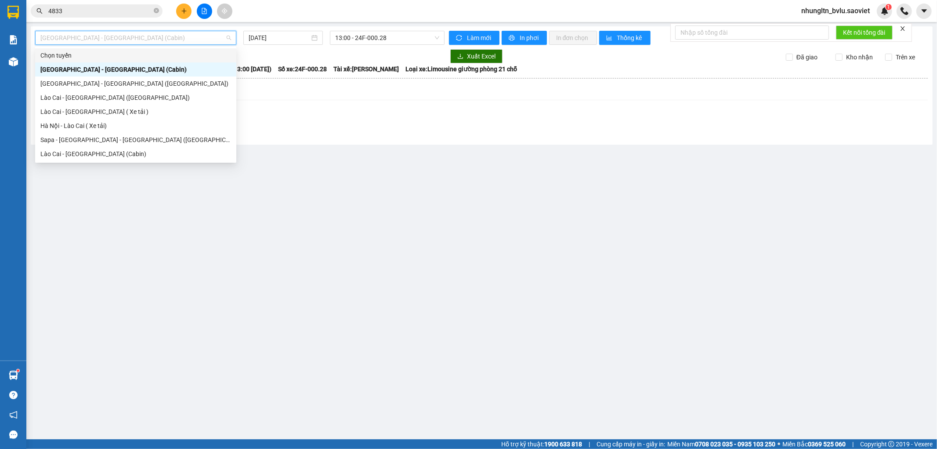
click at [112, 11] on input "4833" at bounding box center [100, 11] width 104 height 10
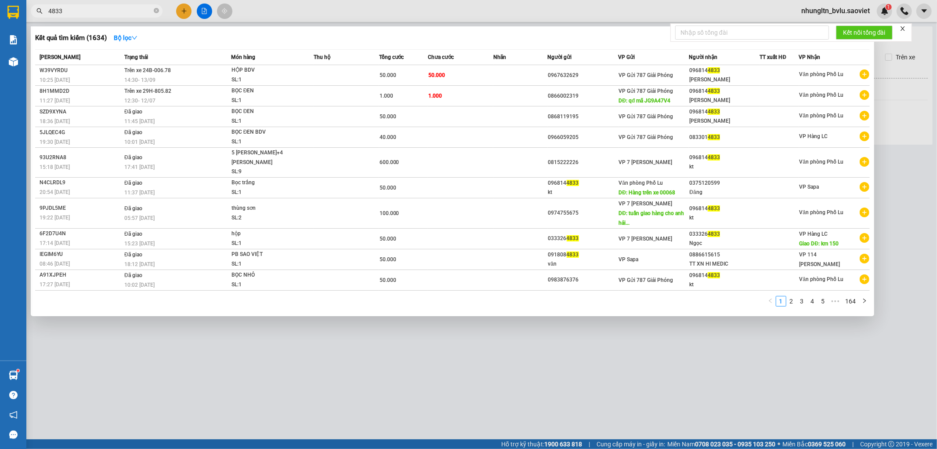
click at [112, 11] on input "4833" at bounding box center [100, 11] width 104 height 10
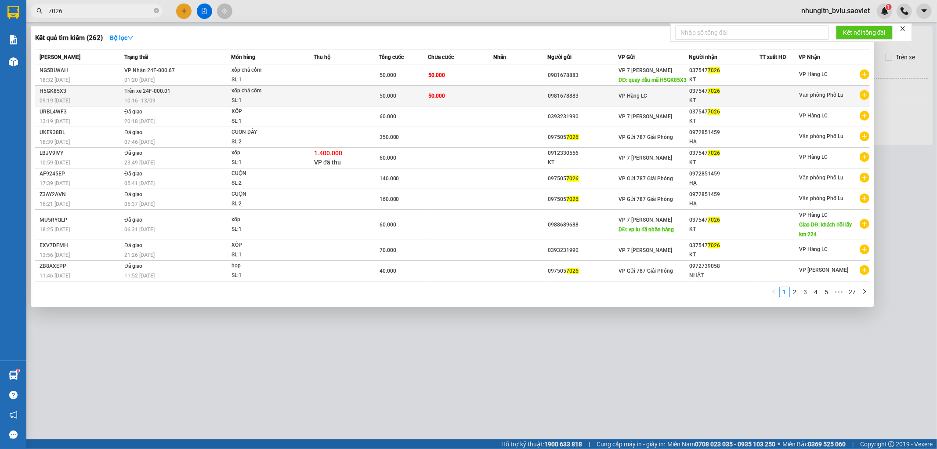
type input "7026"
click at [288, 100] on div "SL: 1" at bounding box center [265, 101] width 66 height 10
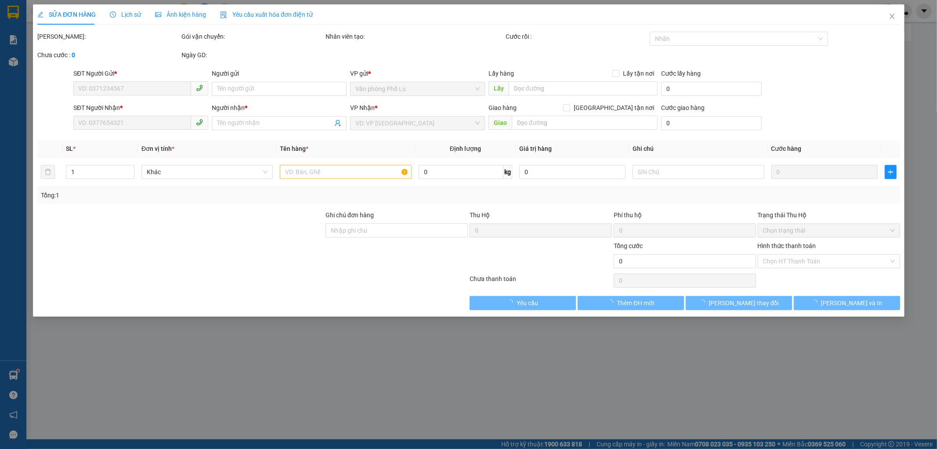
type input "0981678883"
type input "0375477026"
type input "KT"
type input "50.000"
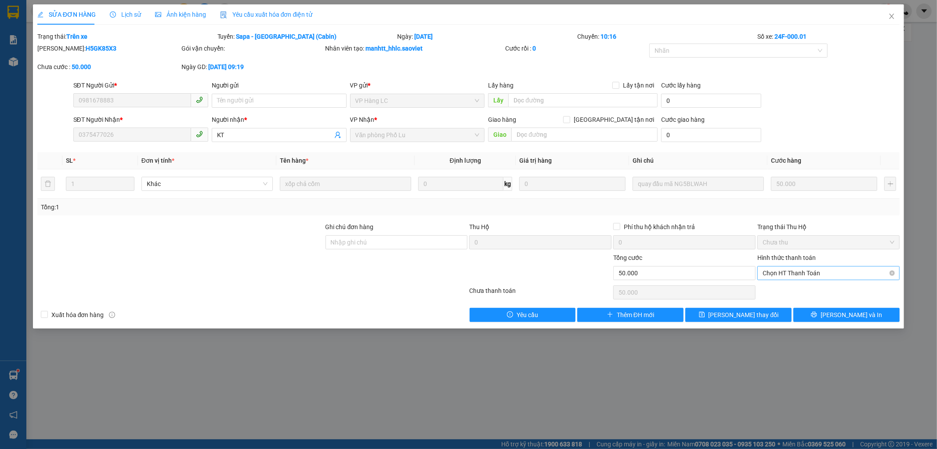
click at [822, 275] on span "Chọn HT Thanh Toán" at bounding box center [829, 272] width 132 height 13
click at [815, 291] on div "Tại văn phòng" at bounding box center [829, 291] width 132 height 10
type input "0"
click at [741, 317] on span "[PERSON_NAME] thay đổi" at bounding box center [744, 315] width 70 height 10
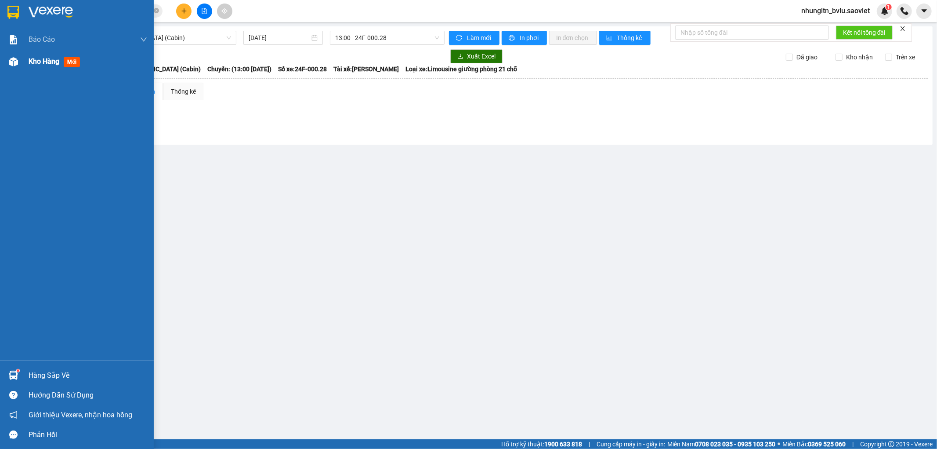
click at [42, 65] on span "Kho hàng" at bounding box center [44, 61] width 31 height 8
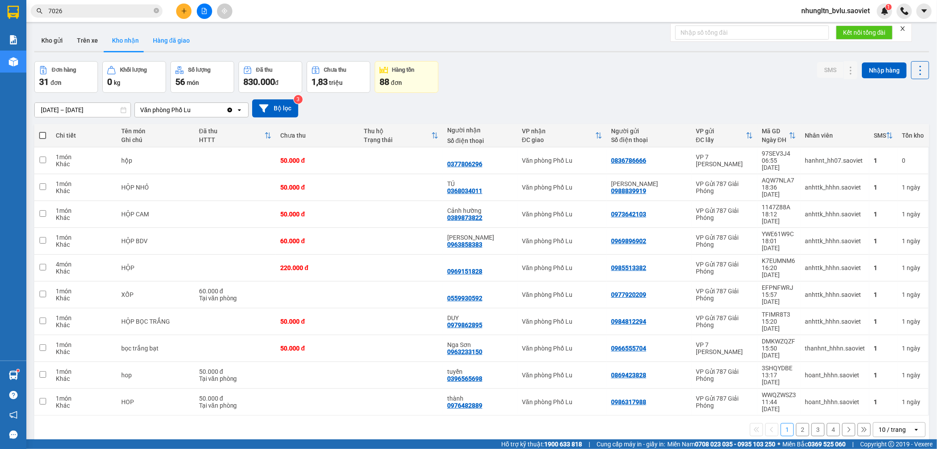
click at [161, 43] on button "Hàng đã giao" at bounding box center [171, 40] width 51 height 21
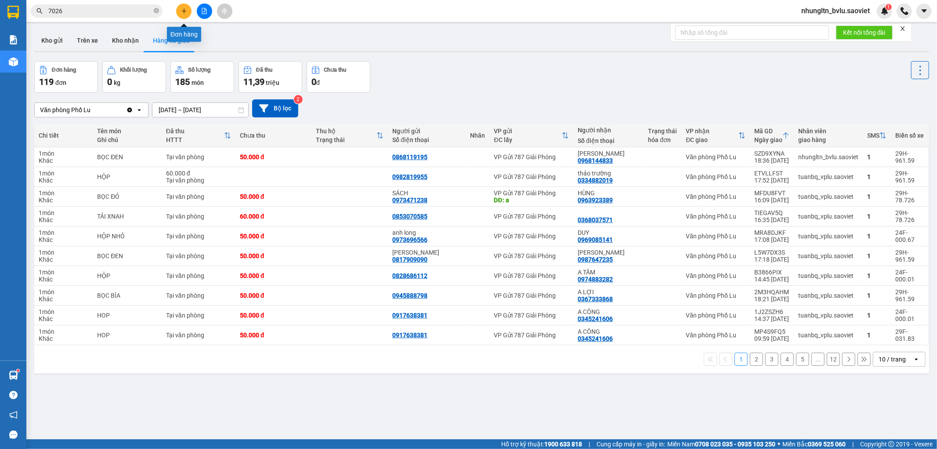
click at [183, 11] on icon "plus" at bounding box center [183, 11] width 5 height 0
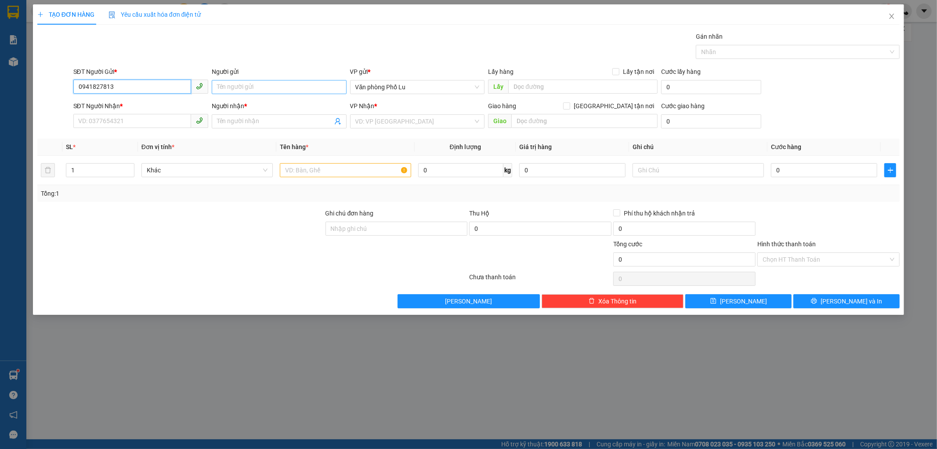
type input "0941827813"
click at [258, 89] on input "Người gửi" at bounding box center [279, 87] width 135 height 14
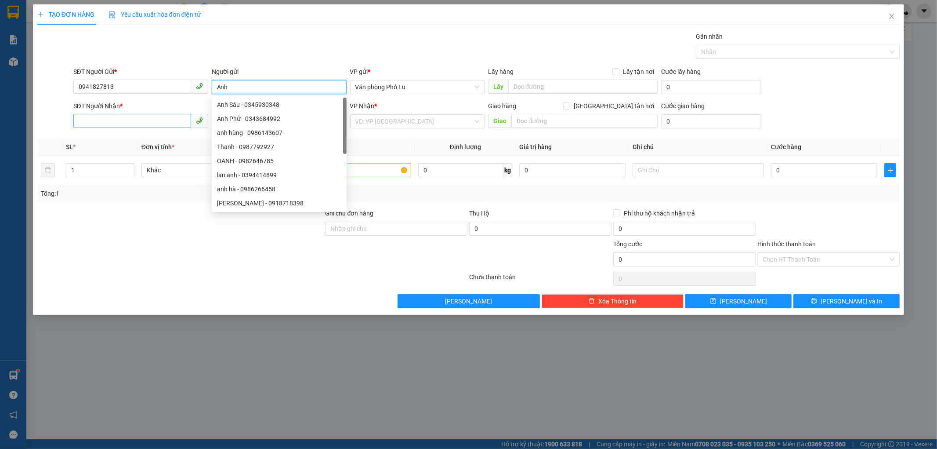
type input "Anh"
click at [135, 121] on input "SĐT Người Nhận *" at bounding box center [132, 121] width 118 height 14
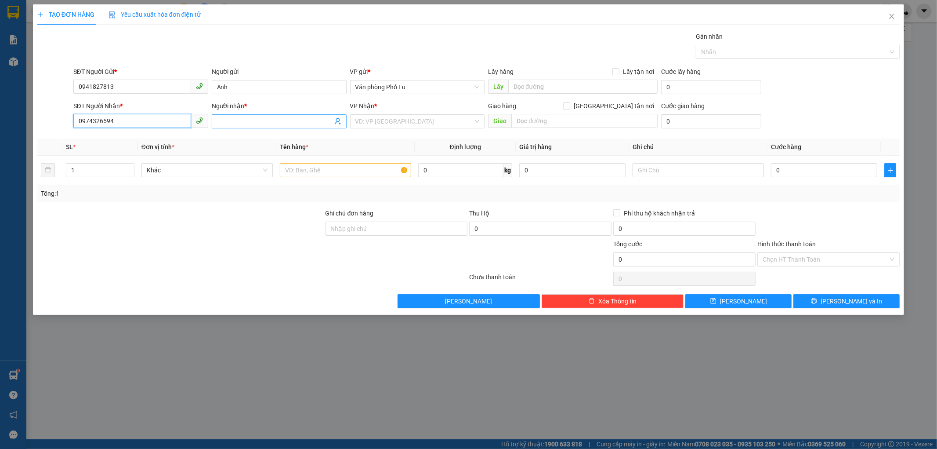
type input "0974326594"
click at [249, 124] on input "Người nhận *" at bounding box center [275, 121] width 116 height 10
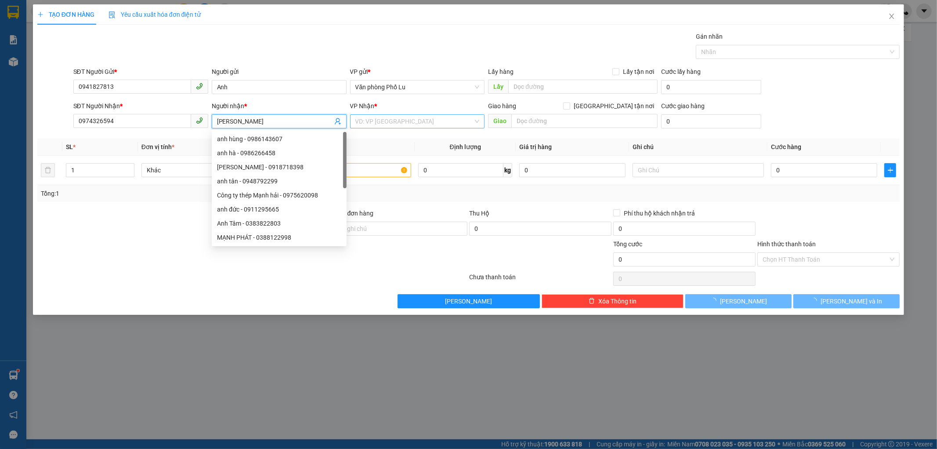
type input "[PERSON_NAME]"
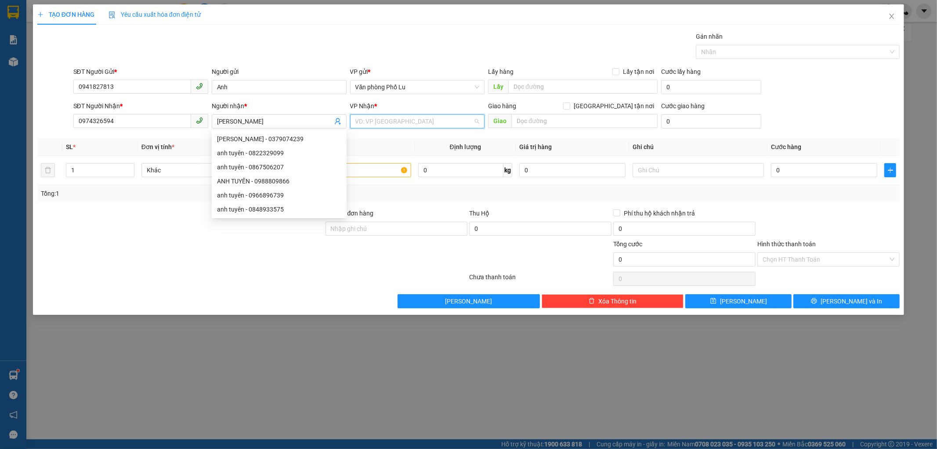
click at [419, 122] on input "search" at bounding box center [414, 121] width 118 height 13
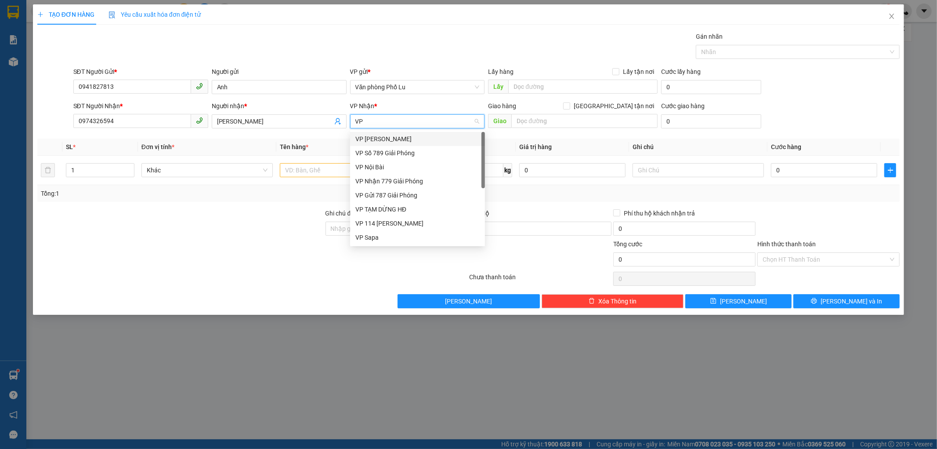
type input "VP G"
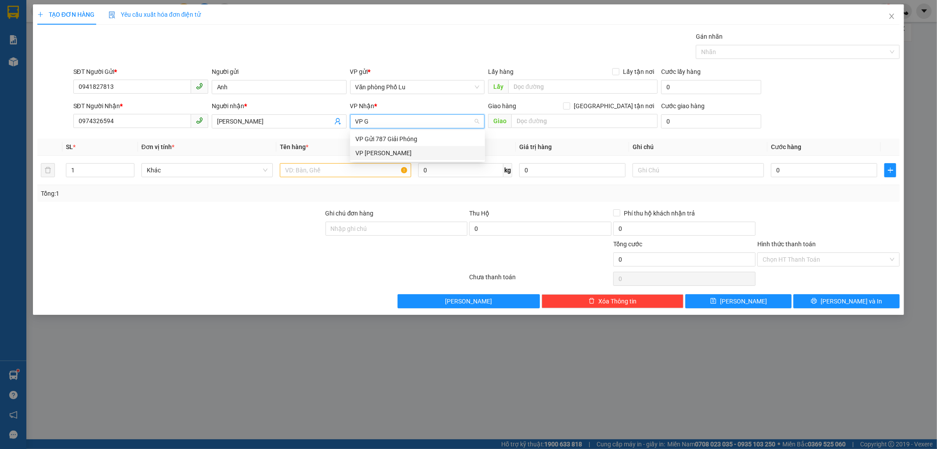
click at [431, 155] on div "VP [PERSON_NAME]" at bounding box center [417, 153] width 124 height 10
click at [317, 180] on td at bounding box center [345, 170] width 138 height 29
click at [320, 169] on input "text" at bounding box center [345, 170] width 131 height 14
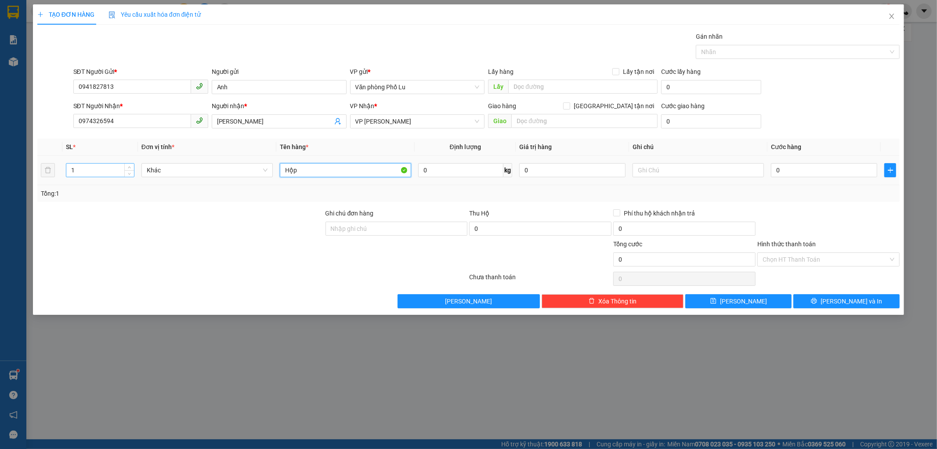
type input "Hộp"
click at [85, 172] on input "1" at bounding box center [100, 169] width 68 height 13
type input "4"
click at [806, 167] on input "0" at bounding box center [824, 170] width 106 height 14
type input "1"
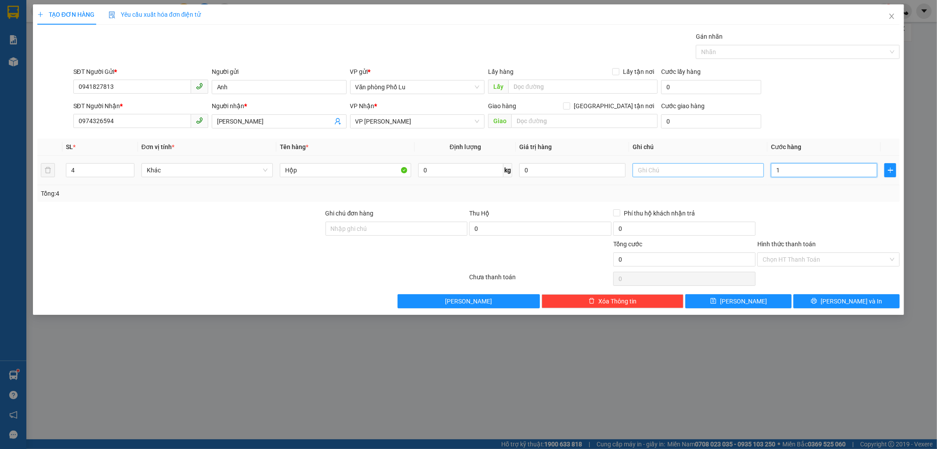
type input "1"
type input "15"
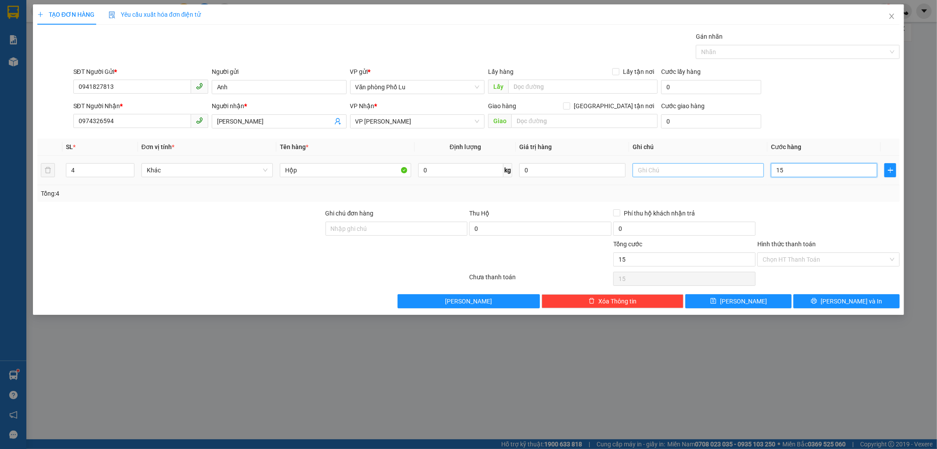
type input "150"
type input "1.500"
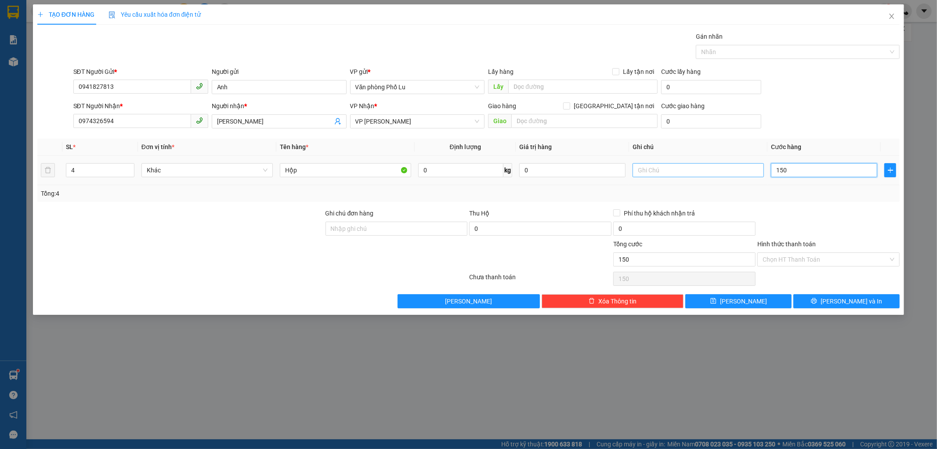
type input "1.500"
type input "15.000"
type input "150.000"
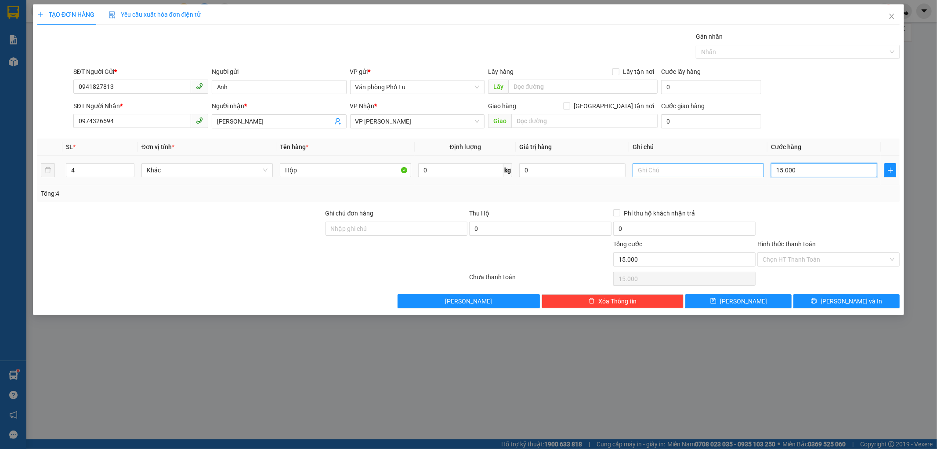
type input "150.000"
click at [867, 66] on div "Transit Pickup Surcharge Ids Transit Deliver Surcharge Ids Transit Deliver Surc…" at bounding box center [468, 170] width 863 height 276
click at [847, 300] on span "[PERSON_NAME] và In" at bounding box center [852, 301] width 62 height 10
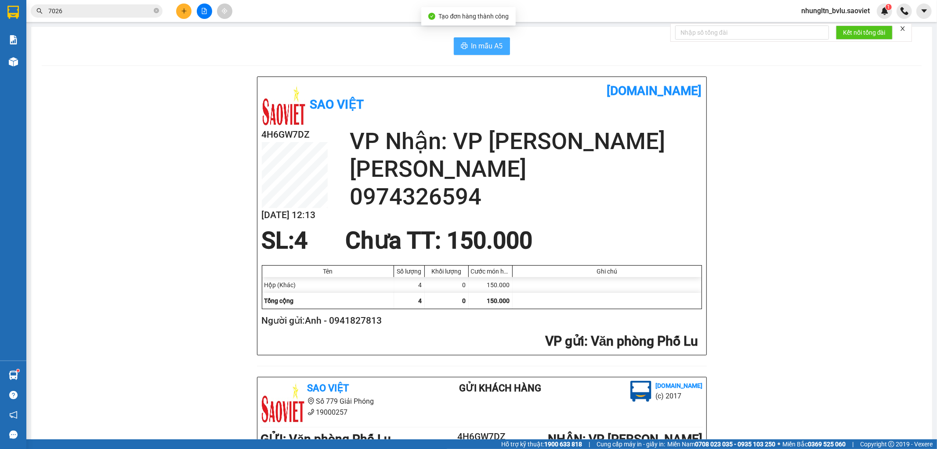
click at [477, 48] on span "In mẫu A5" at bounding box center [487, 45] width 32 height 11
click at [490, 45] on span "In mẫu A5" at bounding box center [487, 45] width 32 height 11
click at [482, 45] on span "In mẫu A5" at bounding box center [487, 45] width 32 height 11
click at [185, 11] on icon "plus" at bounding box center [183, 11] width 5 height 0
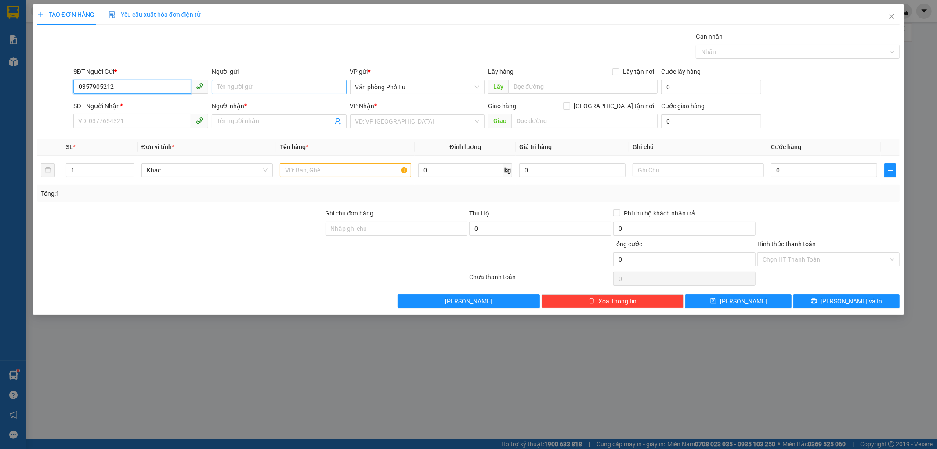
type input "0357905212"
click at [238, 85] on input "Người gửi" at bounding box center [279, 87] width 135 height 14
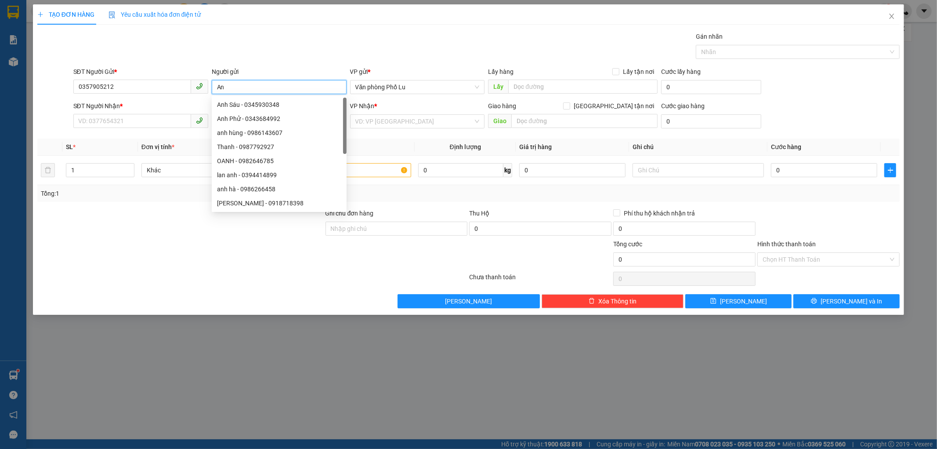
type input "A"
type input "KT"
click at [138, 120] on input "SĐT Người Nhận *" at bounding box center [132, 121] width 118 height 14
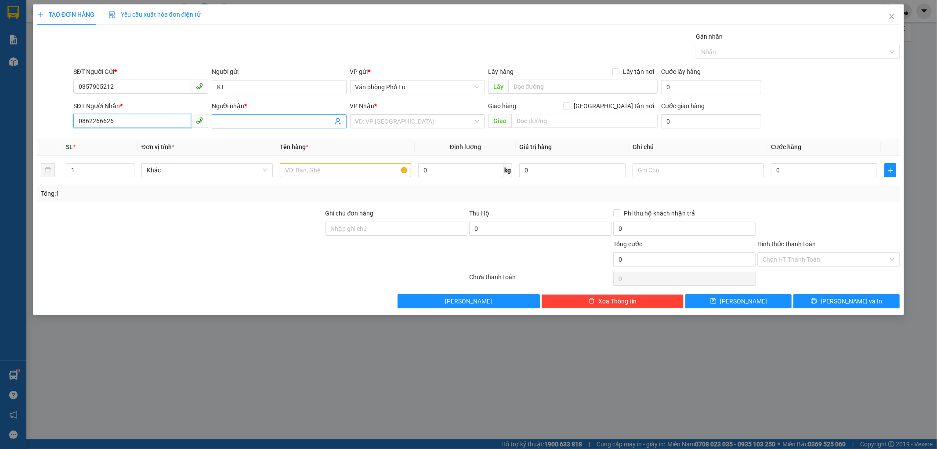
type input "0862266626"
click at [283, 122] on input "Người nhận *" at bounding box center [275, 121] width 116 height 10
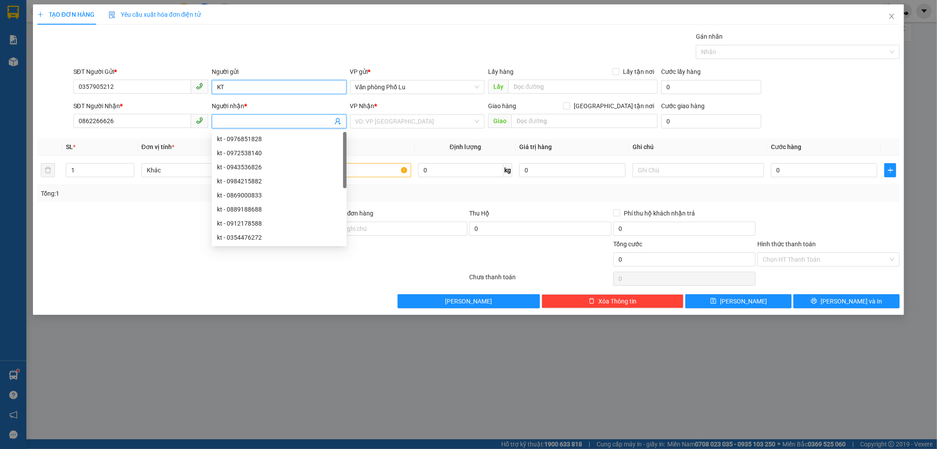
click at [259, 86] on input "KT" at bounding box center [279, 87] width 135 height 14
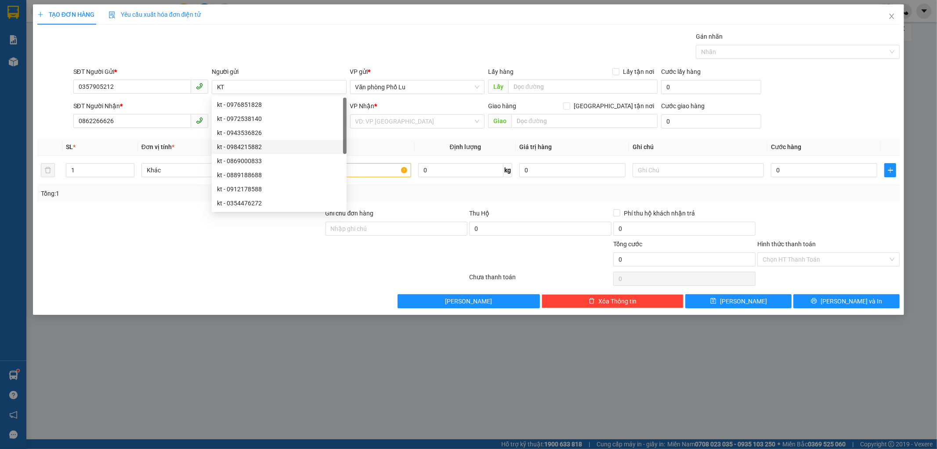
click at [172, 145] on span "Đơn vị tính *" at bounding box center [157, 146] width 33 height 7
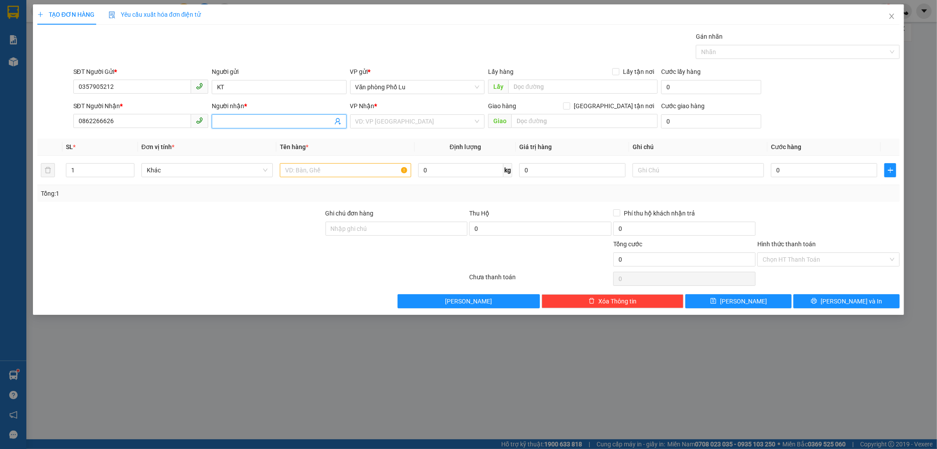
click at [226, 121] on input "Người nhận *" at bounding box center [275, 121] width 116 height 10
paste input "KT"
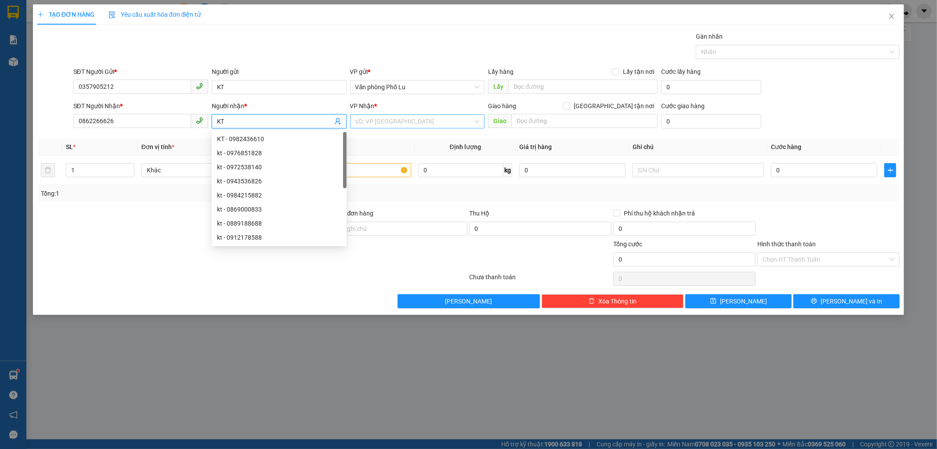
type input "KT"
click at [446, 124] on input "search" at bounding box center [414, 121] width 118 height 13
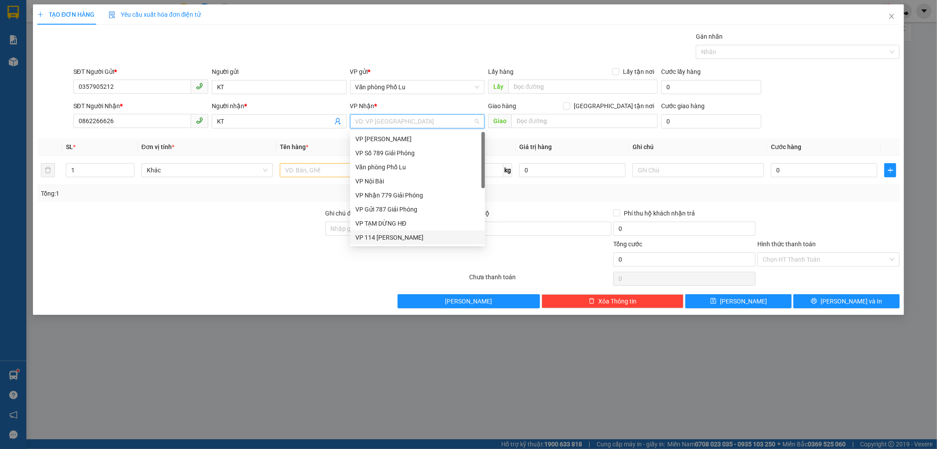
scroll to position [98, 0]
click at [397, 195] on div "VP 7 [PERSON_NAME]" at bounding box center [417, 195] width 124 height 10
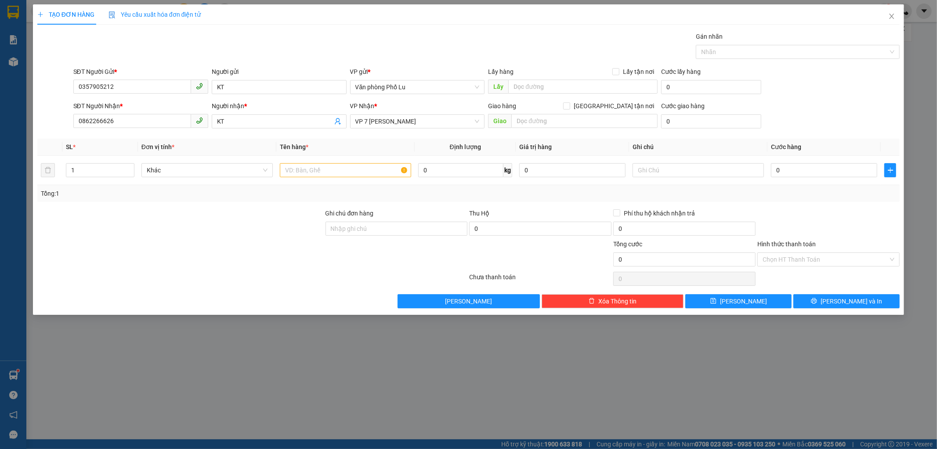
drag, startPoint x: 240, startPoint y: 209, endPoint x: 360, endPoint y: 194, distance: 120.9
click at [240, 210] on div at bounding box center [180, 223] width 288 height 31
click at [371, 171] on input "text" at bounding box center [345, 170] width 131 height 14
type input "Hộp liền gà"
click at [813, 175] on div "0" at bounding box center [824, 170] width 106 height 18
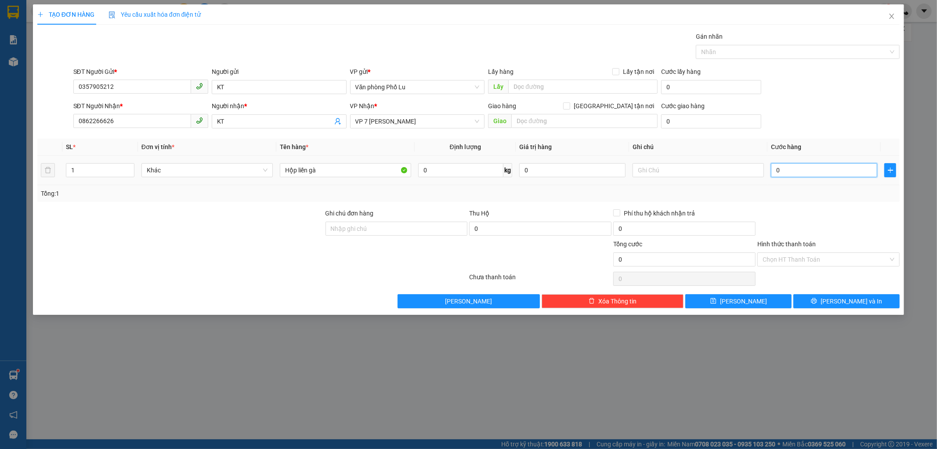
click at [810, 172] on input "0" at bounding box center [824, 170] width 106 height 14
type input "7"
type input "70"
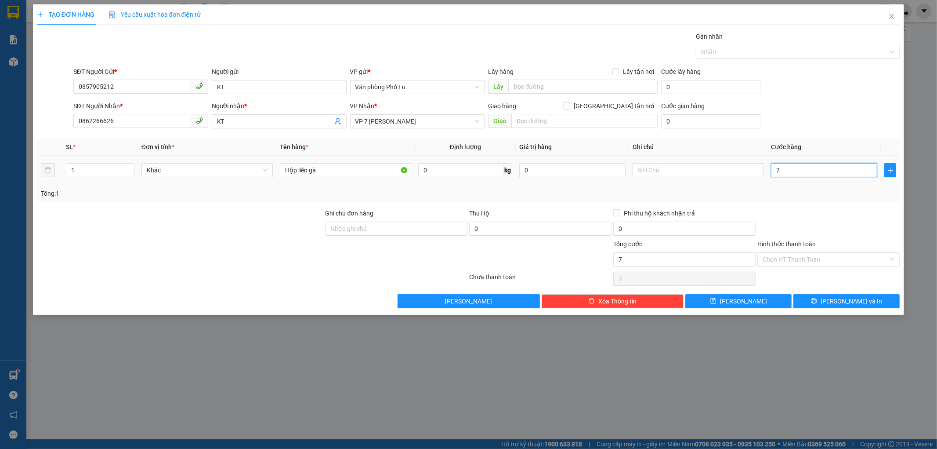
type input "70"
type input "70.000"
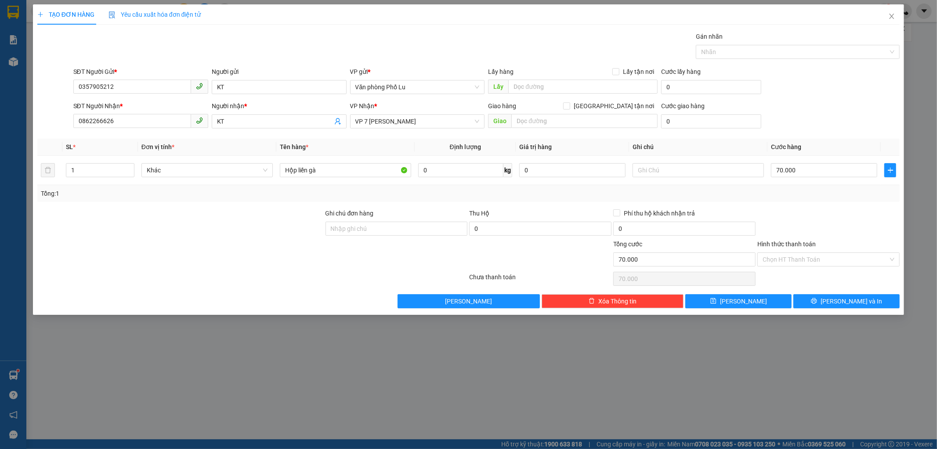
click at [828, 107] on div "SĐT Người Nhận * 0862266626 Người nhận * KT VP Nhận * VP 7 [PERSON_NAME] Giao h…" at bounding box center [487, 116] width 830 height 31
click at [855, 257] on input "Hình thức thanh toán" at bounding box center [826, 259] width 126 height 13
click at [835, 200] on div "Tổng: 1" at bounding box center [468, 193] width 863 height 17
click at [857, 302] on span "[PERSON_NAME] và In" at bounding box center [852, 301] width 62 height 10
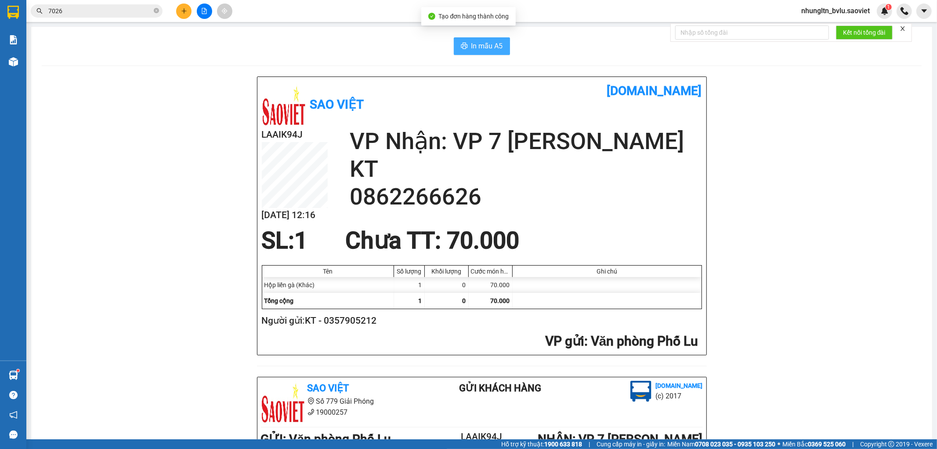
click at [495, 47] on span "In mẫu A5" at bounding box center [487, 45] width 32 height 11
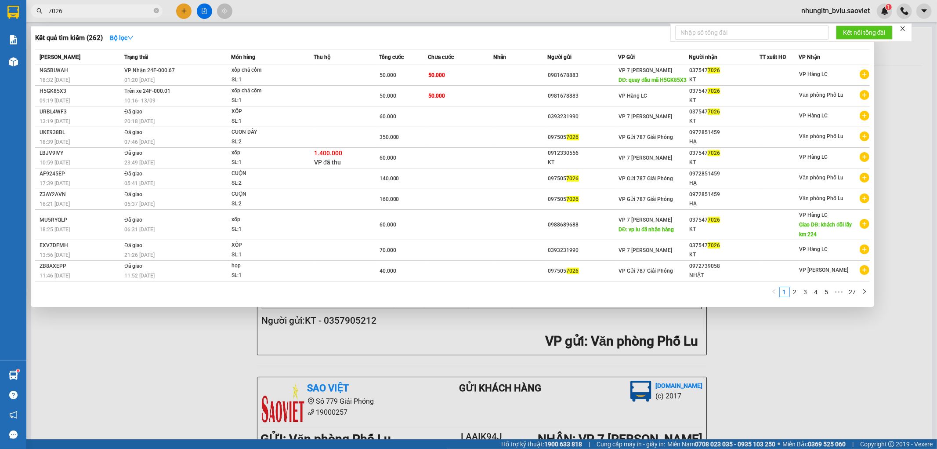
click at [67, 13] on input "7026" at bounding box center [100, 11] width 104 height 10
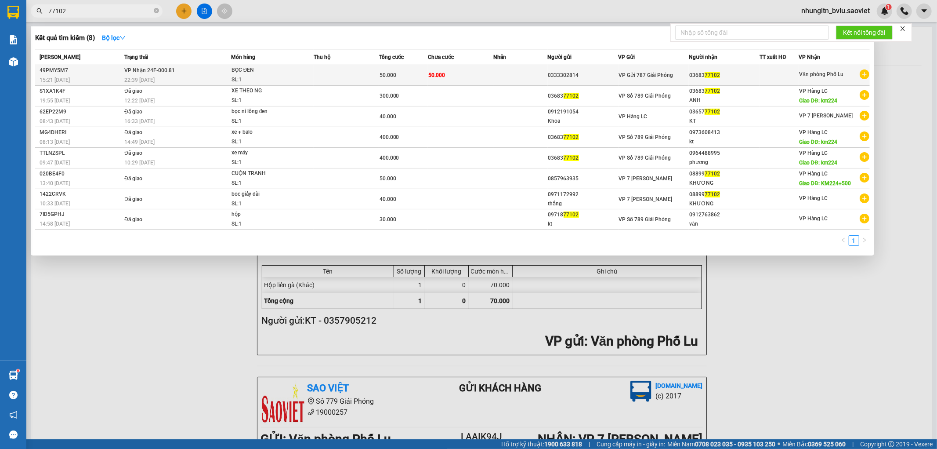
type input "77102"
click at [462, 75] on td "50.000" at bounding box center [460, 75] width 65 height 21
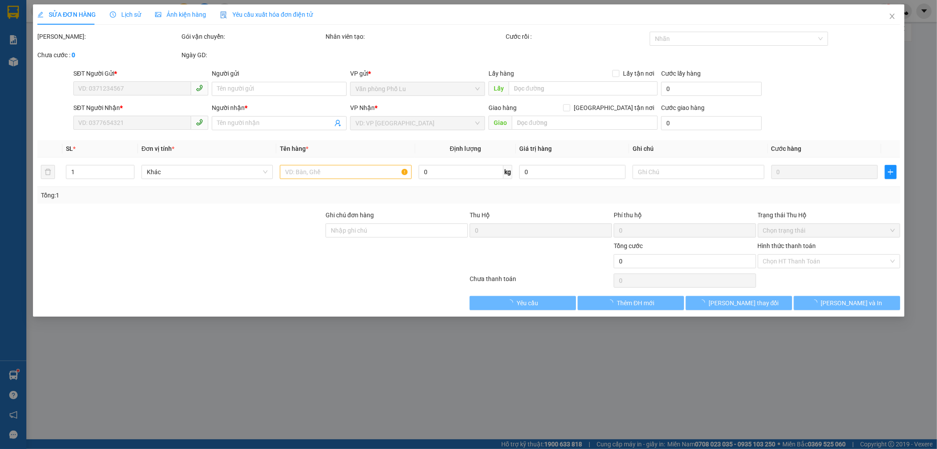
type input "0333302814"
type input "0368377102"
type input "50.000"
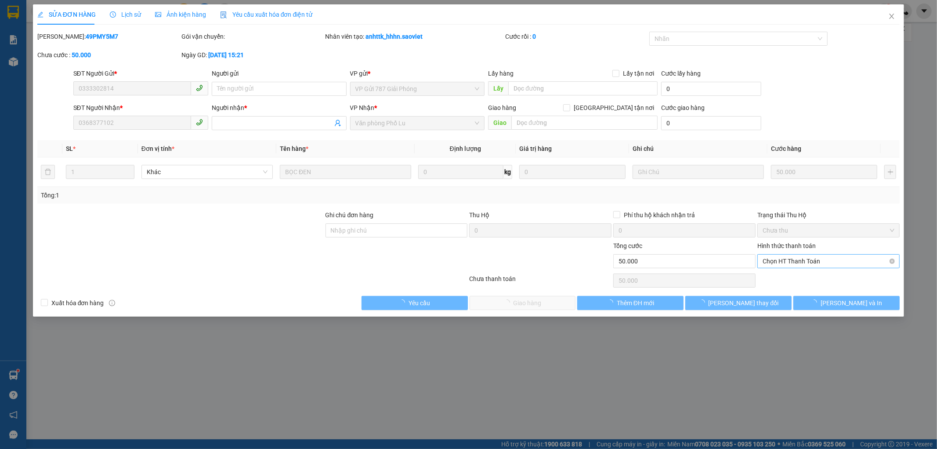
click at [827, 261] on span "Chọn HT Thanh Toán" at bounding box center [829, 260] width 132 height 13
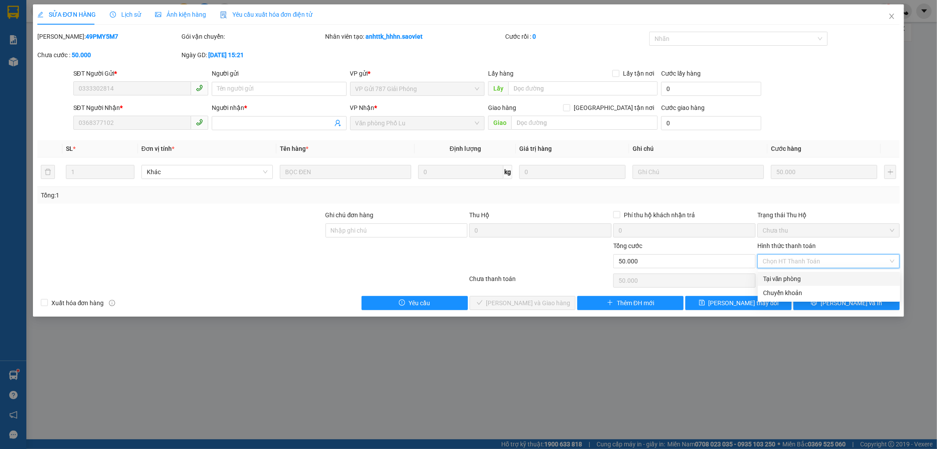
click at [827, 273] on div "Tại văn phòng" at bounding box center [829, 279] width 142 height 14
type input "0"
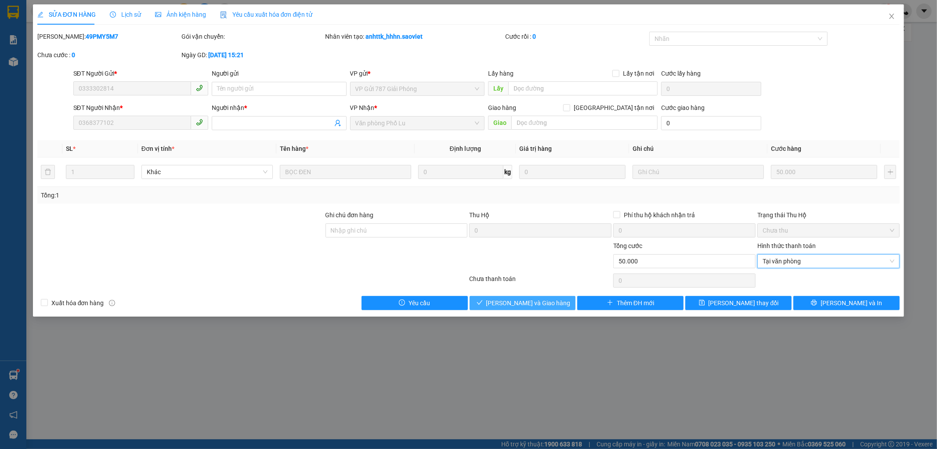
click at [552, 301] on button "[PERSON_NAME] và Giao hàng" at bounding box center [523, 303] width 106 height 14
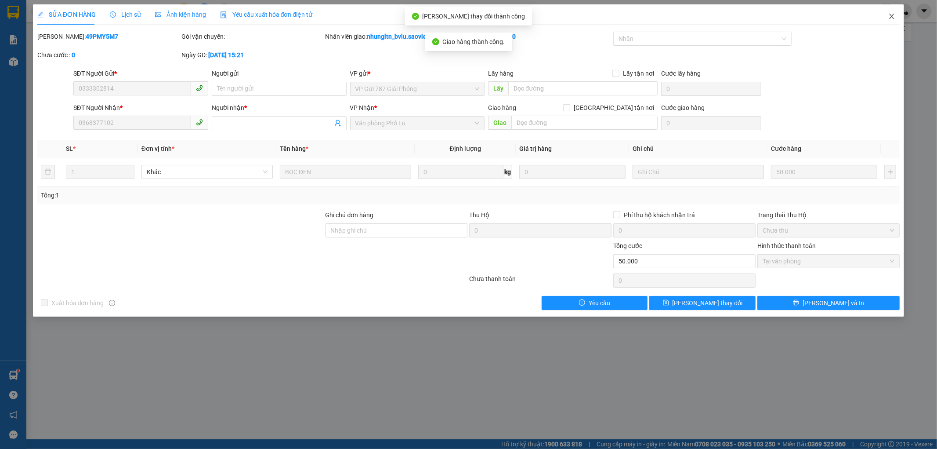
click at [893, 19] on icon "close" at bounding box center [891, 16] width 7 height 7
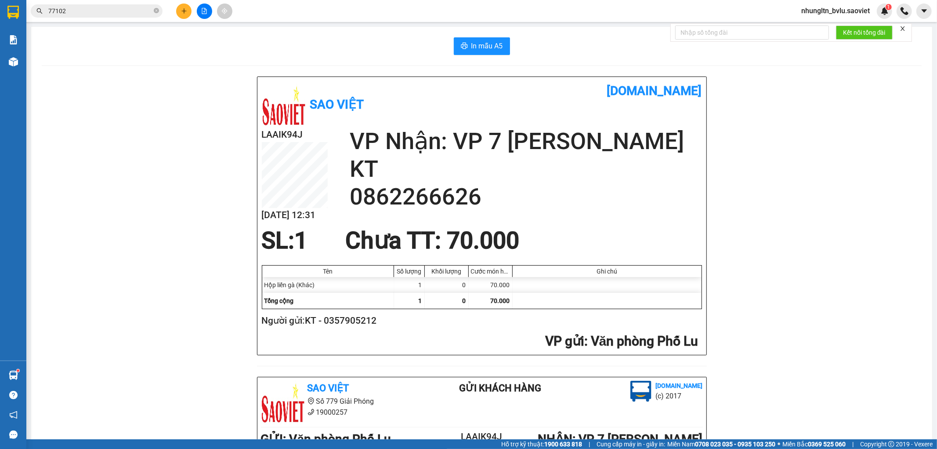
click at [848, 11] on span "nhungltn_bvlu.saoviet" at bounding box center [835, 10] width 83 height 11
click at [815, 24] on span "Đăng xuất" at bounding box center [839, 27] width 65 height 10
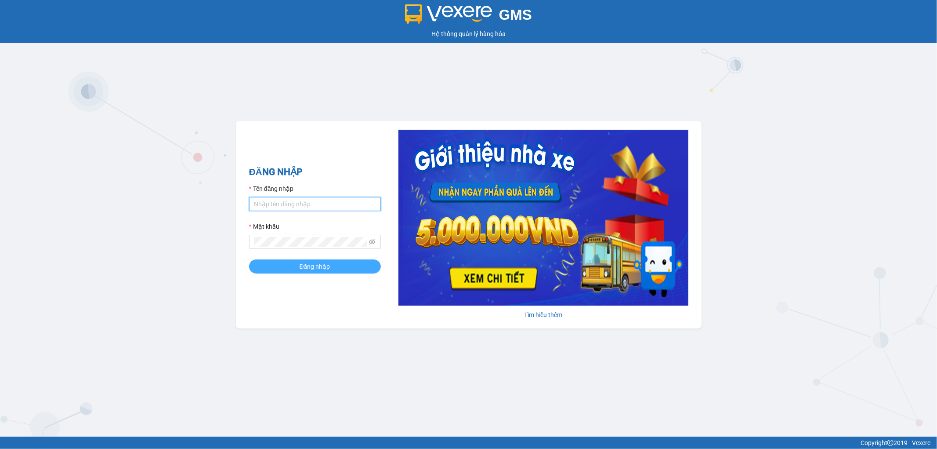
type input "thangvd_vplu.saoviet"
click at [306, 263] on span "Đăng nhập" at bounding box center [315, 266] width 31 height 10
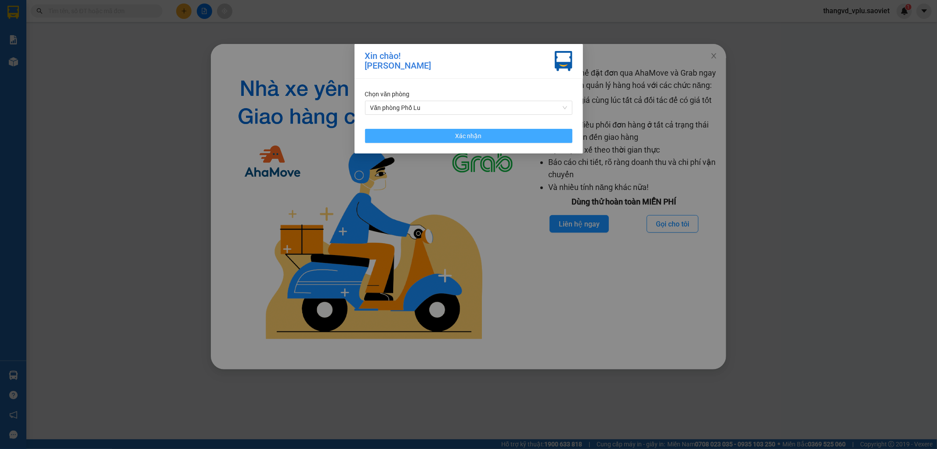
click at [468, 141] on button "Xác nhận" at bounding box center [468, 136] width 207 height 14
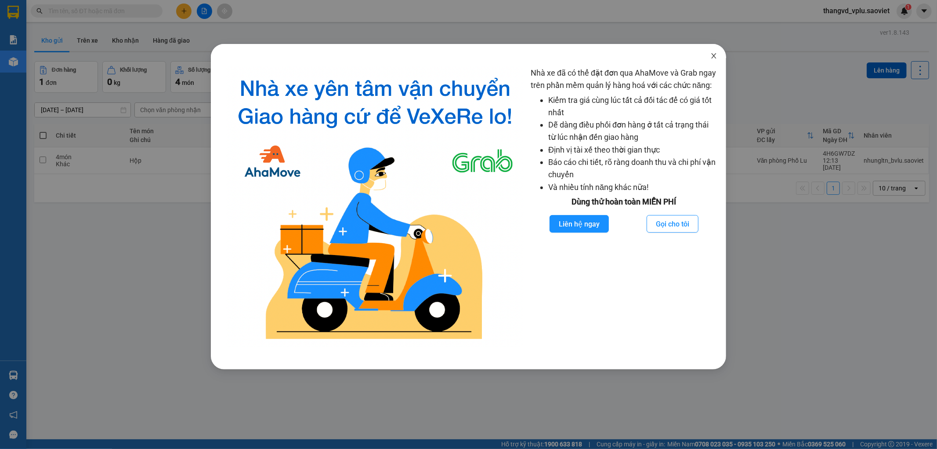
click at [714, 54] on icon "close" at bounding box center [713, 55] width 7 height 7
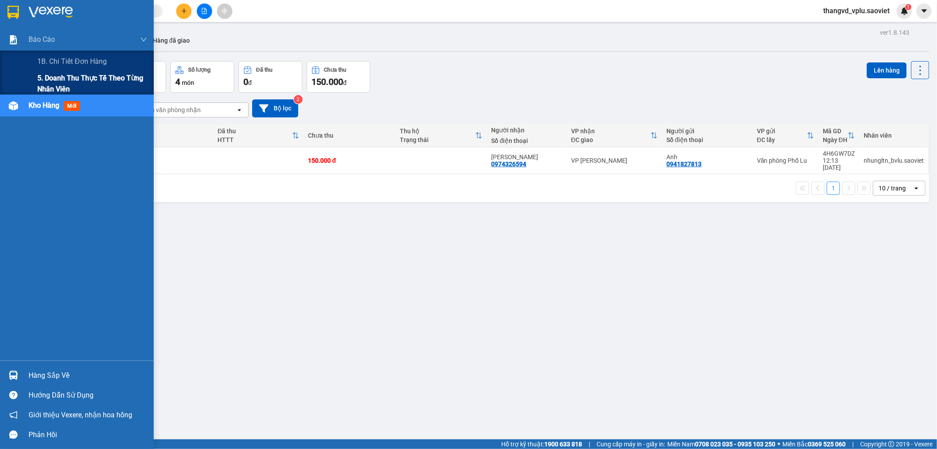
click at [46, 89] on span "5. Doanh thu thực tế theo từng nhân viên" at bounding box center [92, 83] width 110 height 22
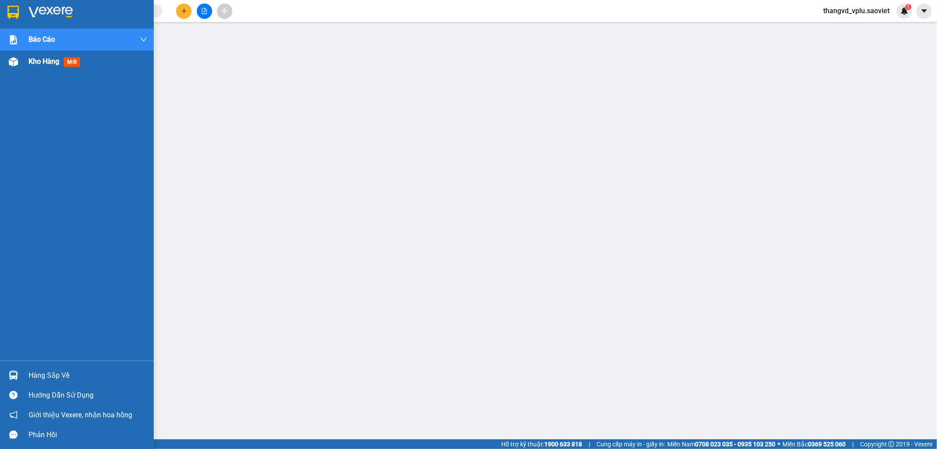
click at [45, 57] on span "Kho hàng" at bounding box center [44, 61] width 31 height 8
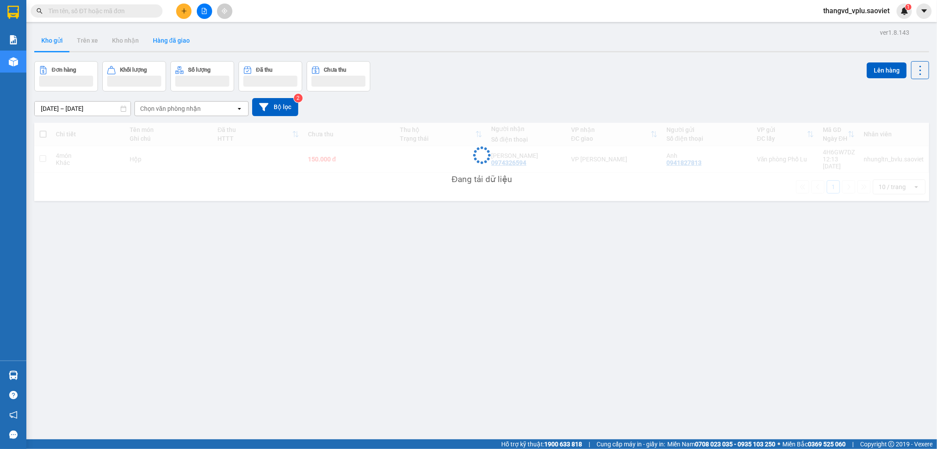
click at [167, 41] on button "Hàng đã giao" at bounding box center [171, 40] width 51 height 21
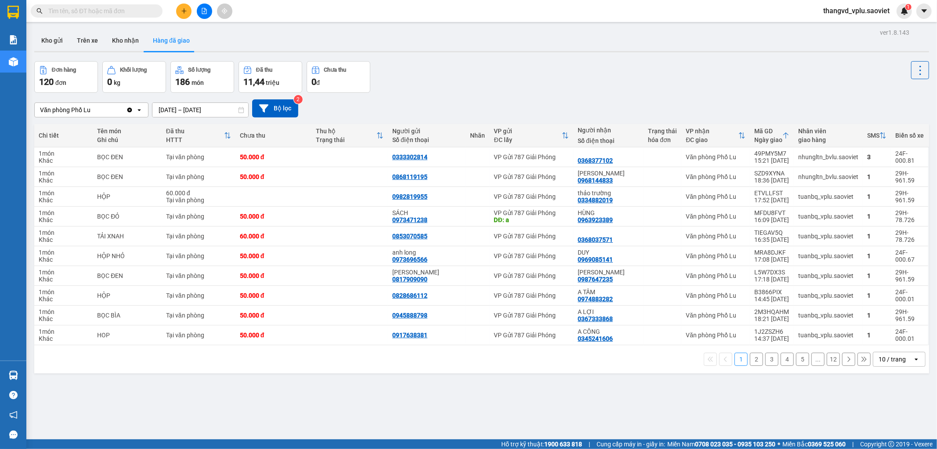
click at [751, 362] on button "2" at bounding box center [756, 358] width 13 height 13
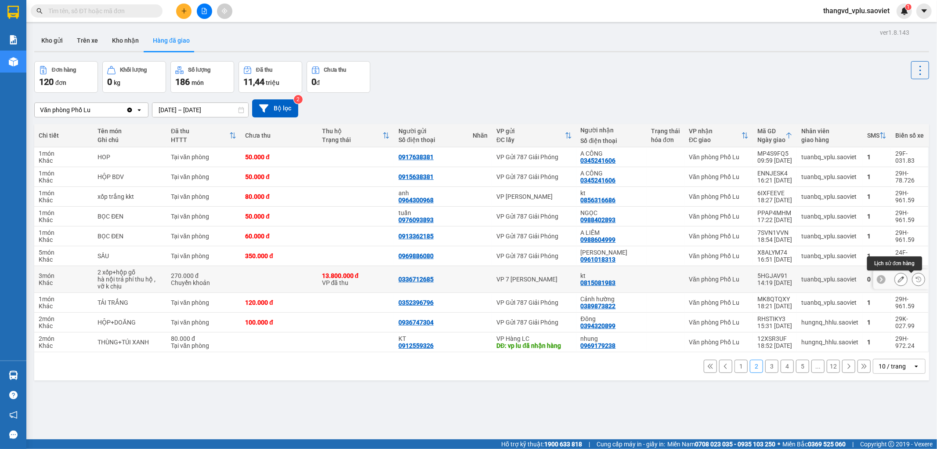
click at [916, 277] on icon at bounding box center [919, 279] width 6 height 6
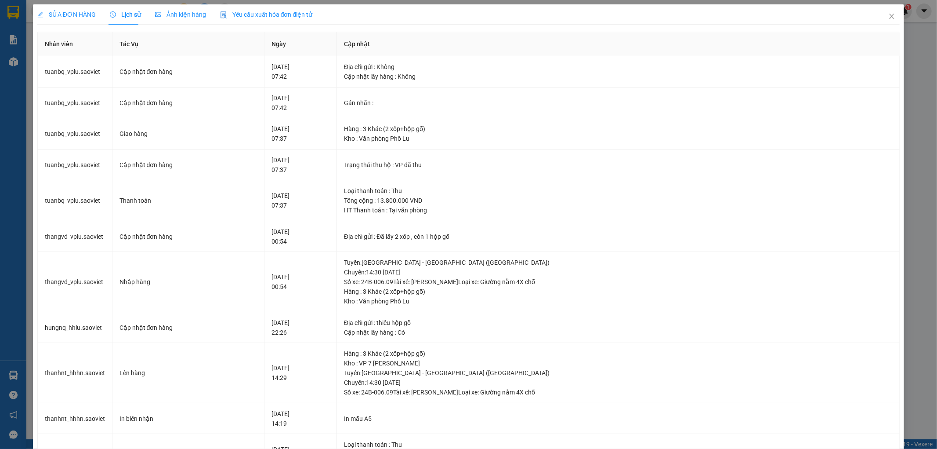
click at [129, 12] on span "Lịch sử" at bounding box center [125, 14] width 31 height 7
click at [888, 18] on icon "close" at bounding box center [891, 16] width 7 height 7
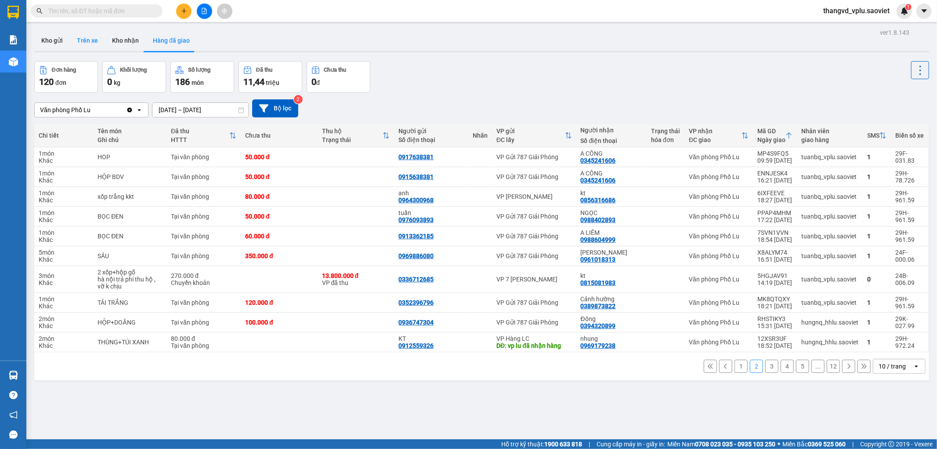
click at [82, 40] on button "Trên xe" at bounding box center [87, 40] width 35 height 21
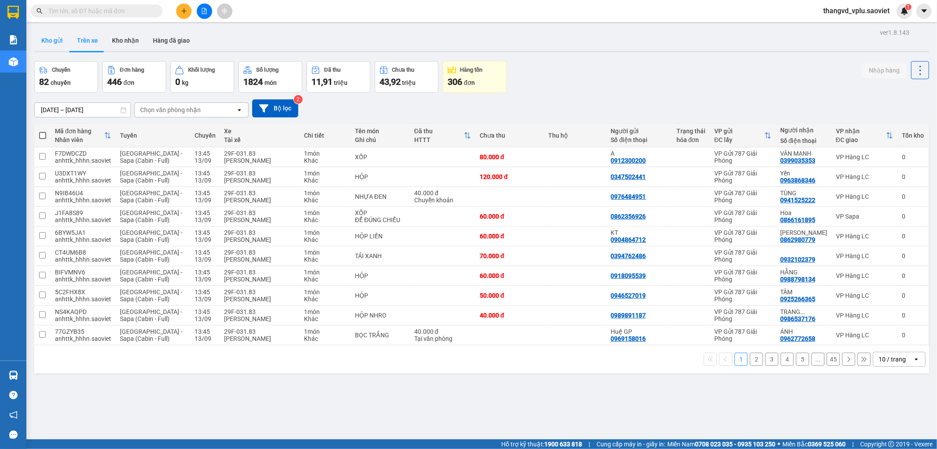
click at [60, 43] on button "Kho gửi" at bounding box center [52, 40] width 36 height 21
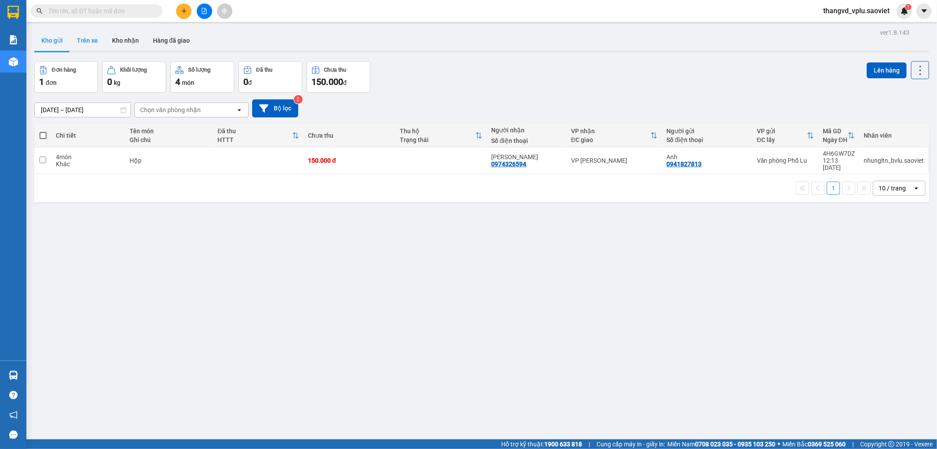
click at [87, 39] on button "Trên xe" at bounding box center [87, 40] width 35 height 21
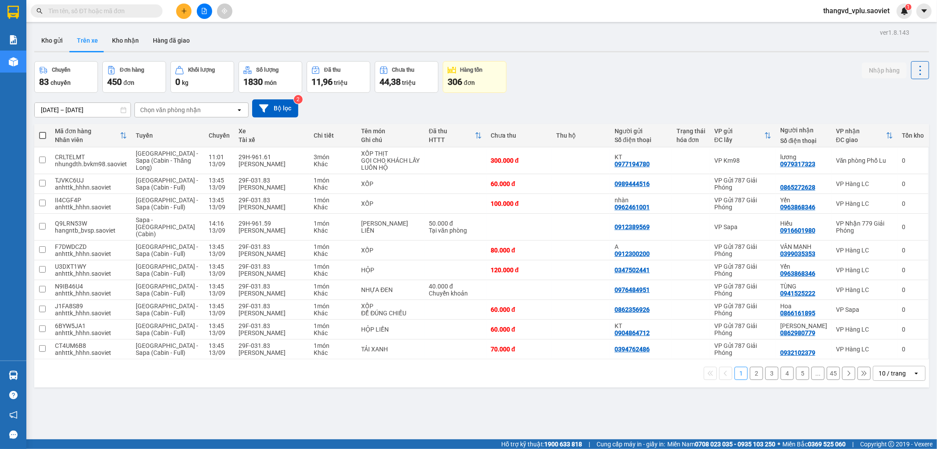
click at [220, 104] on div "Chọn văn phòng nhận" at bounding box center [185, 110] width 101 height 14
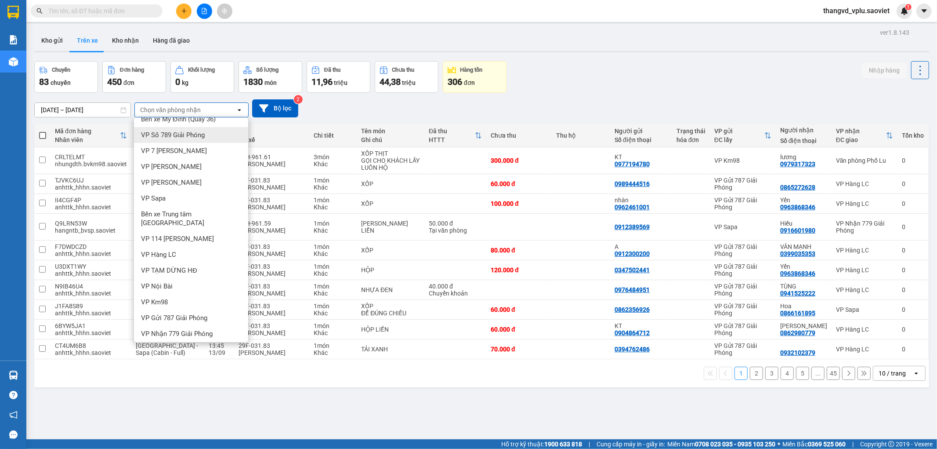
scroll to position [19, 0]
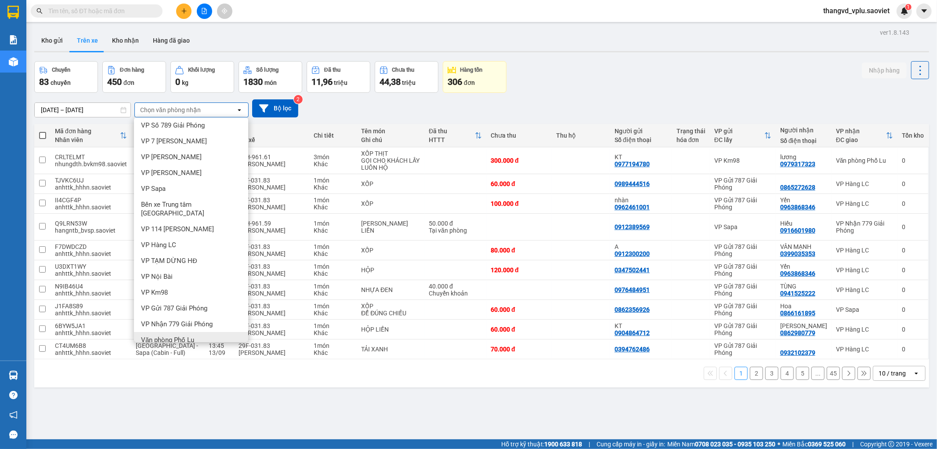
click at [192, 335] on span "Văn phòng Phố Lu" at bounding box center [167, 339] width 53 height 9
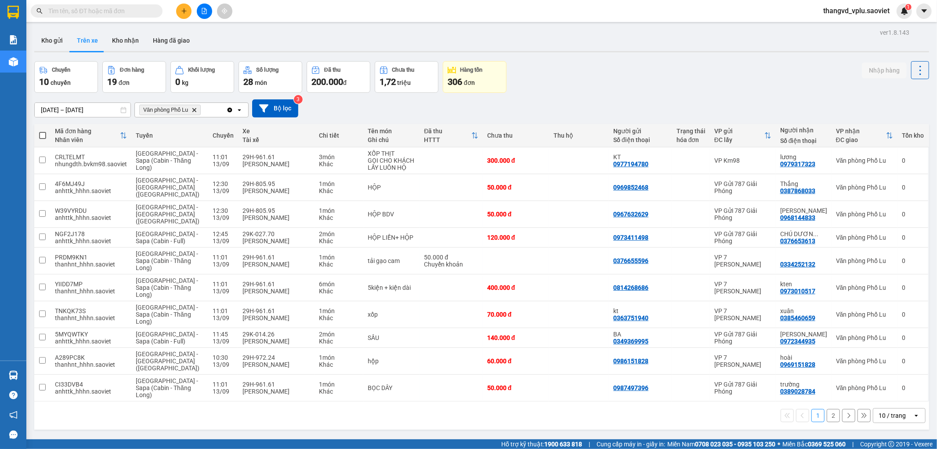
click at [827, 409] on button "2" at bounding box center [833, 415] width 13 height 13
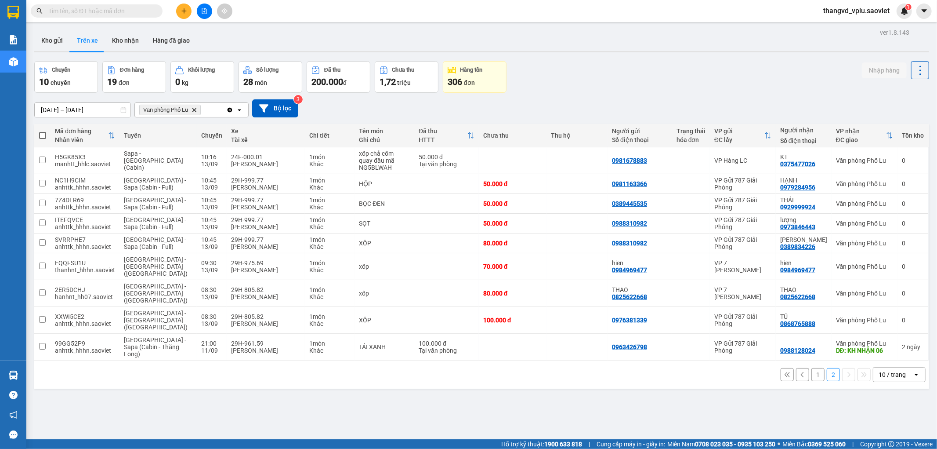
click at [93, 110] on input "[DATE] – [DATE]" at bounding box center [83, 110] width 96 height 14
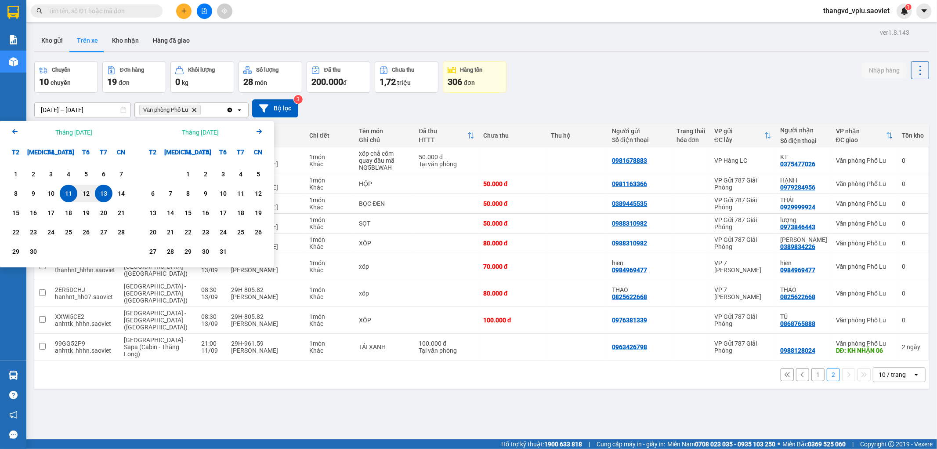
click at [99, 188] on div "13" at bounding box center [104, 193] width 12 height 11
type input "13/09/2025 – 13/09/2025"
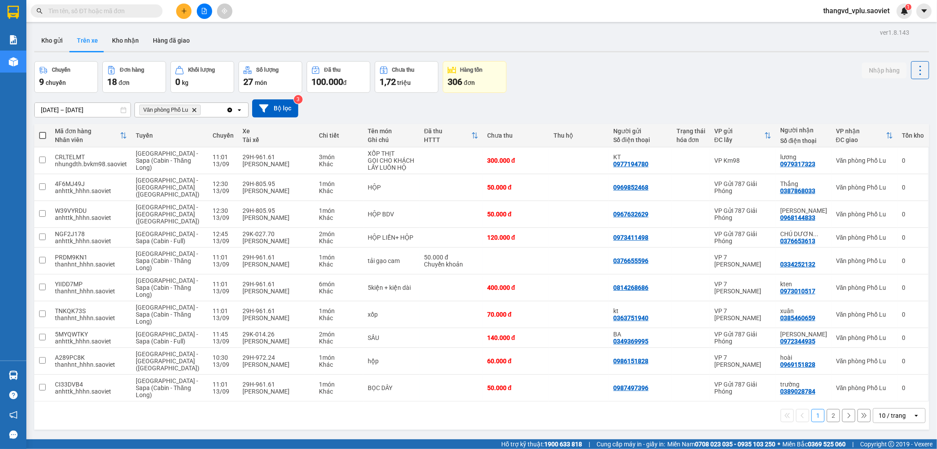
click at [827, 409] on button "2" at bounding box center [833, 415] width 13 height 13
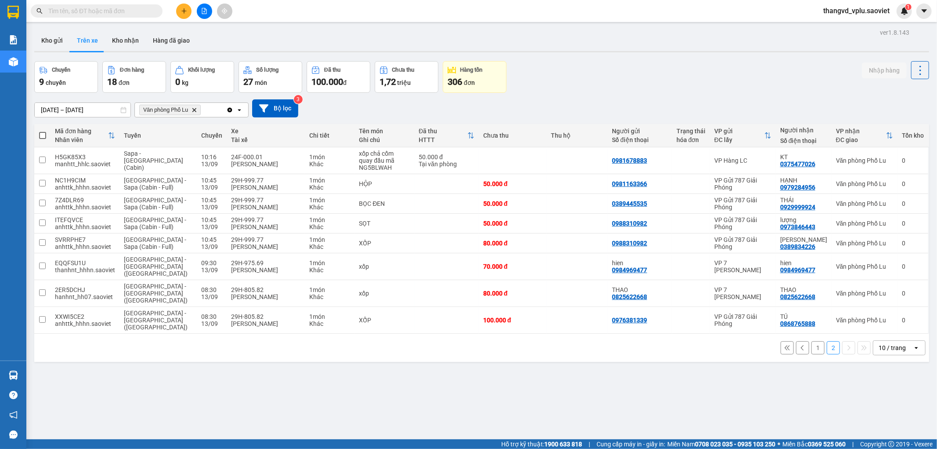
click at [104, 12] on input "text" at bounding box center [100, 11] width 104 height 10
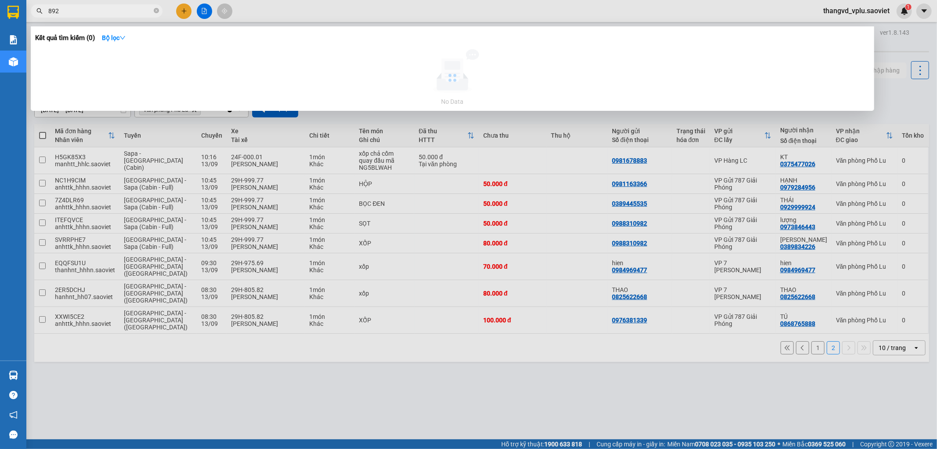
type input "892"
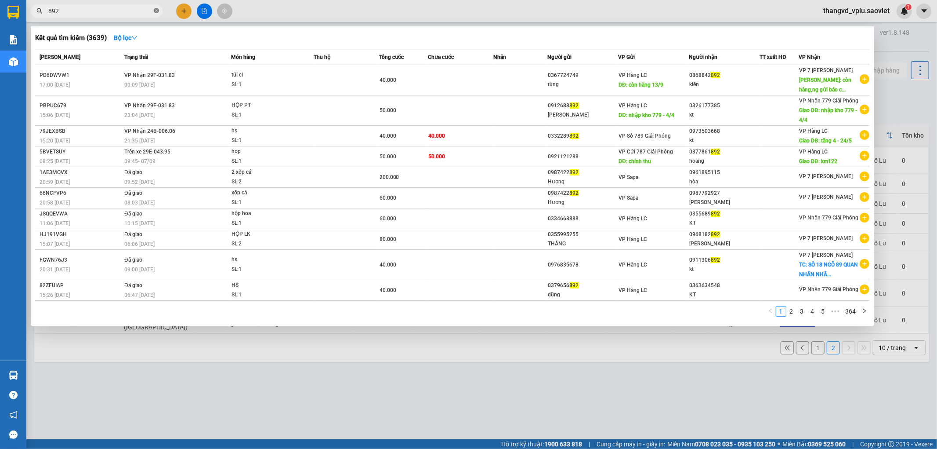
click at [155, 10] on icon "close-circle" at bounding box center [156, 10] width 5 height 5
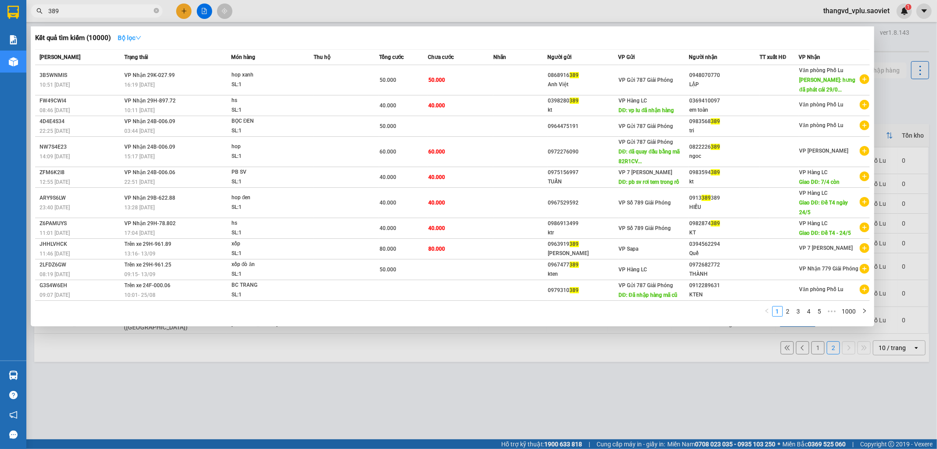
type input "389"
click at [124, 40] on strong "Bộ lọc" at bounding box center [130, 37] width 24 height 7
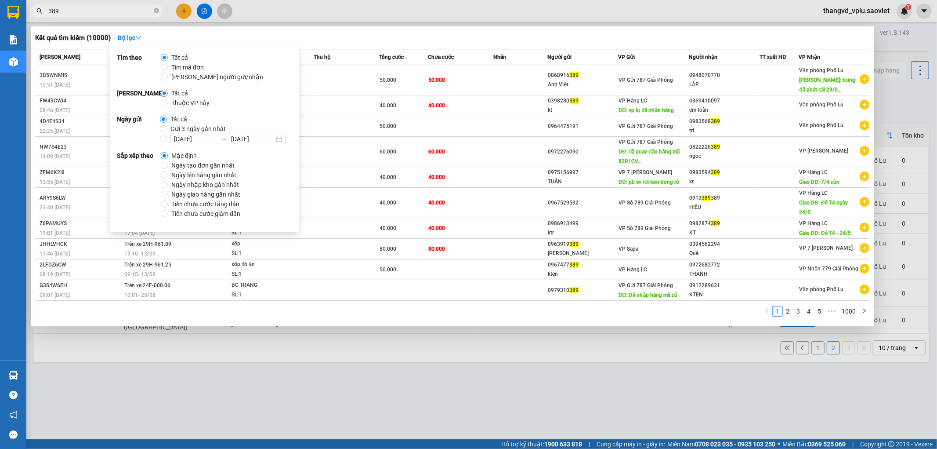
click at [181, 102] on span "Thuộc VP này" at bounding box center [190, 103] width 45 height 10
click at [168, 102] on input "Thuộc VP này" at bounding box center [164, 102] width 7 height 7
radio input "true"
radio input "false"
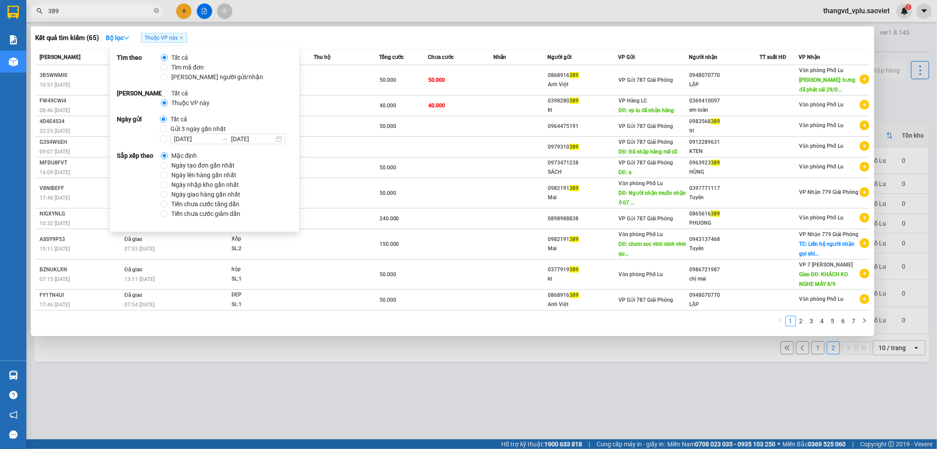
click at [460, 325] on div "1 2 3 4 5 6 7" at bounding box center [452, 323] width 835 height 16
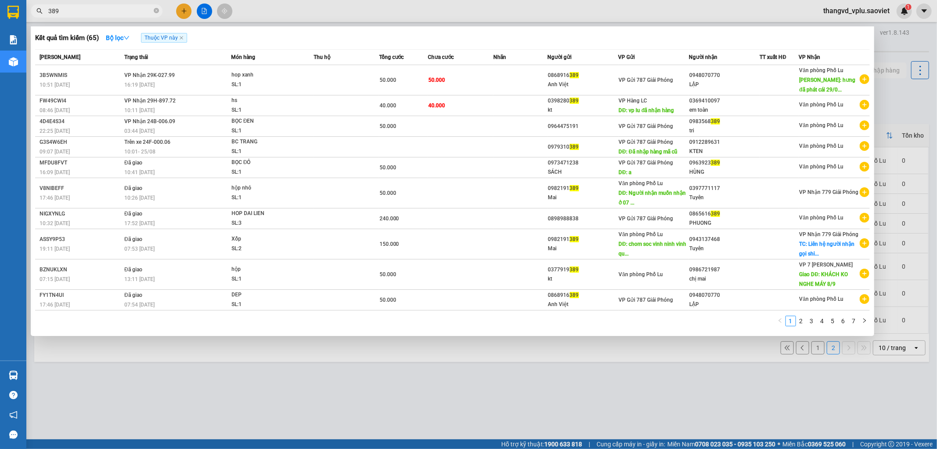
click at [110, 12] on input "389" at bounding box center [100, 11] width 104 height 10
click at [109, 12] on input "389" at bounding box center [100, 11] width 104 height 10
type input "3389"
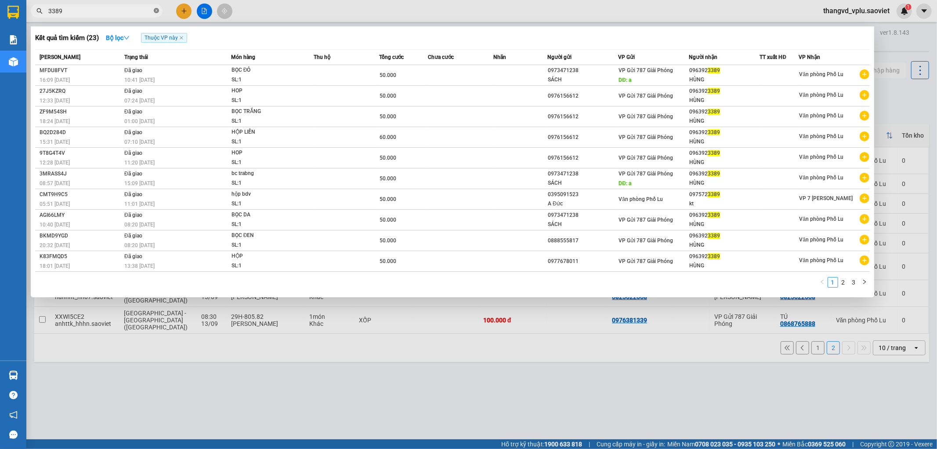
click at [156, 9] on icon "close-circle" at bounding box center [156, 10] width 5 height 5
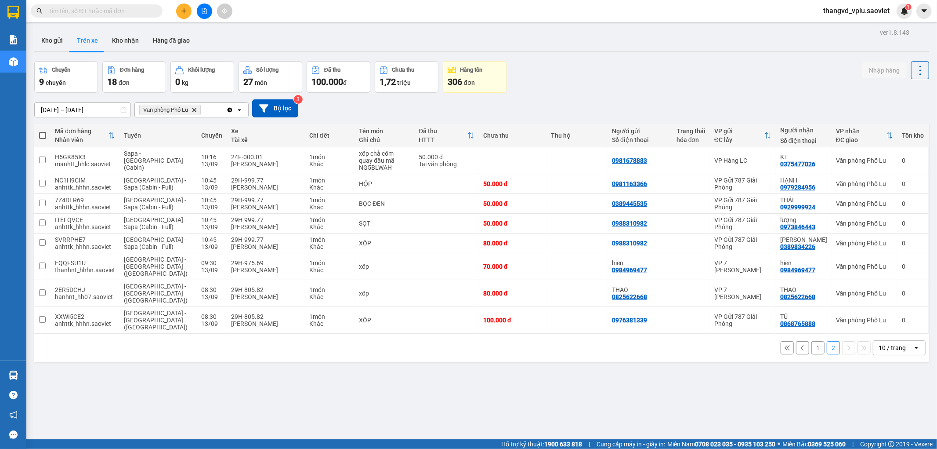
click at [106, 13] on input "text" at bounding box center [100, 11] width 104 height 10
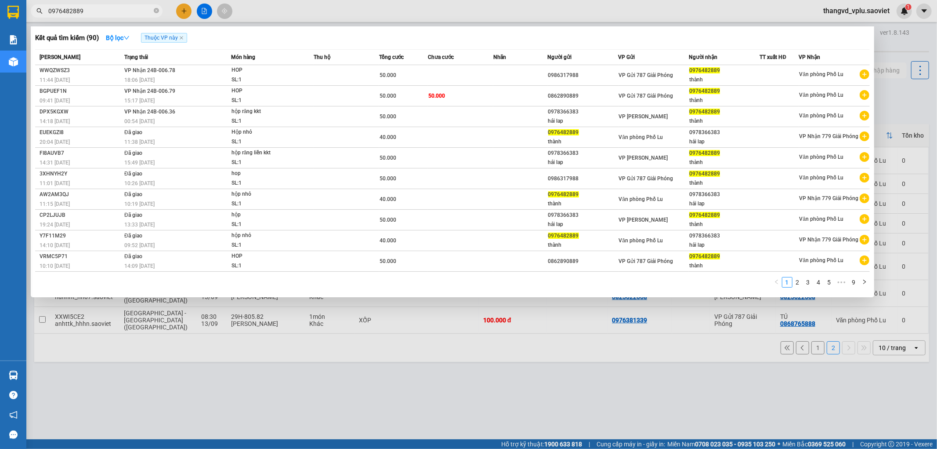
type input "0976482889"
click at [120, 18] on div at bounding box center [468, 224] width 937 height 449
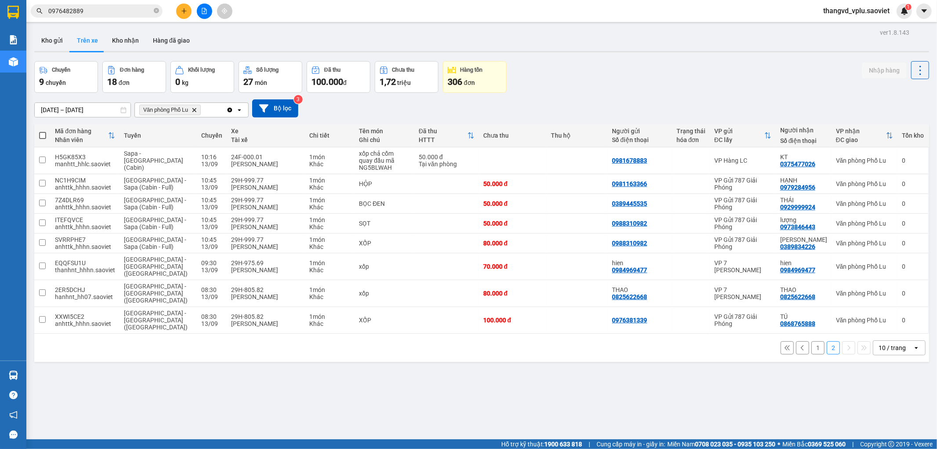
click at [106, 12] on input "0976482889" at bounding box center [100, 11] width 104 height 10
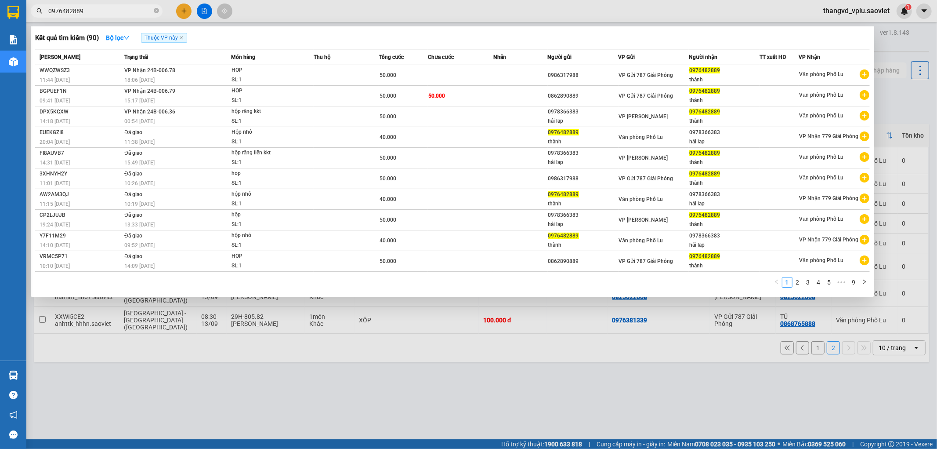
click at [106, 12] on input "0976482889" at bounding box center [100, 11] width 104 height 10
click at [185, 6] on div at bounding box center [468, 224] width 937 height 449
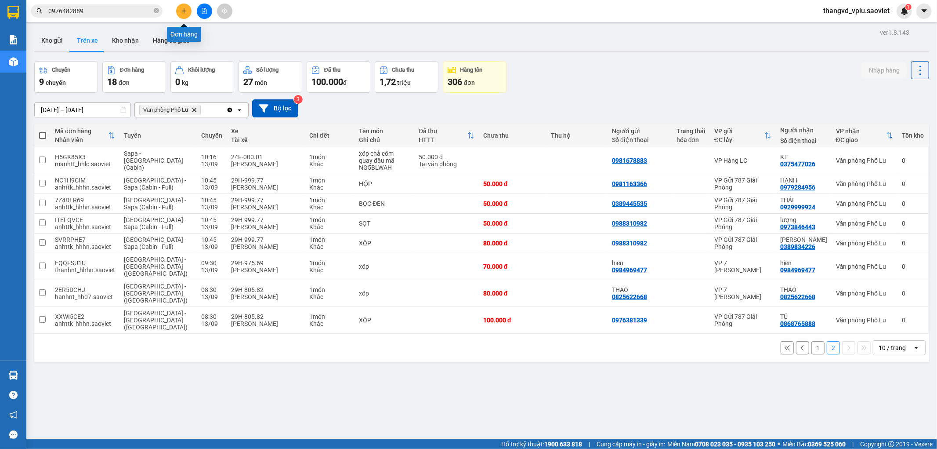
click at [185, 6] on button at bounding box center [183, 11] width 15 height 15
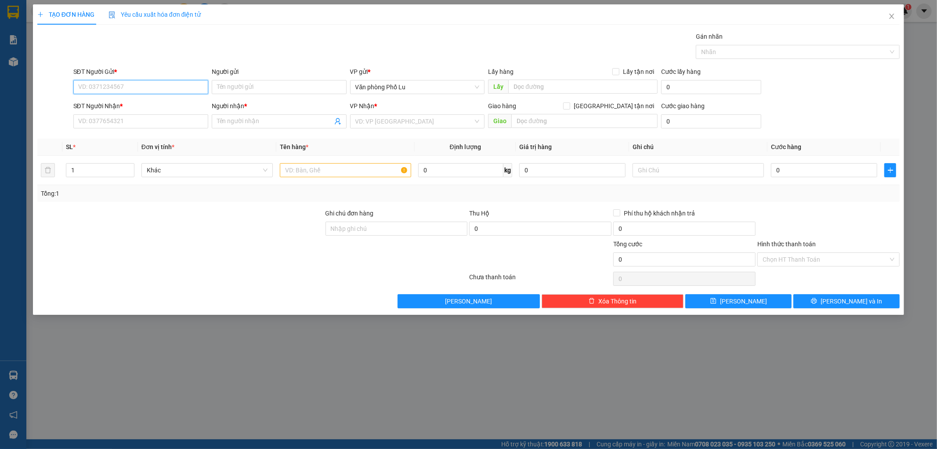
paste input "0976482889"
type input "0976482889"
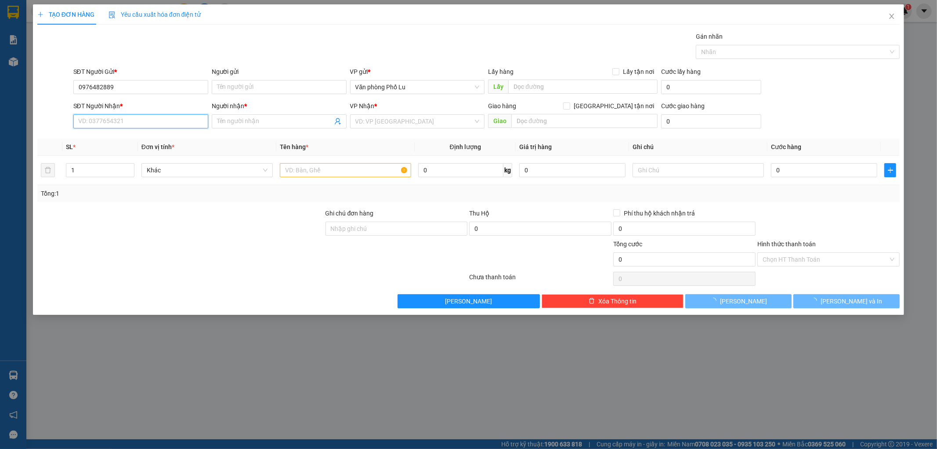
click at [111, 121] on input "SĐT Người Nhận *" at bounding box center [140, 121] width 135 height 14
type input "0978366383"
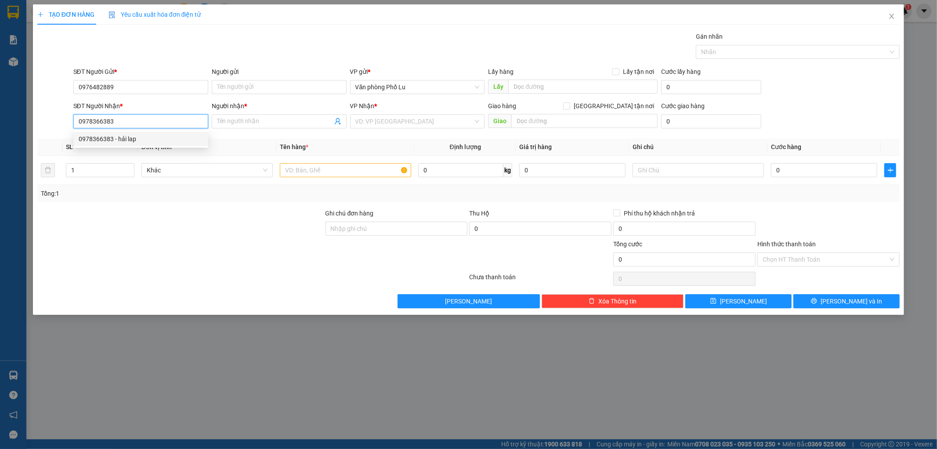
click at [153, 138] on div "0978366383 - hải lap" at bounding box center [141, 139] width 124 height 10
type input "hải lap"
type input "0978366383"
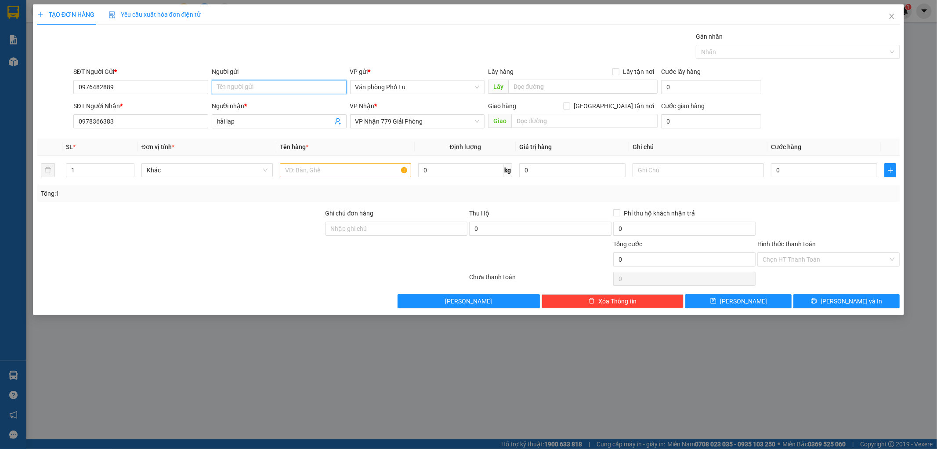
click at [254, 89] on input "Người gửi" at bounding box center [279, 87] width 135 height 14
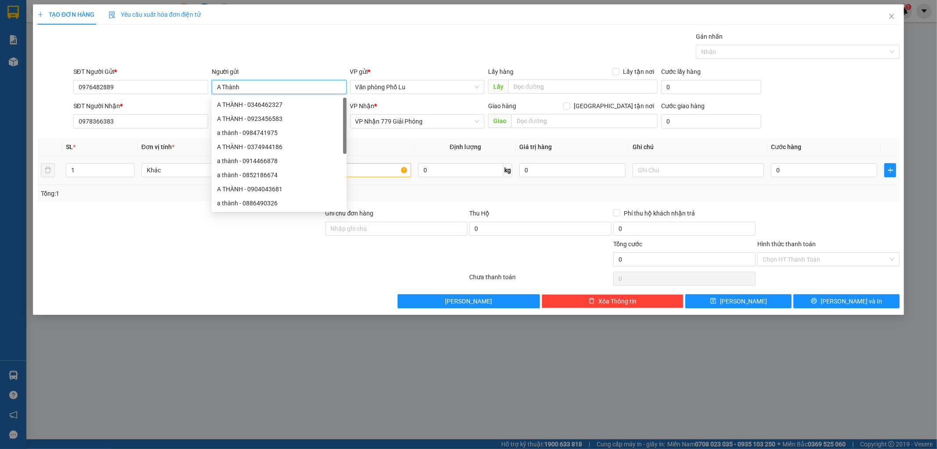
type input "A Thành"
click at [365, 170] on input "text" at bounding box center [345, 170] width 131 height 14
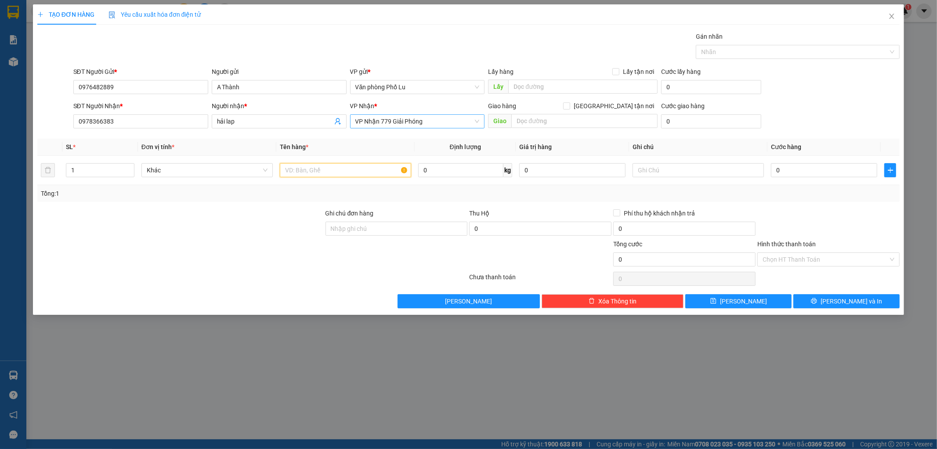
click at [397, 122] on span "VP Nhận 779 Giải Phóng" at bounding box center [417, 121] width 124 height 13
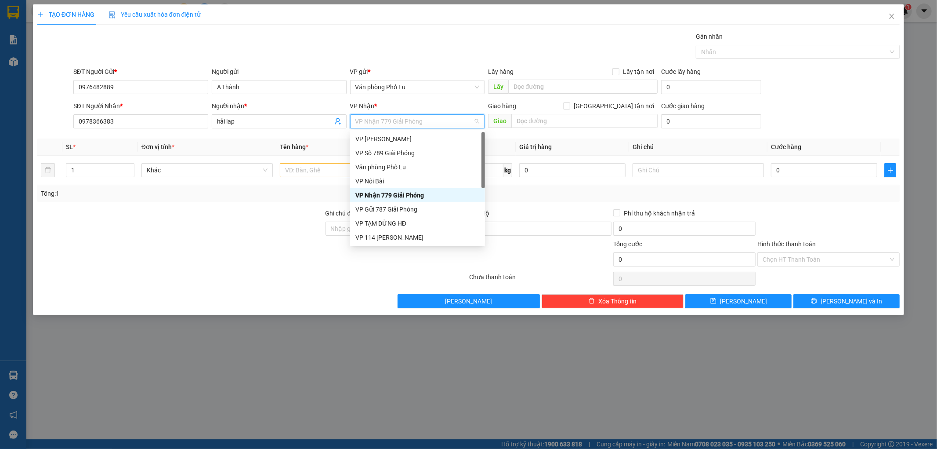
click at [397, 122] on span "VP Nhận 779 Giải Phóng" at bounding box center [417, 121] width 124 height 13
click at [397, 120] on span "VP Nhận 779 Giải Phóng" at bounding box center [417, 121] width 124 height 13
type input "7"
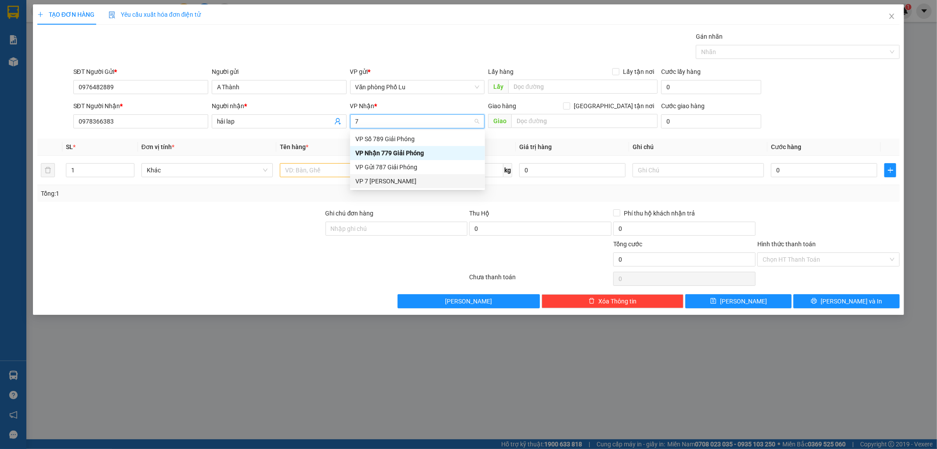
click at [392, 179] on div "VP 7 [PERSON_NAME]" at bounding box center [417, 181] width 124 height 10
click at [309, 176] on input "text" at bounding box center [345, 170] width 131 height 14
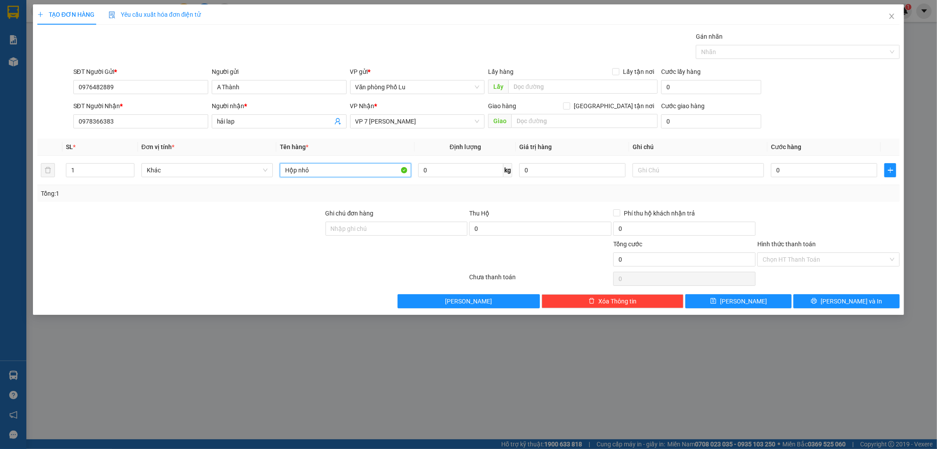
type input "Hộp nhỏ"
click at [112, 246] on div at bounding box center [180, 254] width 288 height 31
click at [805, 168] on input "0" at bounding box center [824, 170] width 106 height 14
type input "4"
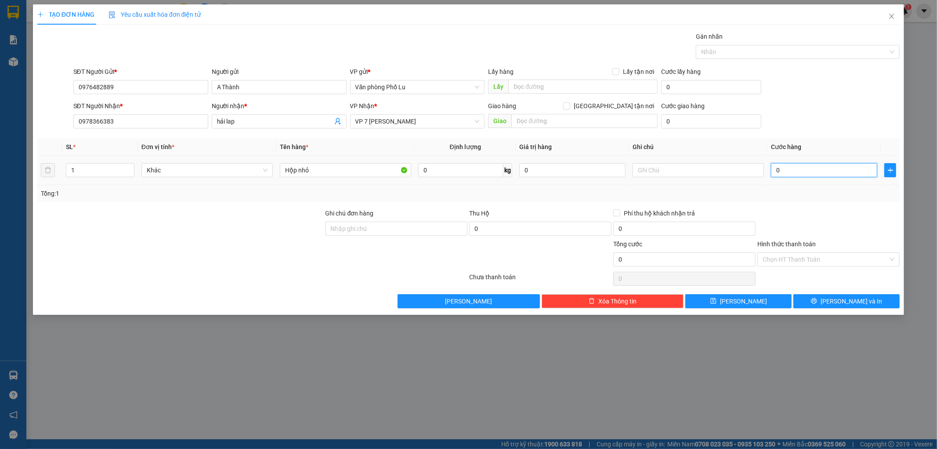
type input "4"
type input "40"
type input "40.000"
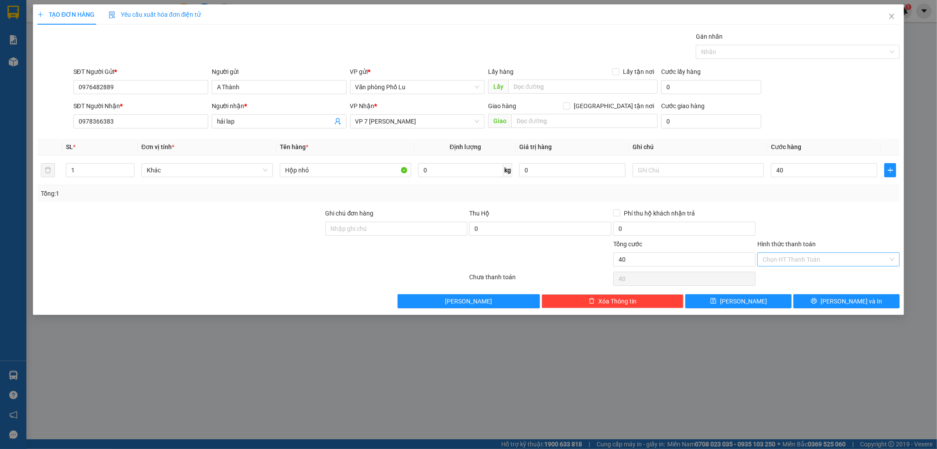
type input "40.000"
click at [809, 262] on input "Hình thức thanh toán" at bounding box center [826, 259] width 126 height 13
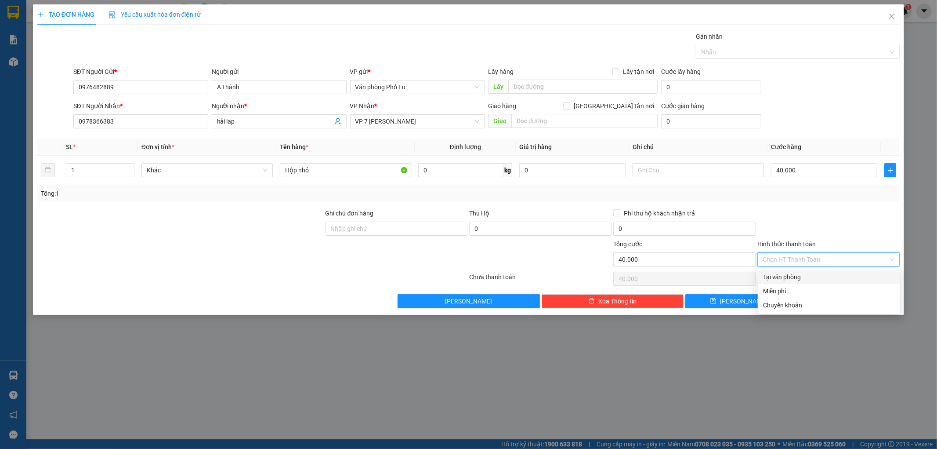
click at [793, 274] on div "Tại văn phòng" at bounding box center [829, 277] width 132 height 10
type input "0"
click at [855, 299] on span "[PERSON_NAME] và In" at bounding box center [852, 301] width 62 height 10
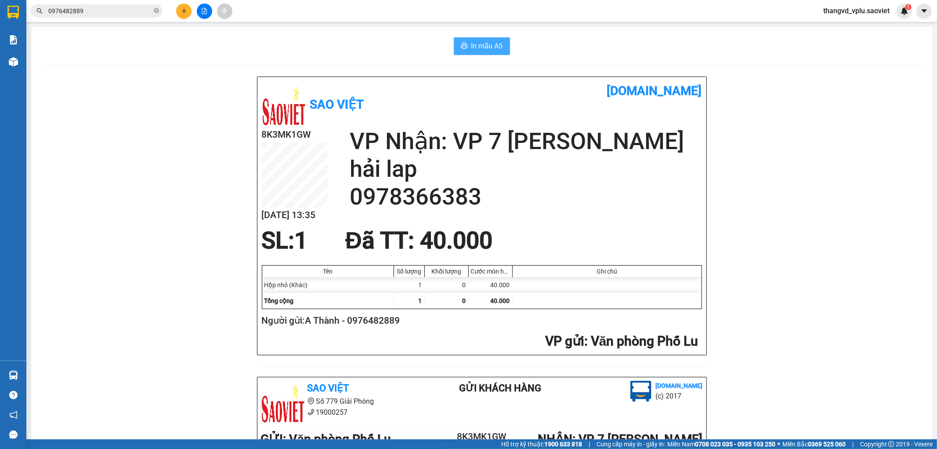
click at [484, 49] on span "In mẫu A5" at bounding box center [487, 45] width 32 height 11
